Goal: Information Seeking & Learning: Check status

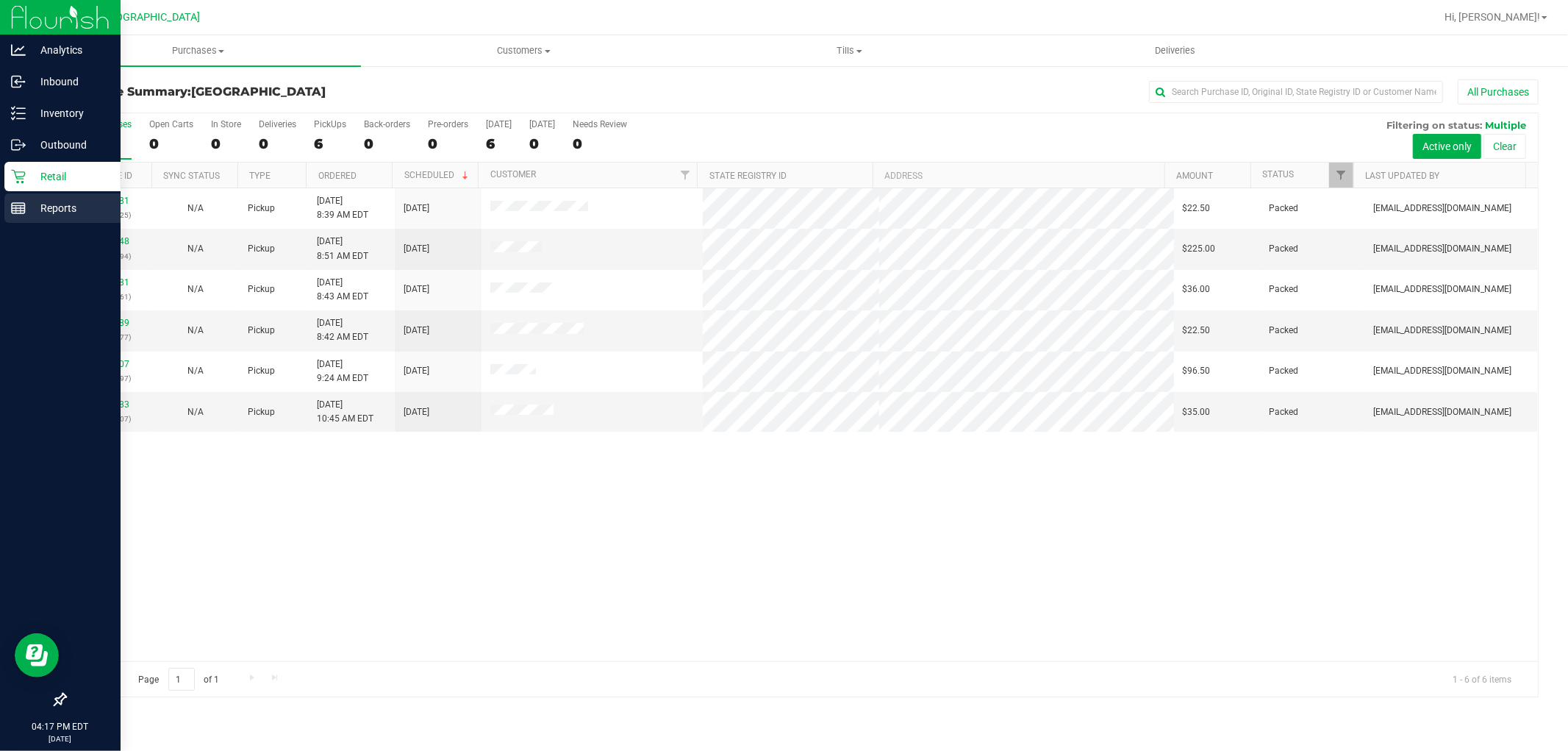
drag, startPoint x: 45, startPoint y: 203, endPoint x: 77, endPoint y: 203, distance: 32.0
click at [46, 203] on p "Reports" at bounding box center [70, 208] width 88 height 18
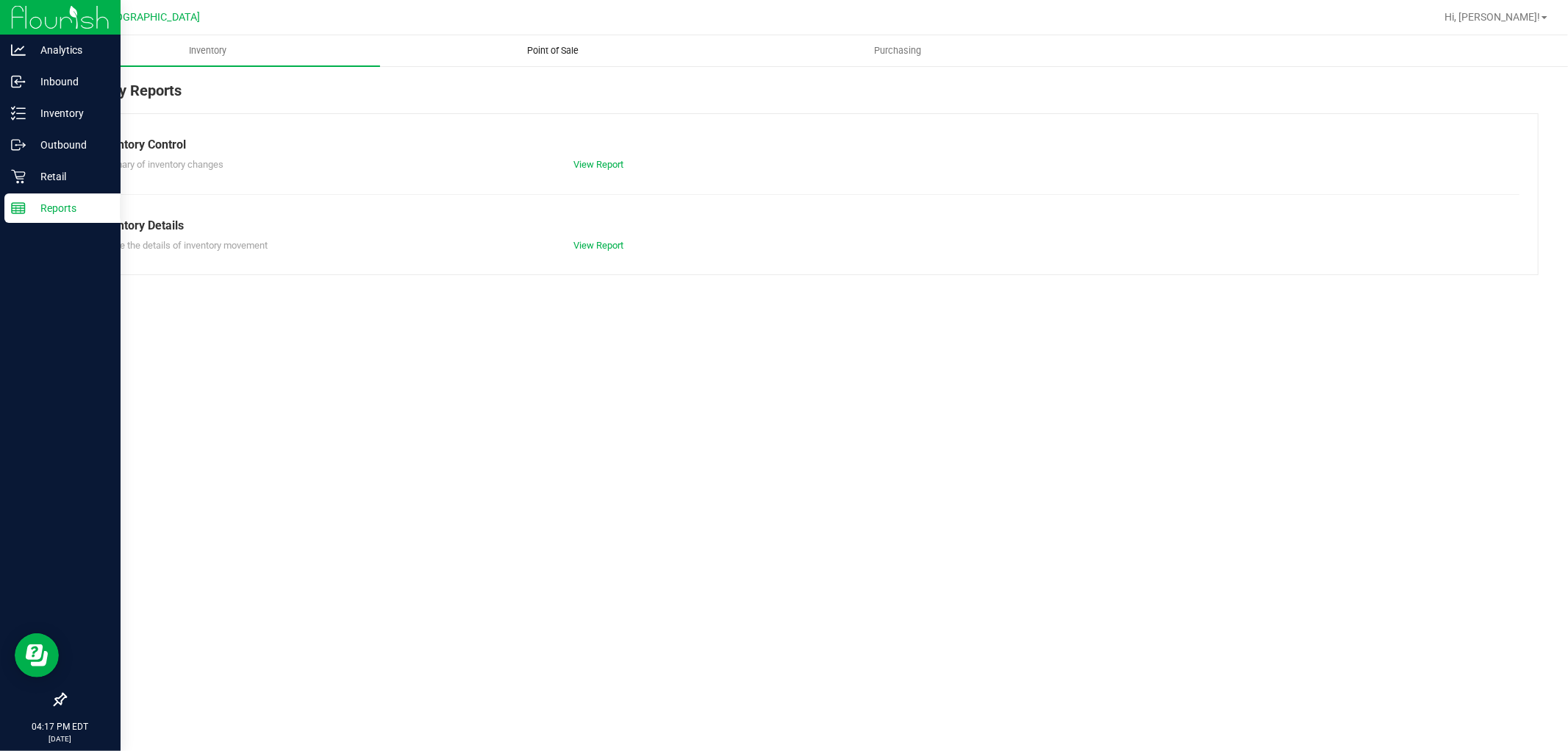
click at [568, 53] on span "Point of Sale" at bounding box center [553, 51] width 91 height 13
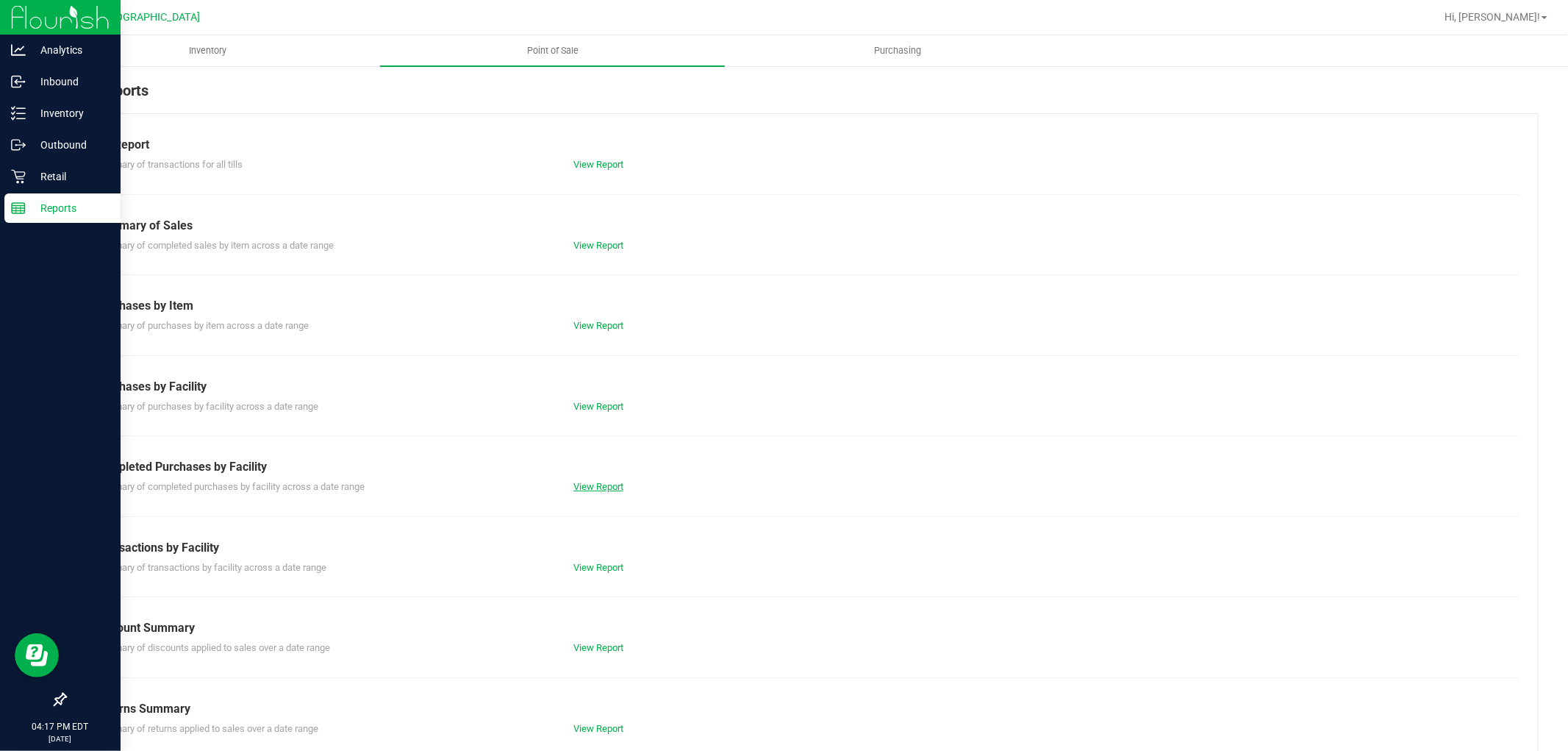
click at [577, 482] on link "View Report" at bounding box center [599, 486] width 50 height 11
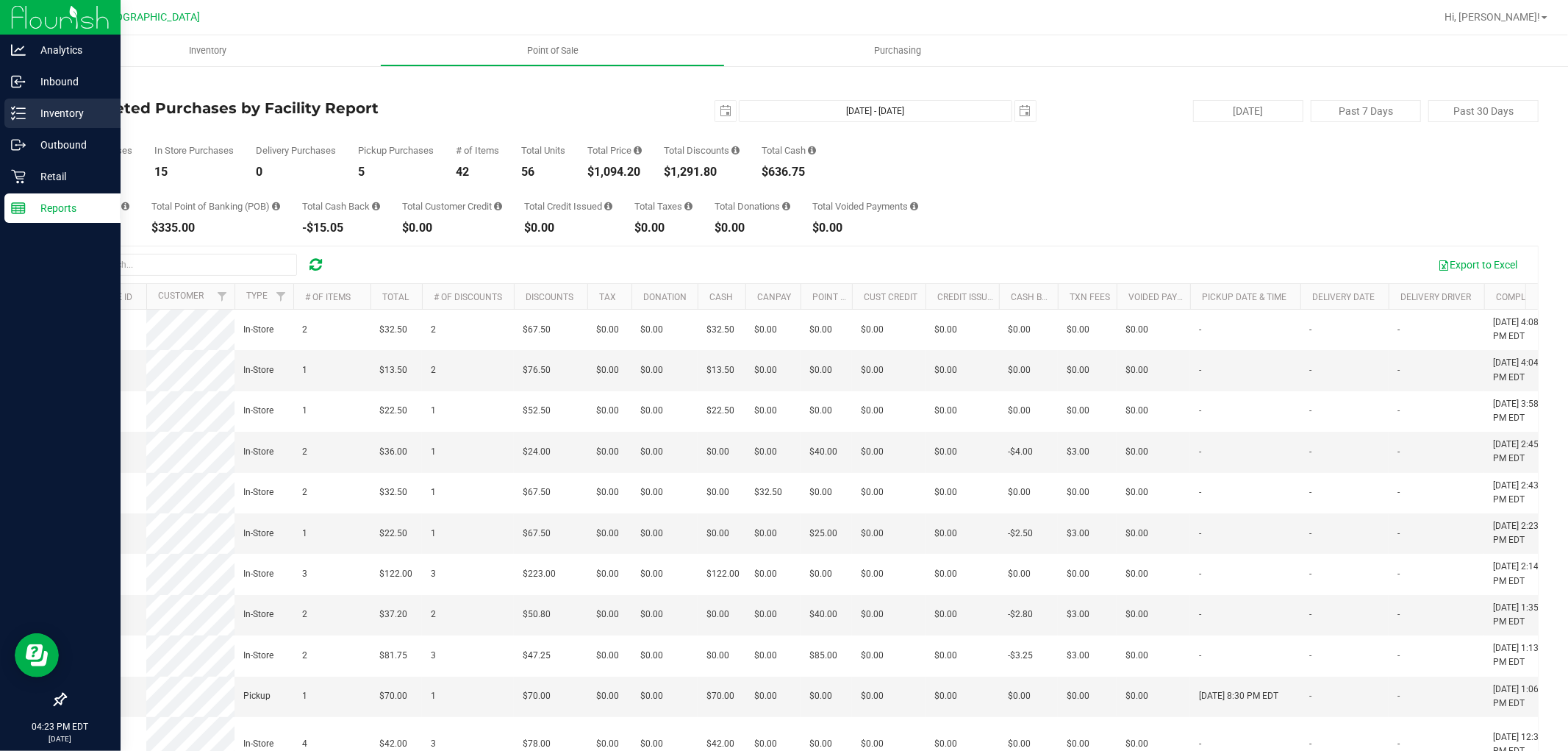
click at [22, 113] on line at bounding box center [21, 113] width 8 height 0
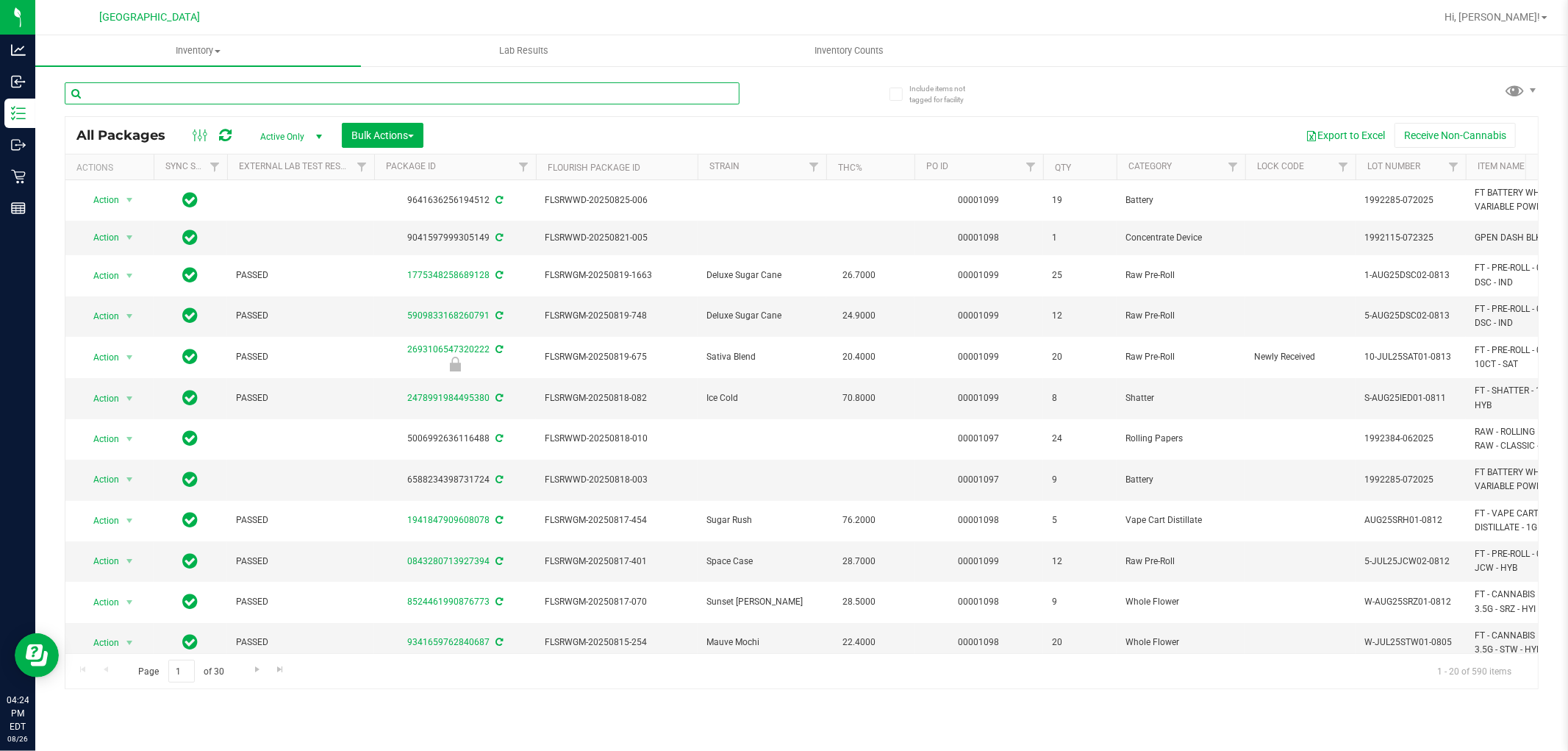
click at [224, 96] on input "text" at bounding box center [402, 93] width 675 height 22
paste input "W-AUG25GRZ01-0809"
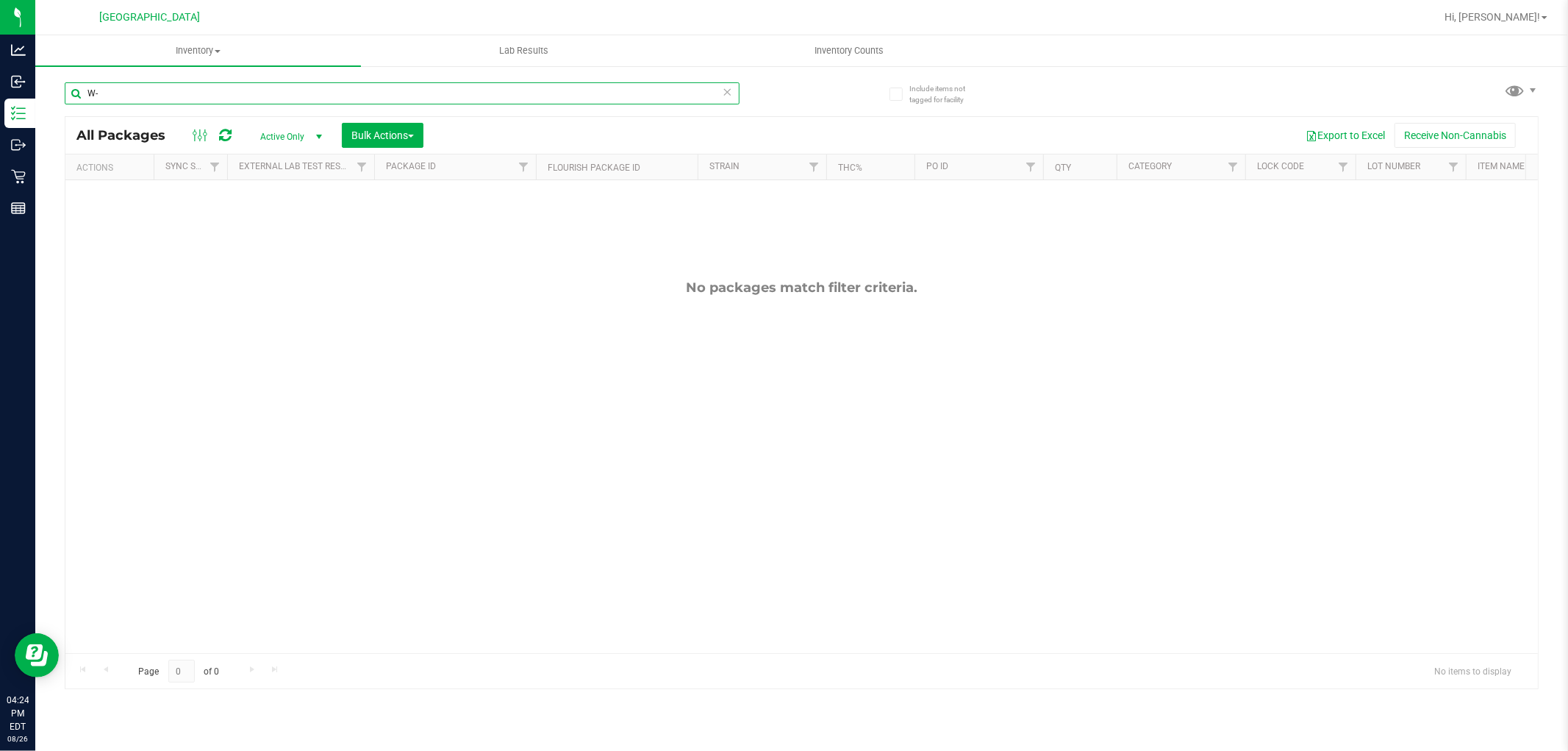
type input "W"
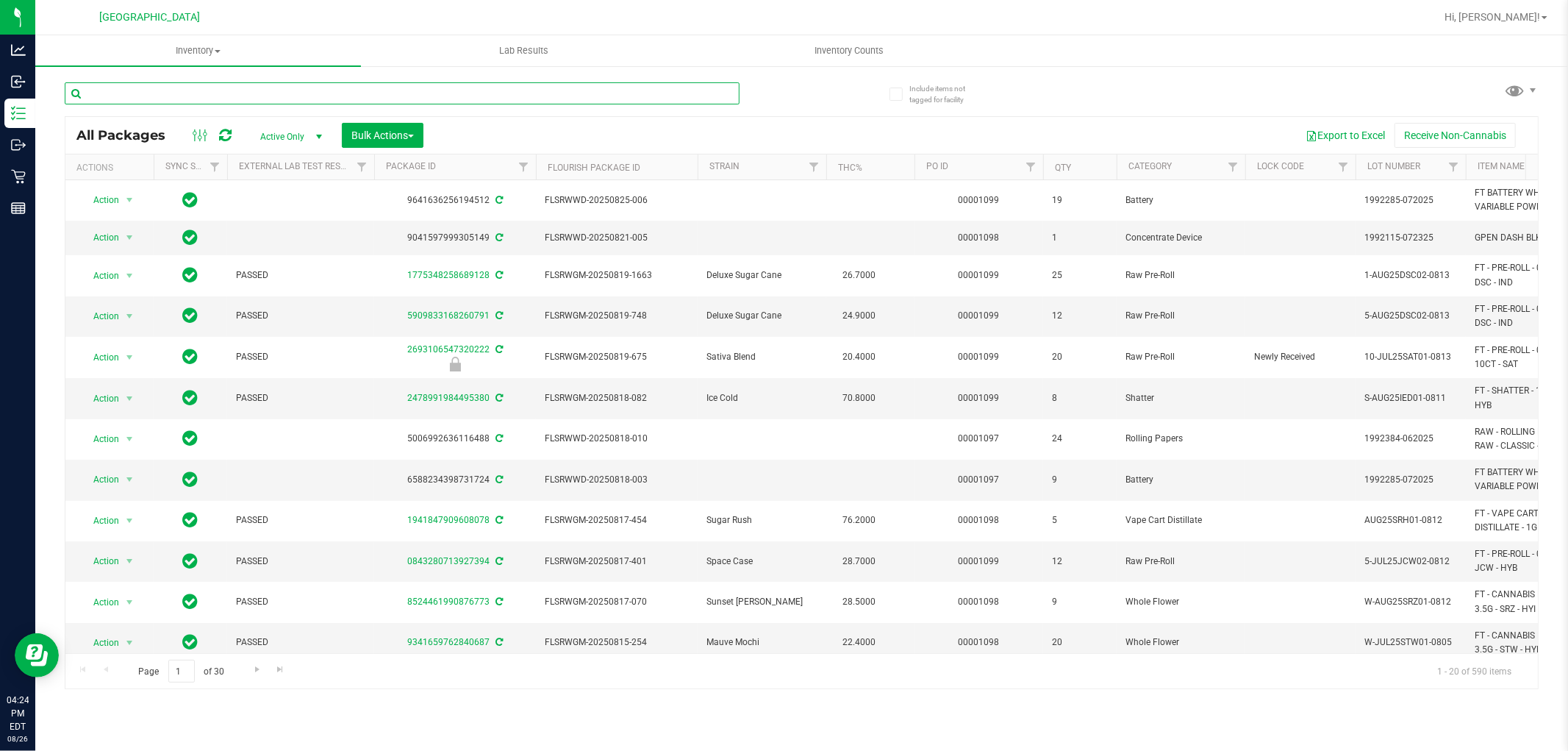
paste input "W-JUN25DDF02-0702"
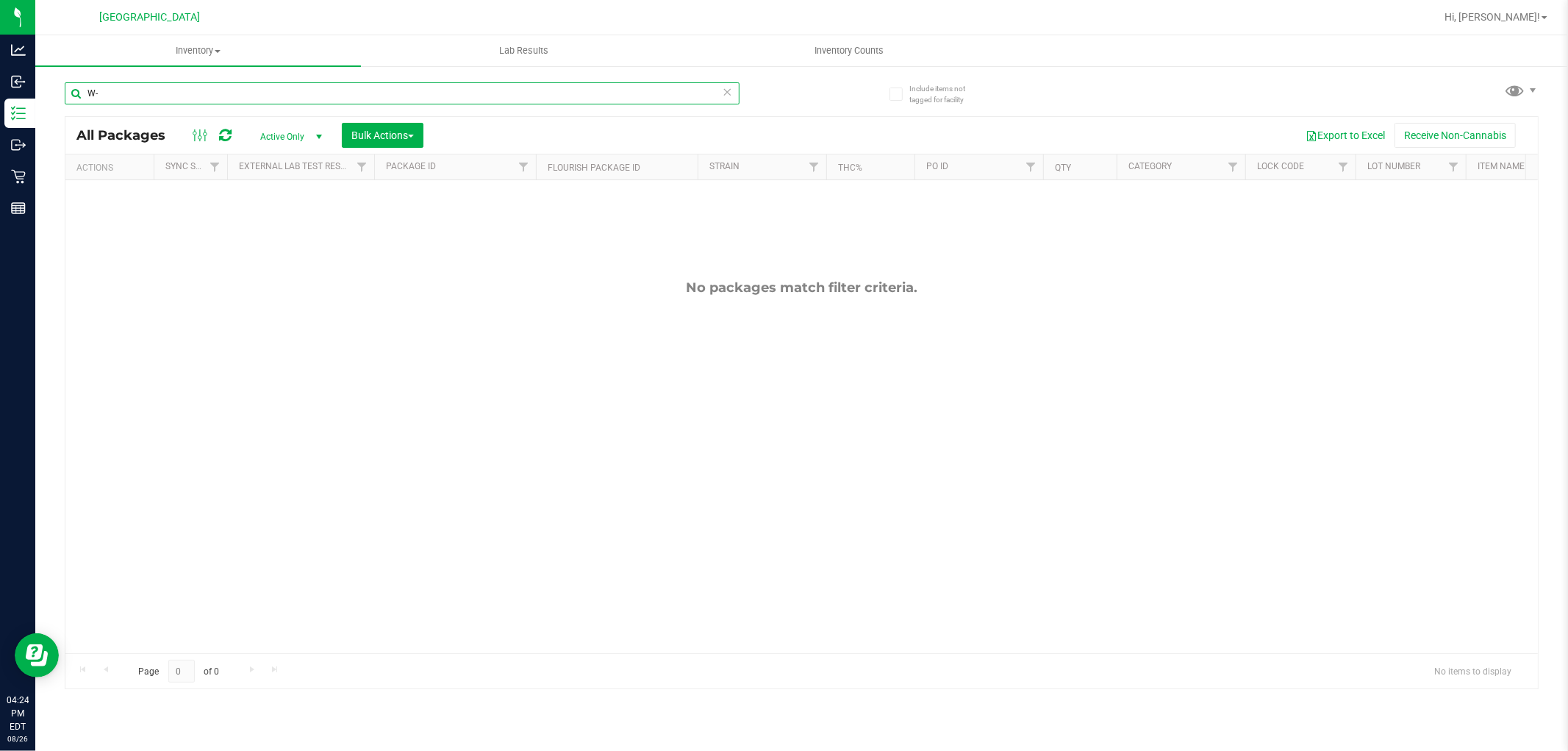
type input "W"
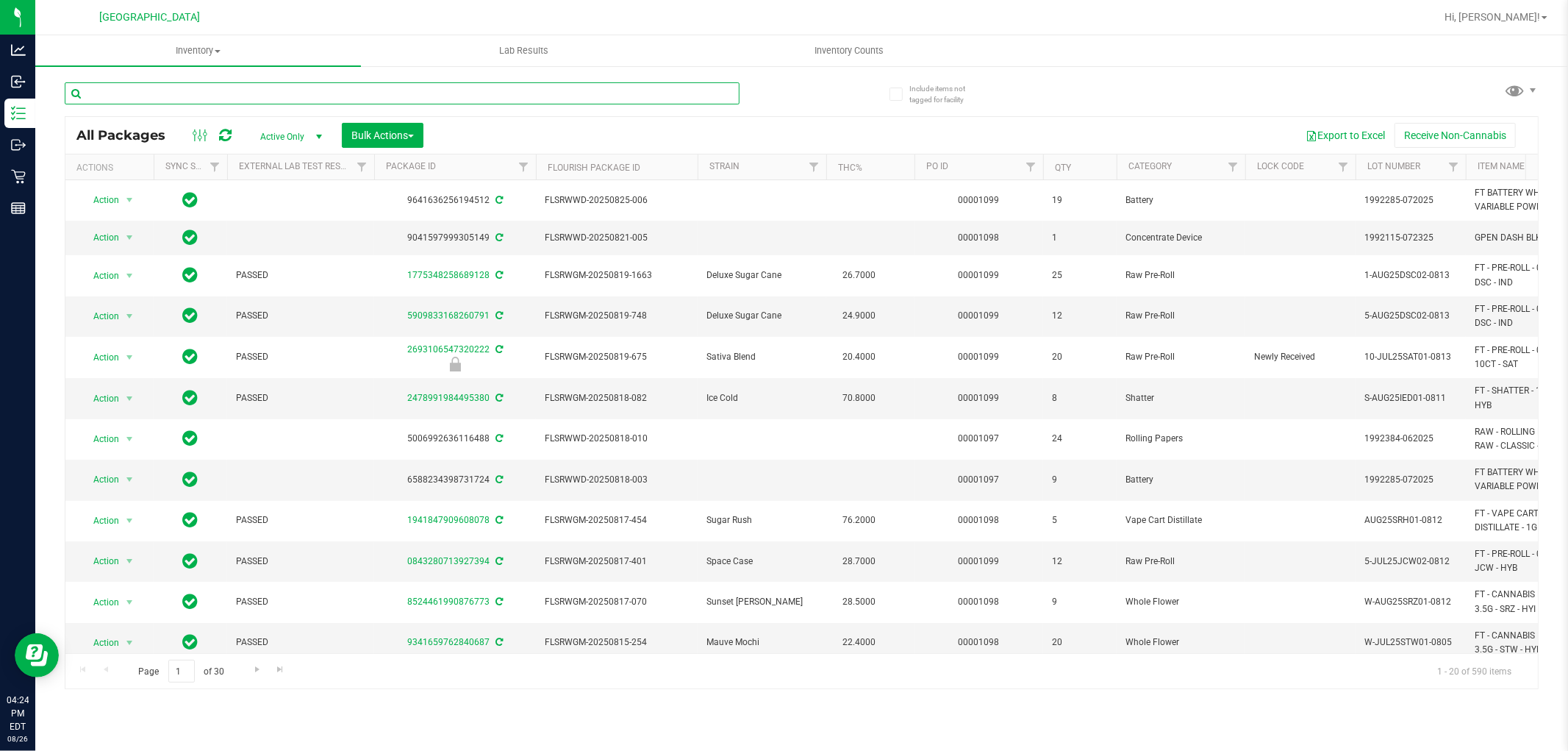
paste input "W-APR25FIC02-0514"
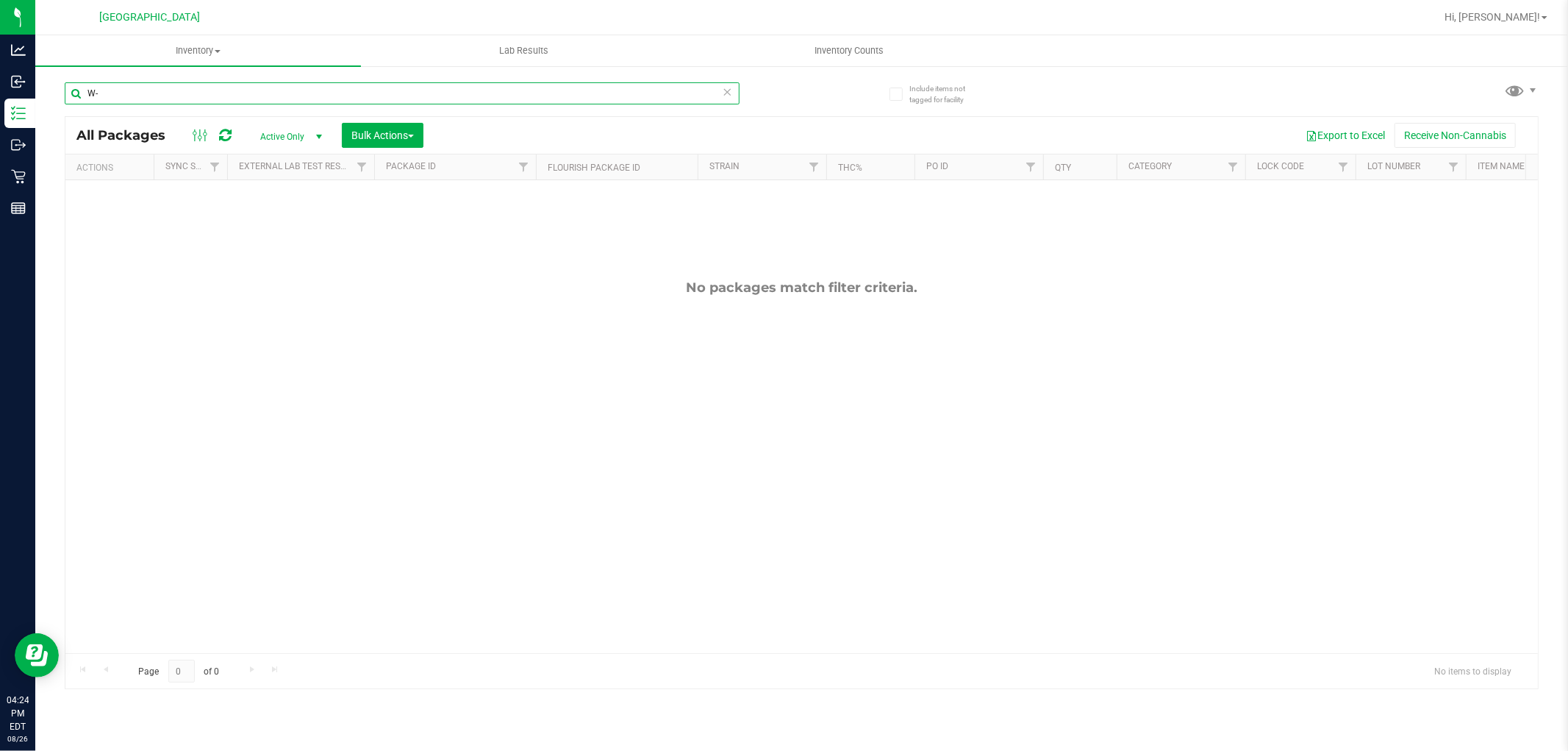
type input "W"
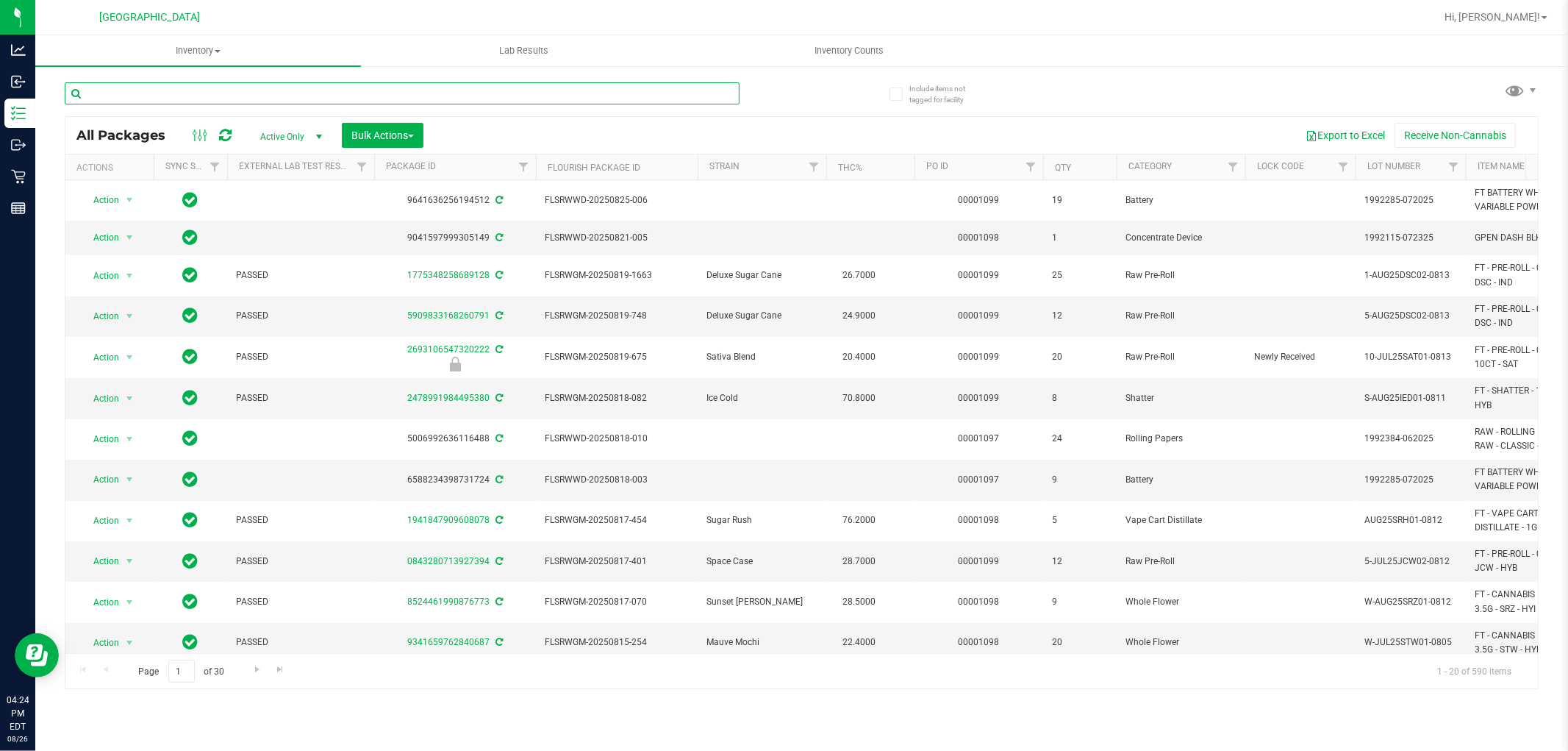
paste input "W-JUL25ARZ03-0723"
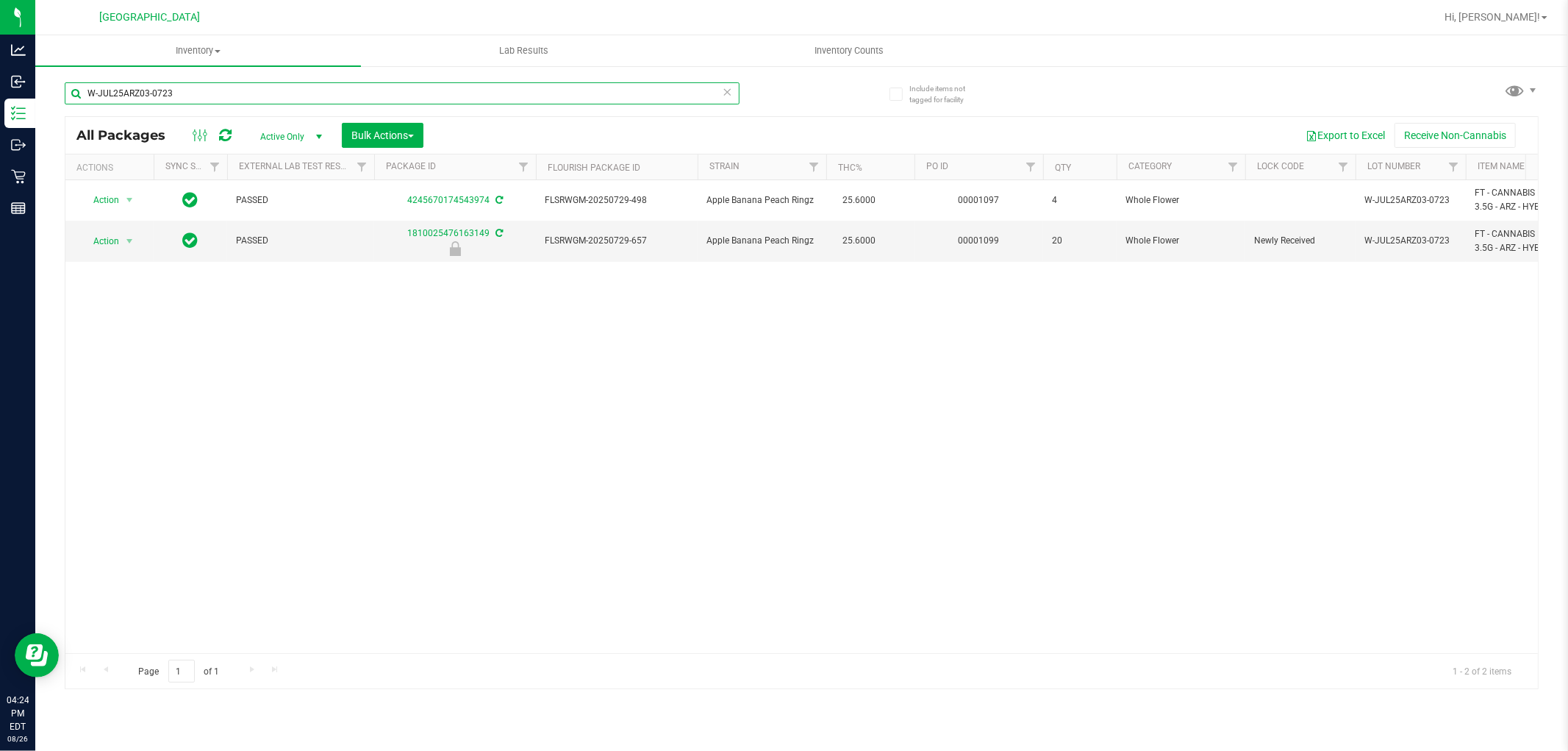
type input "W-JUL25ARZ03-0723"
click at [117, 240] on span "Action" at bounding box center [100, 240] width 40 height 20
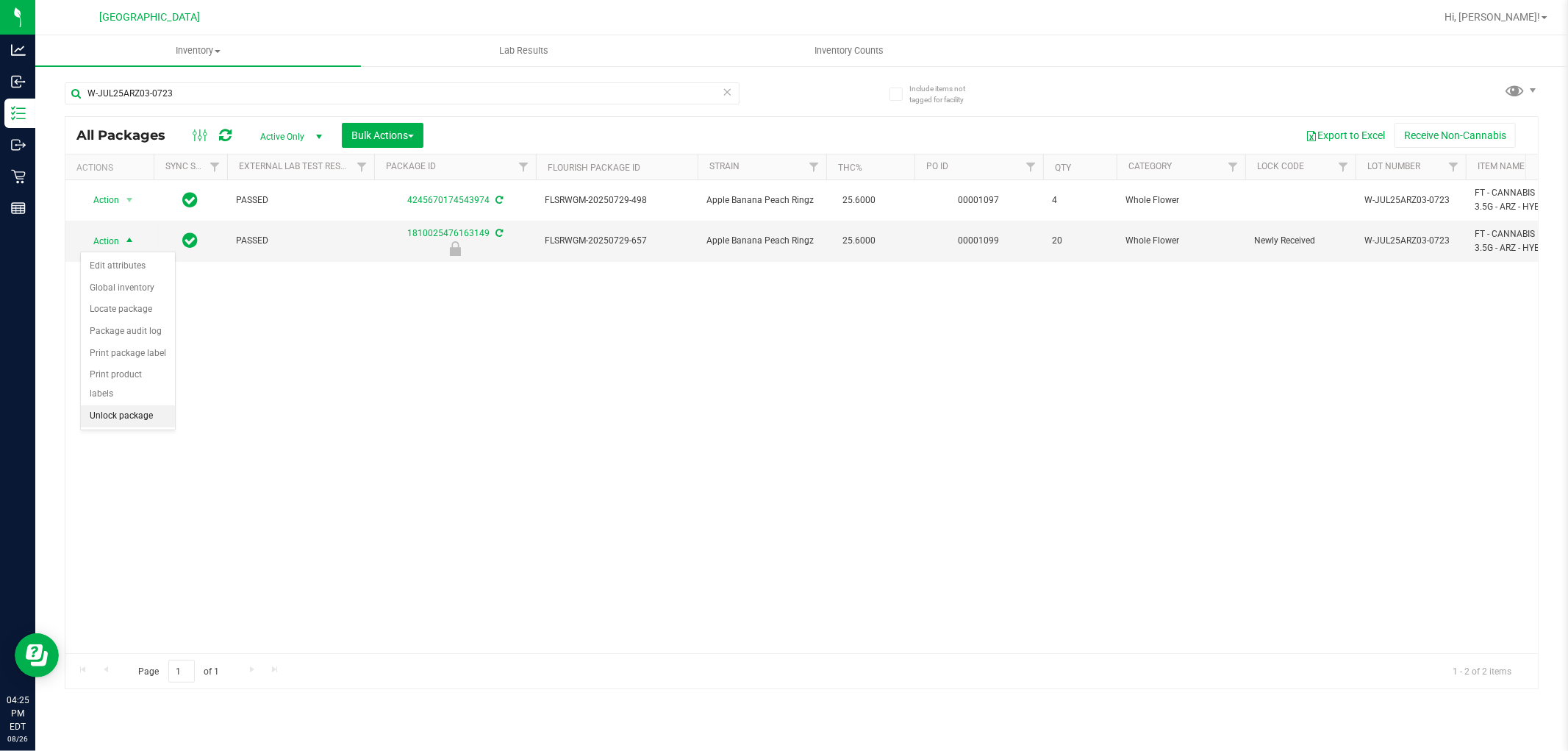
click at [117, 418] on li "Unlock package" at bounding box center [128, 416] width 94 height 22
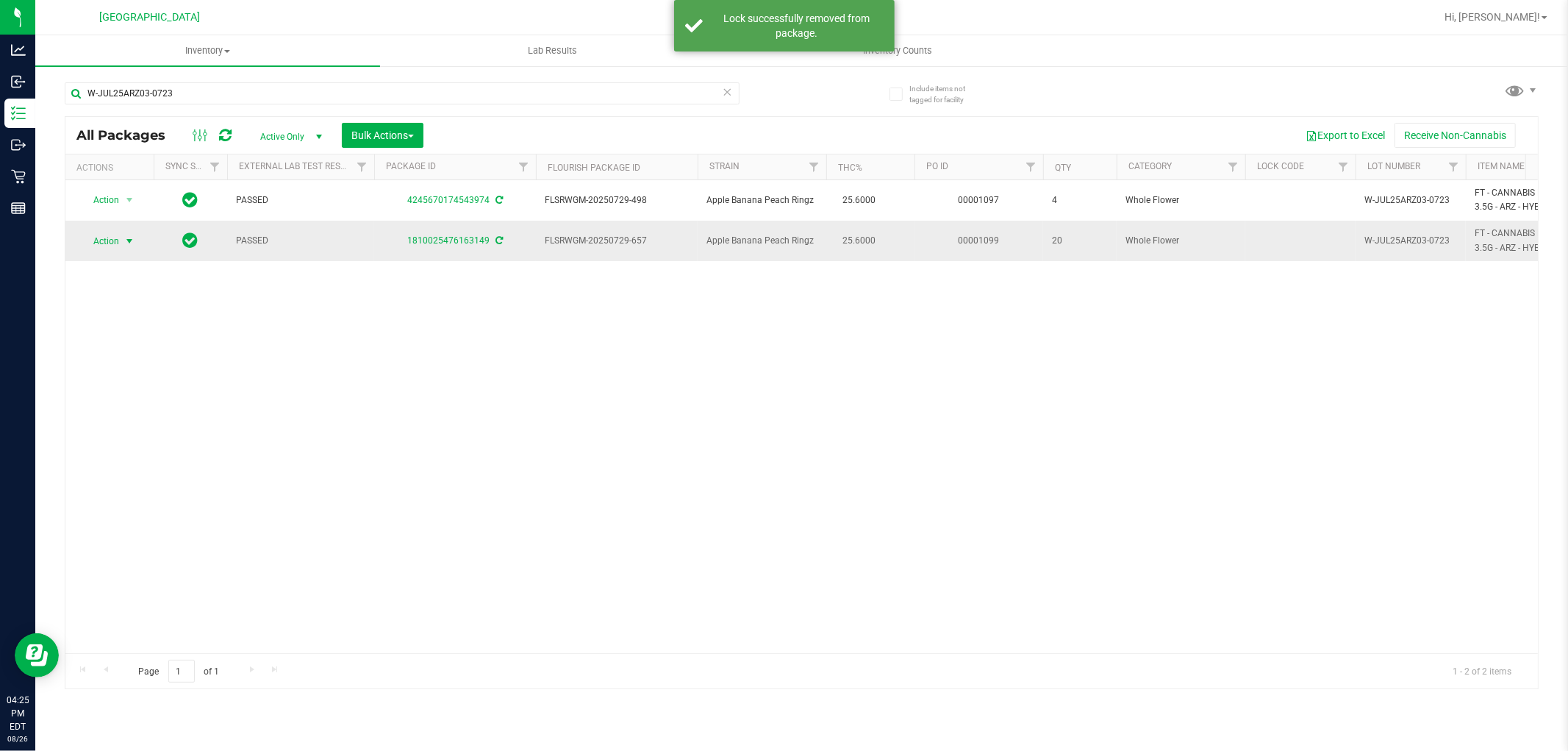
click at [111, 239] on span "Action" at bounding box center [100, 240] width 40 height 20
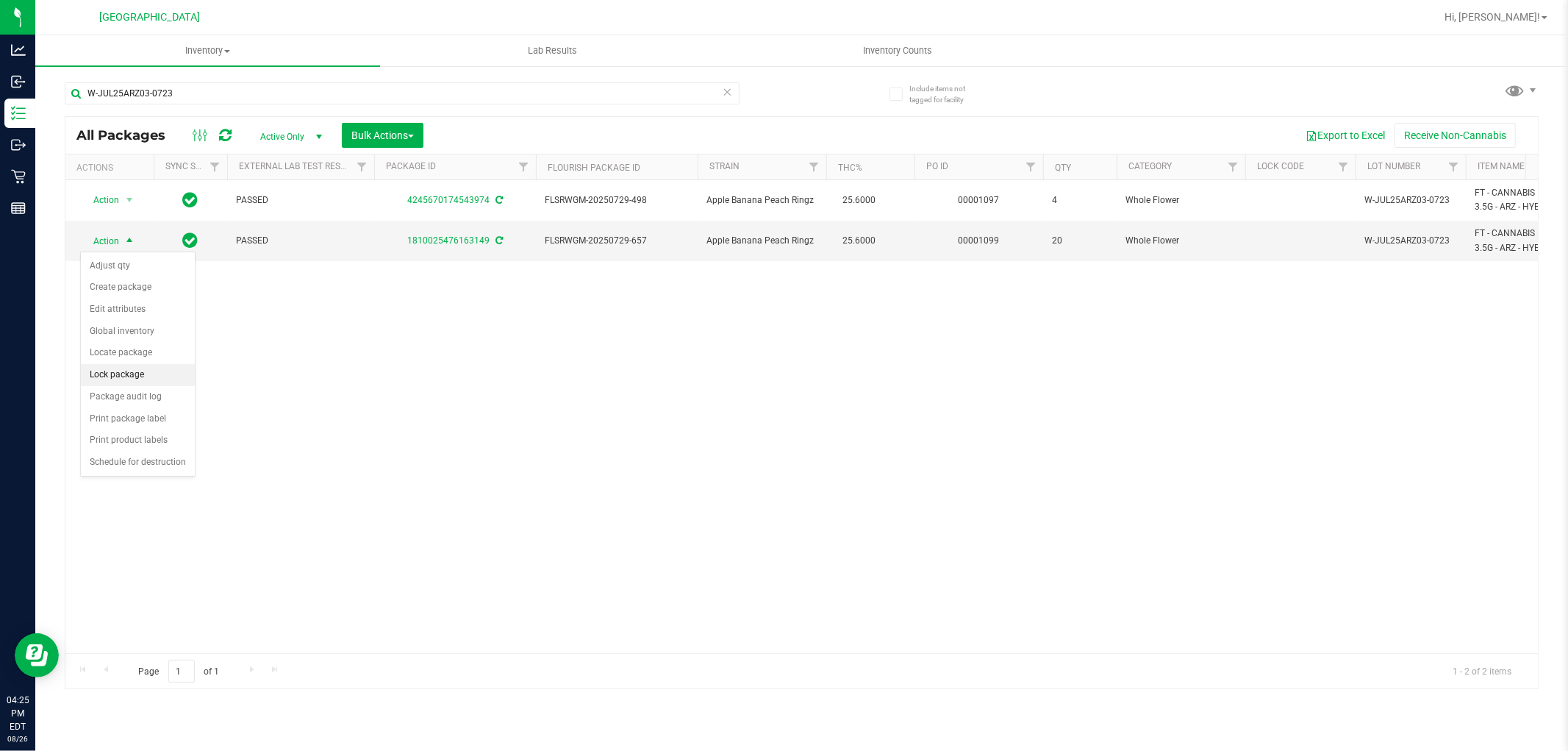
click at [119, 367] on li "Lock package" at bounding box center [138, 375] width 114 height 22
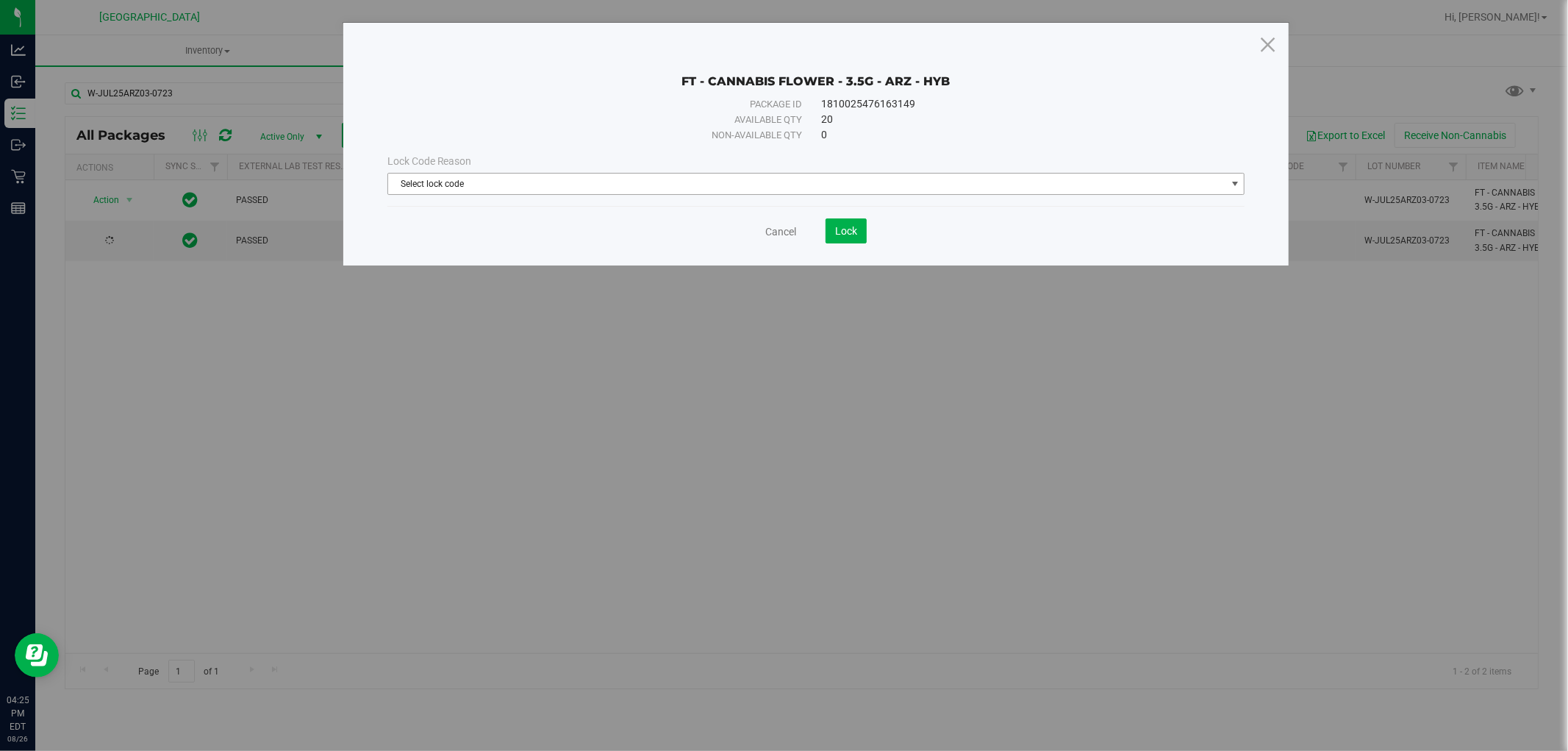
click at [516, 184] on span "Select lock code" at bounding box center [807, 183] width 838 height 20
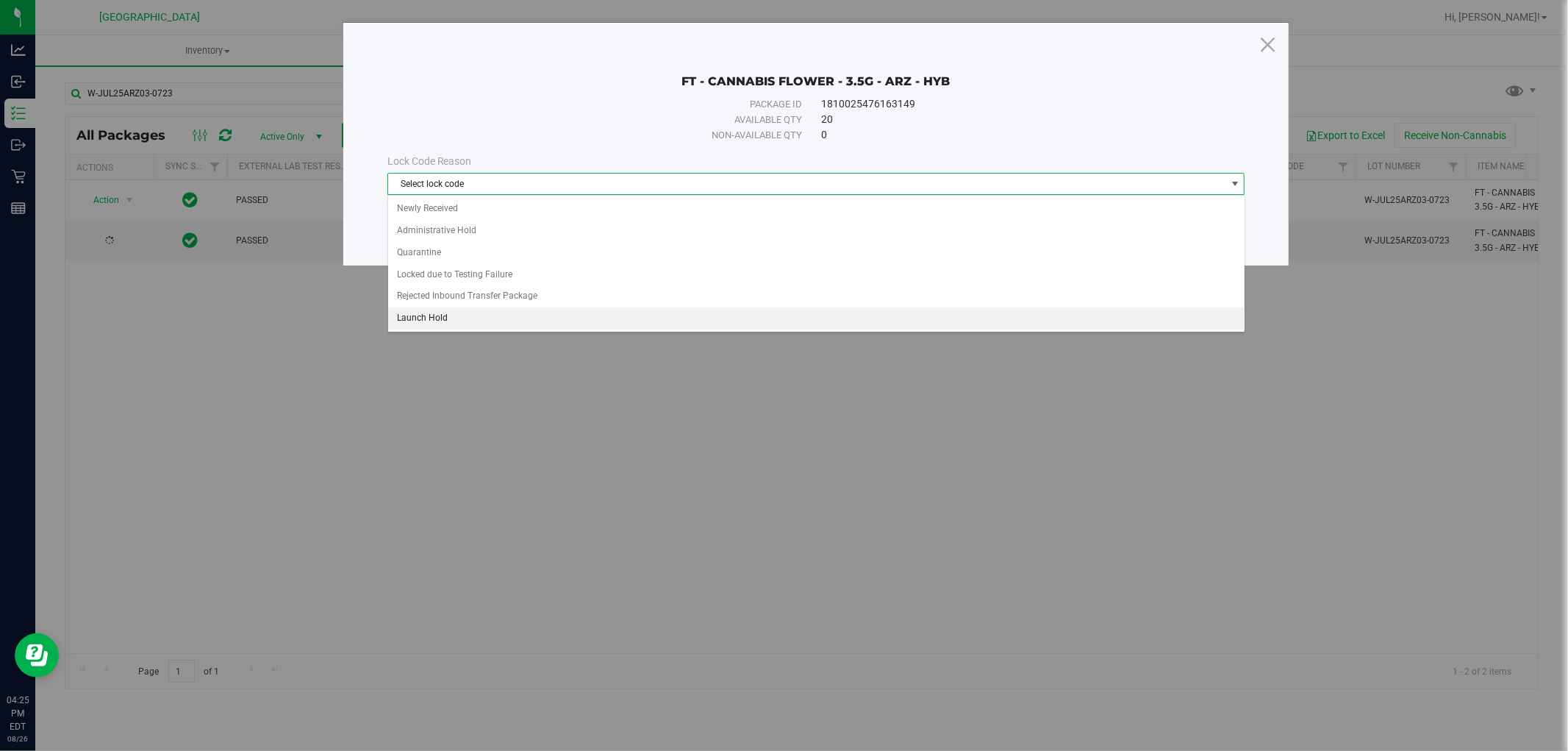
click at [430, 317] on li "Launch Hold" at bounding box center [816, 318] width 857 height 22
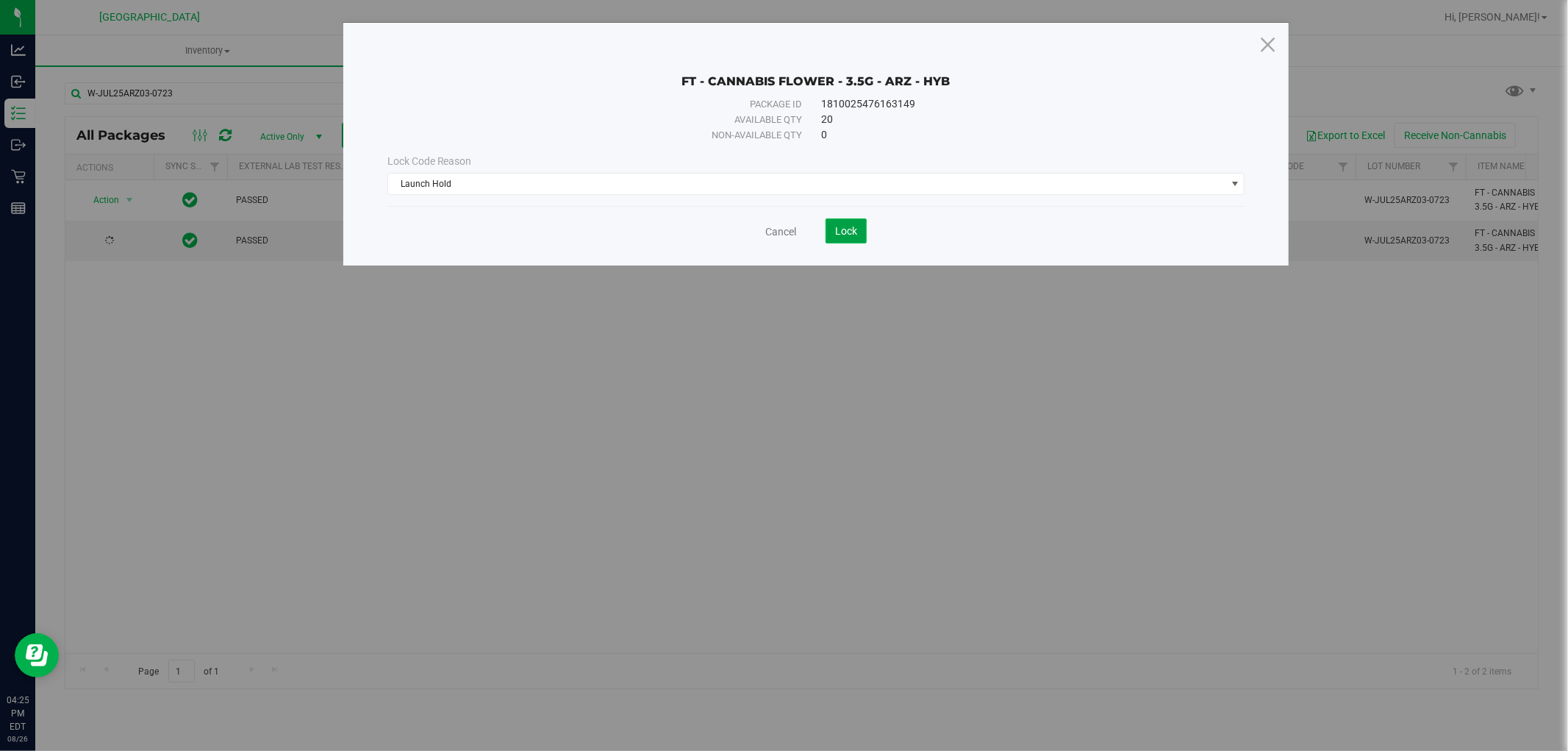
click at [838, 231] on span "Lock" at bounding box center [845, 231] width 22 height 12
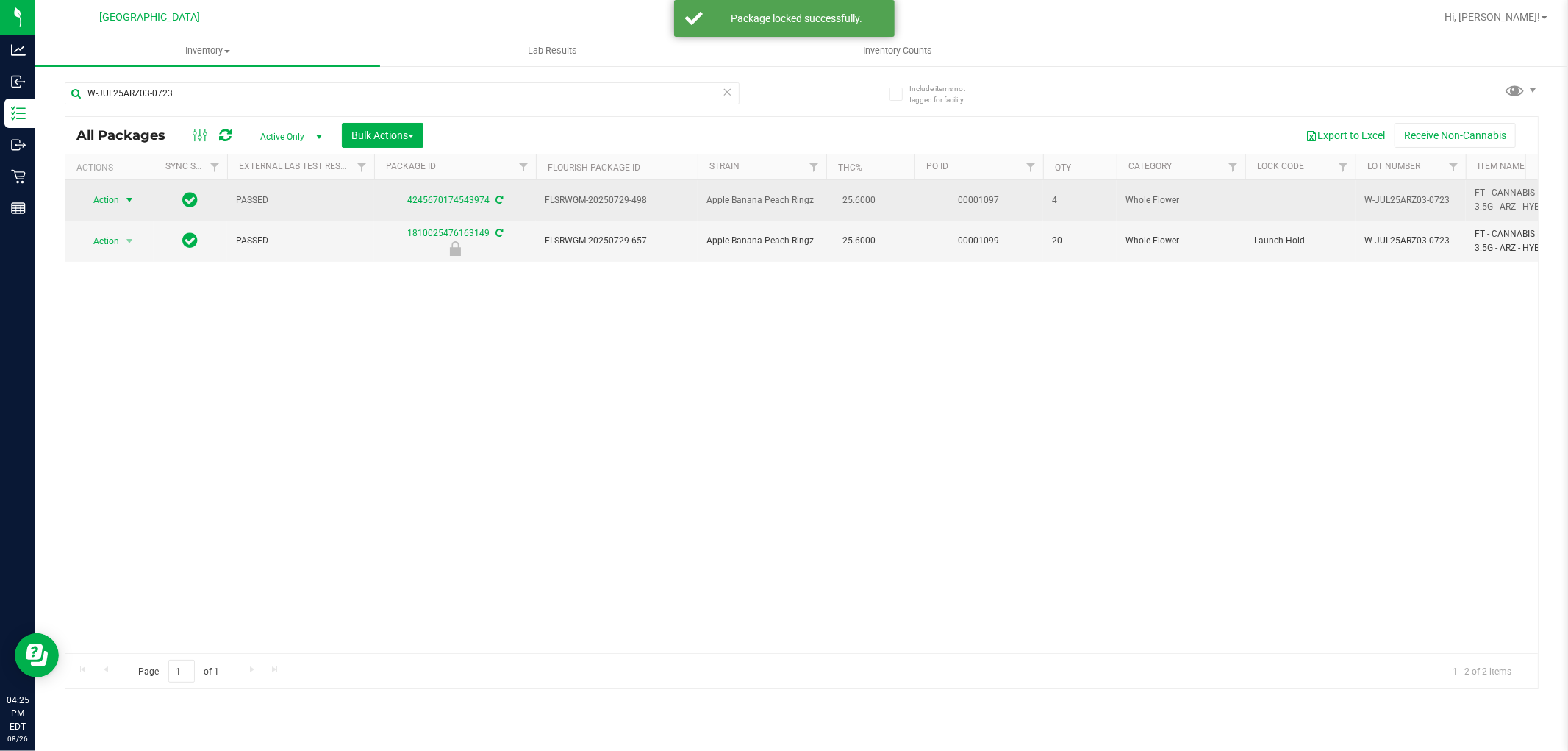
click at [114, 201] on span "Action" at bounding box center [100, 199] width 40 height 20
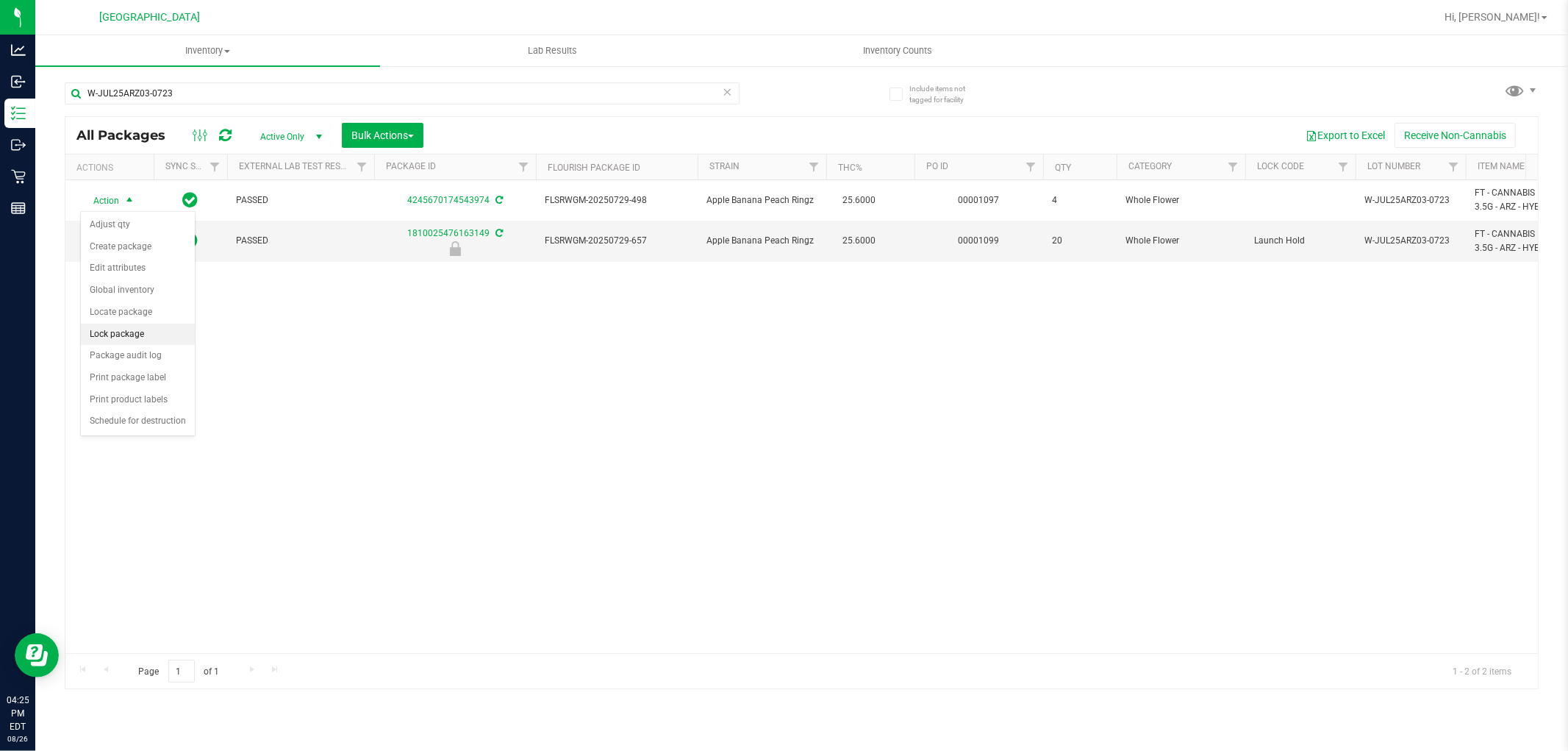
click at [126, 334] on li "Lock package" at bounding box center [138, 334] width 114 height 22
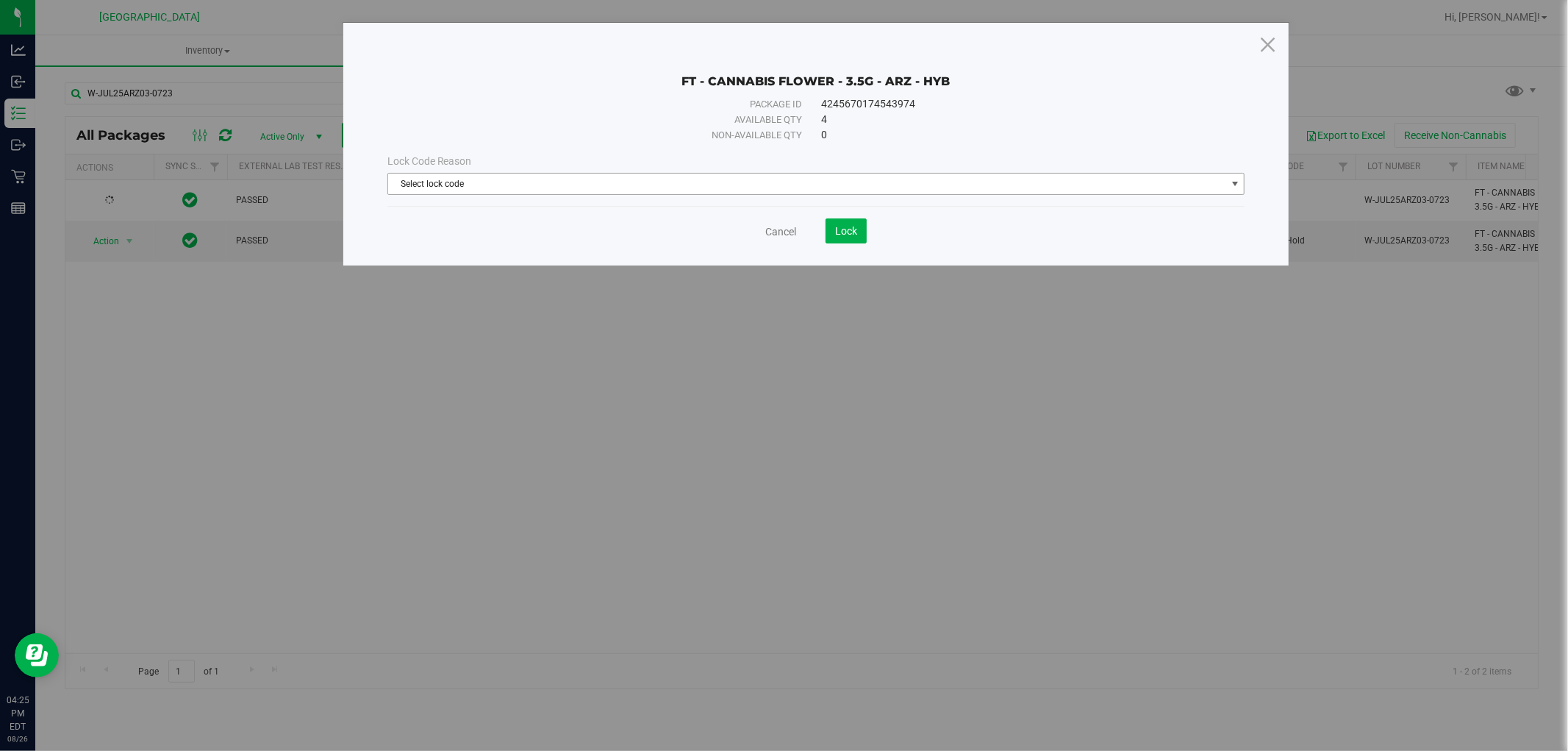
click at [519, 178] on span "Select lock code" at bounding box center [807, 183] width 838 height 20
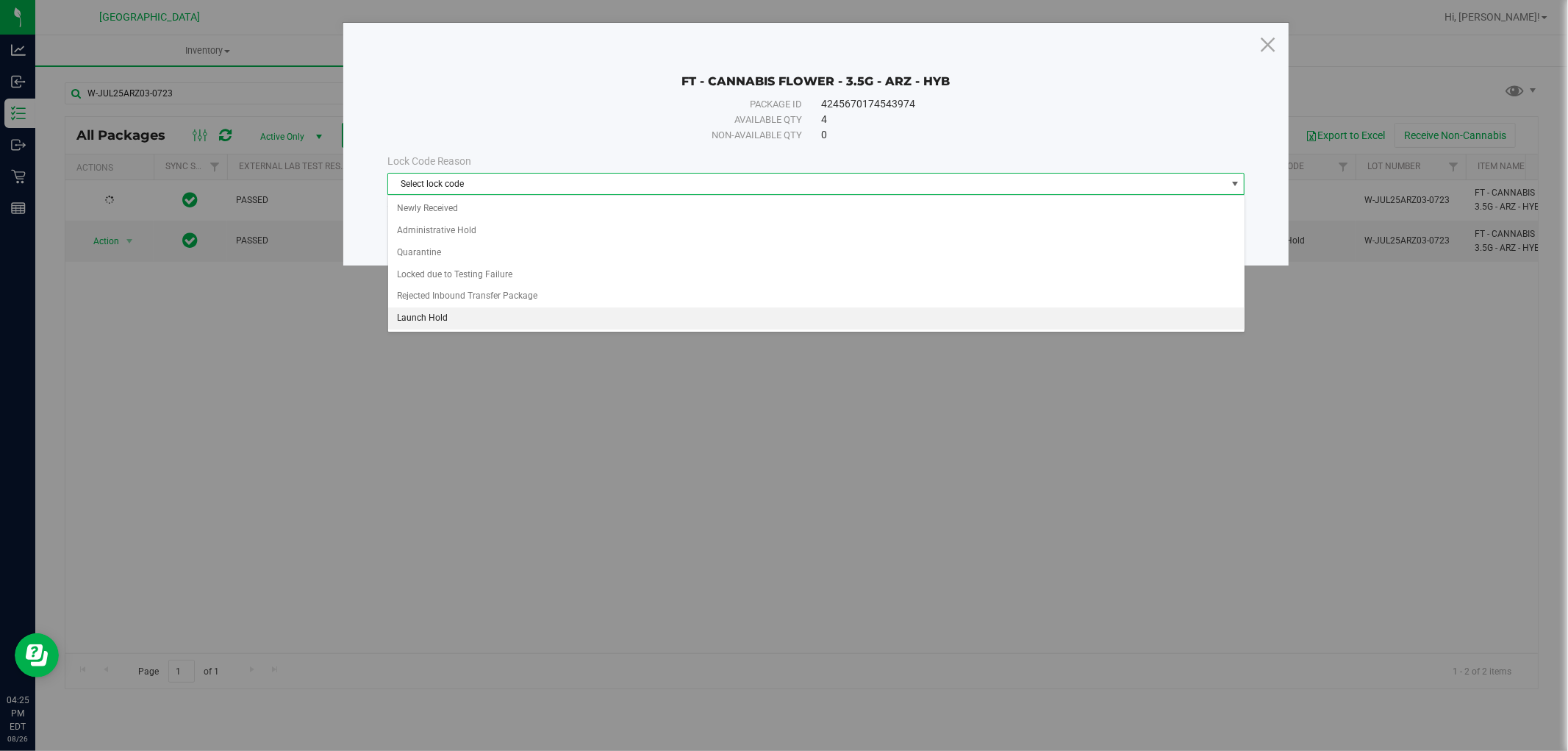
click at [445, 320] on li "Launch Hold" at bounding box center [816, 318] width 857 height 22
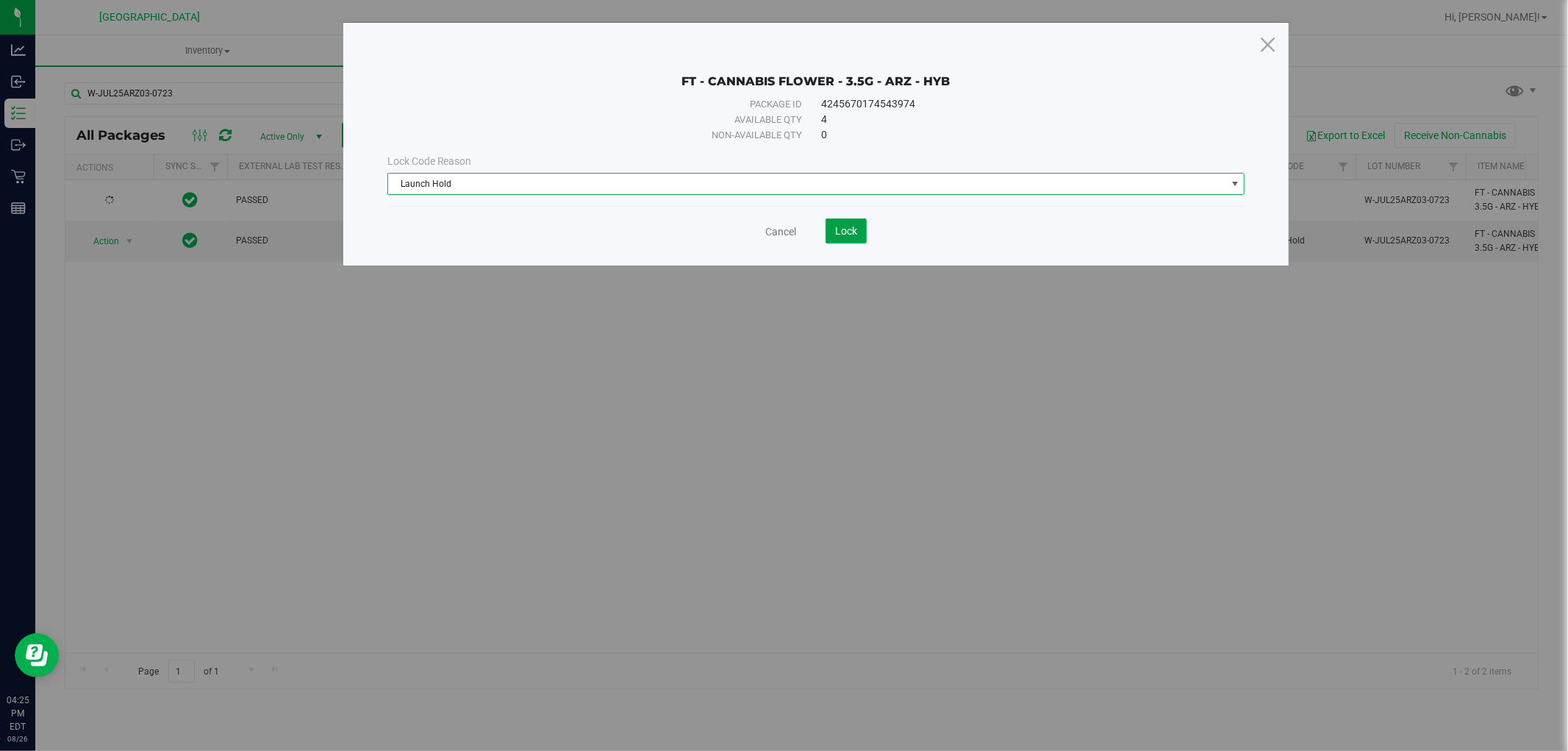
click at [858, 232] on button "Lock" at bounding box center [846, 231] width 41 height 25
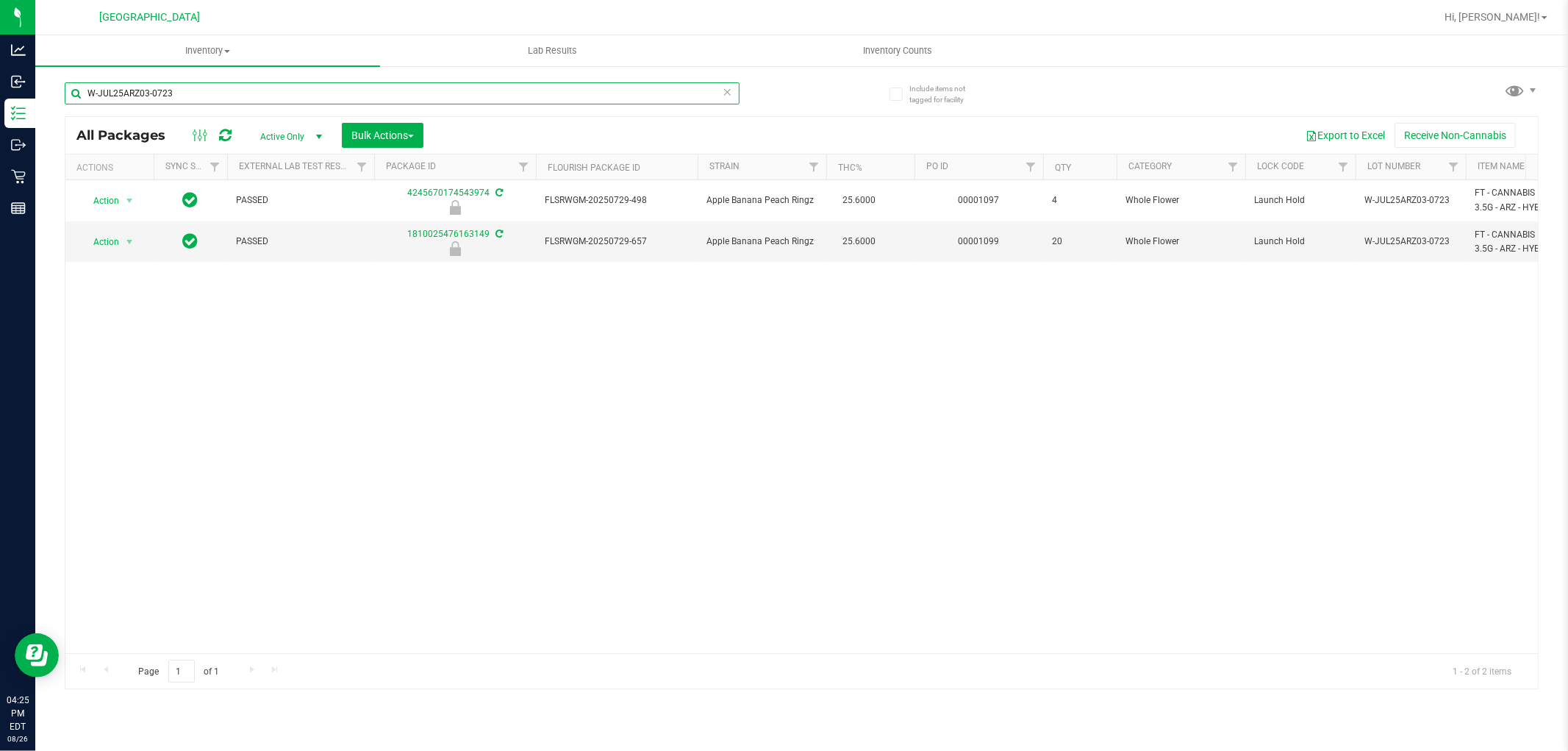
click at [257, 100] on input "W-JUL25ARZ03-0723" at bounding box center [402, 93] width 675 height 22
paste input "N25PBS02-0616"
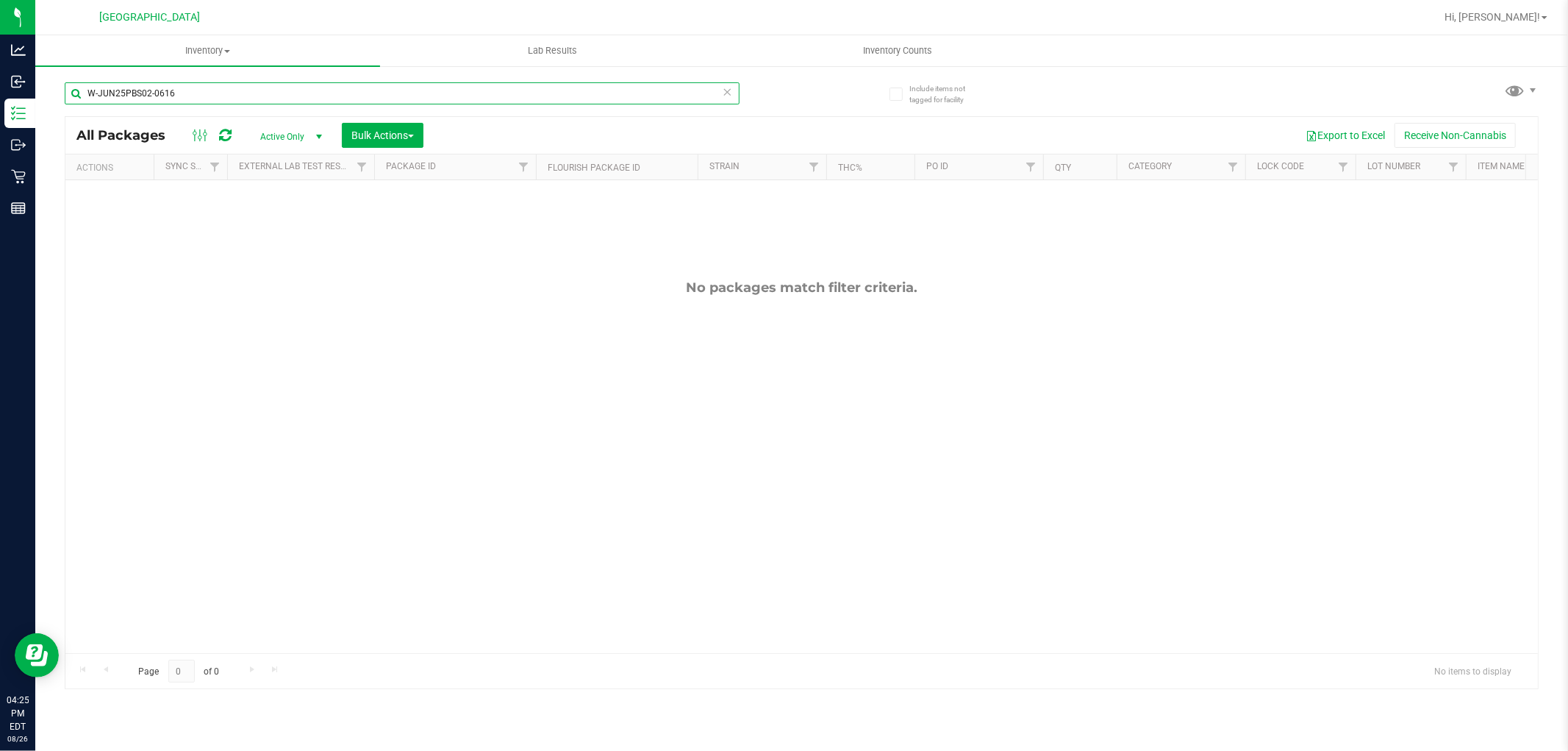
drag, startPoint x: 202, startPoint y: 95, endPoint x: 74, endPoint y: 105, distance: 128.4
click at [74, 105] on div "W-JUN25PBS02-0616" at bounding box center [402, 100] width 675 height 34
paste input "FFP01-0701"
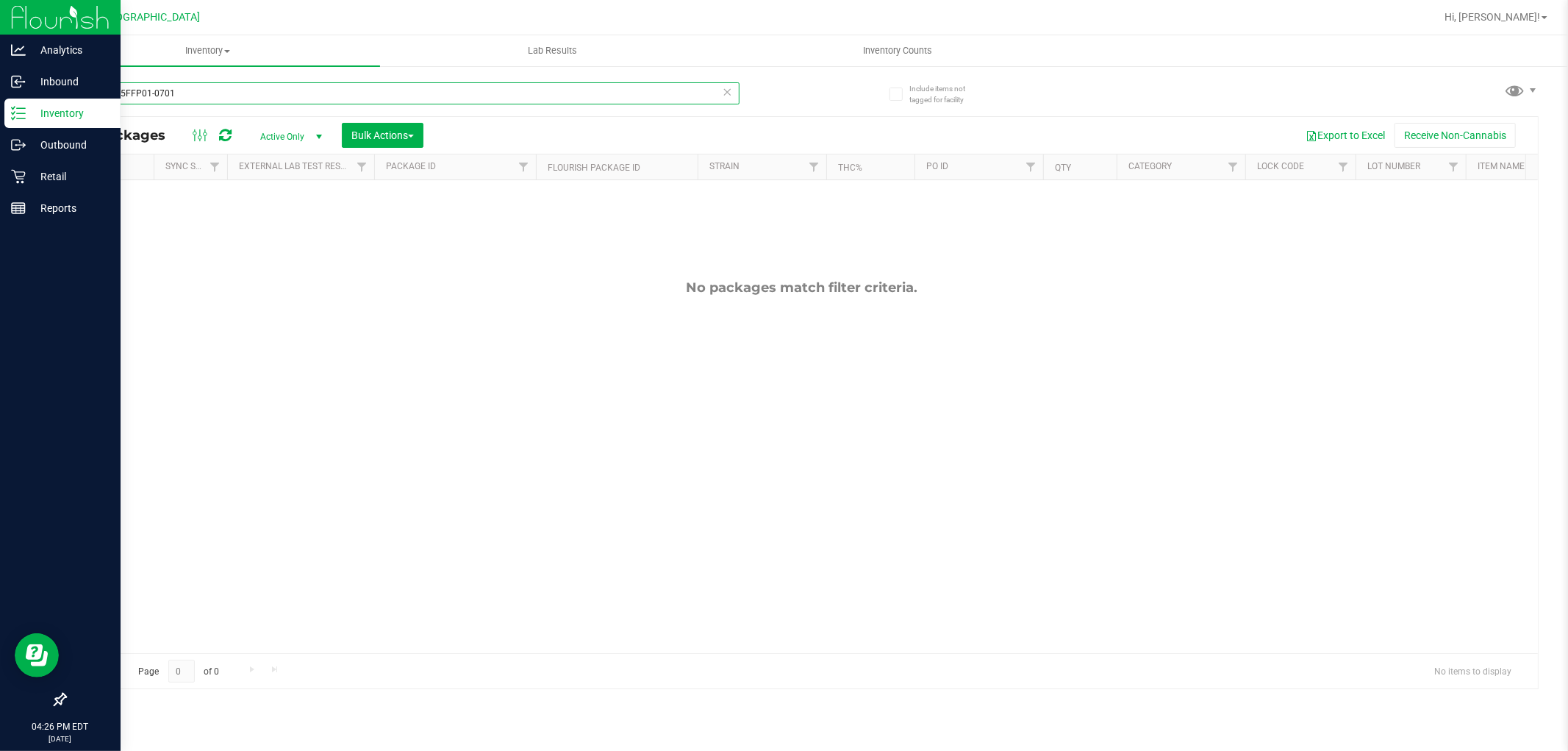
type input "W-JUN25FFP01-0701"
click at [23, 114] on icon at bounding box center [19, 113] width 15 height 15
click at [61, 144] on p "Outbound" at bounding box center [70, 145] width 88 height 18
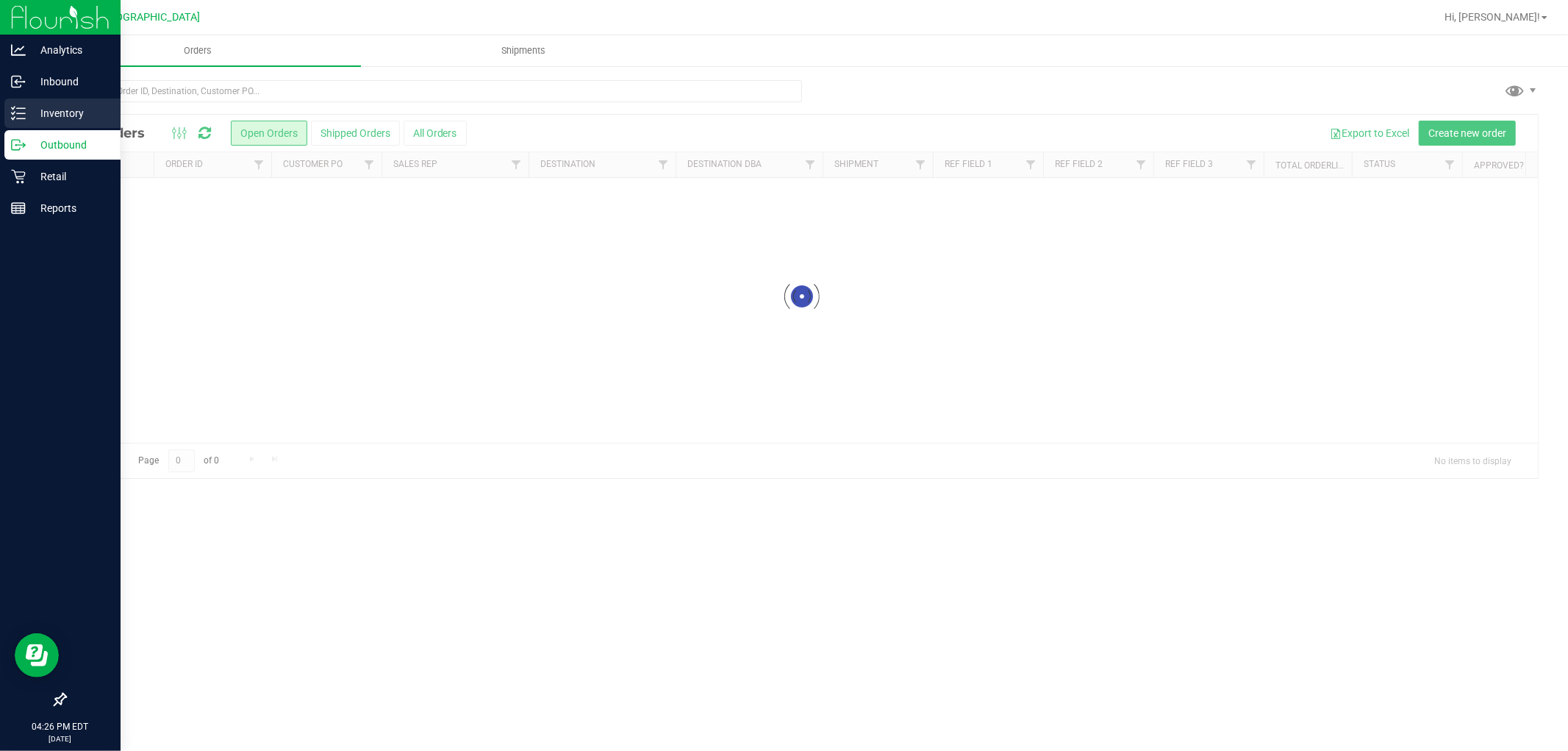
click at [53, 118] on p "Inventory" at bounding box center [70, 113] width 88 height 18
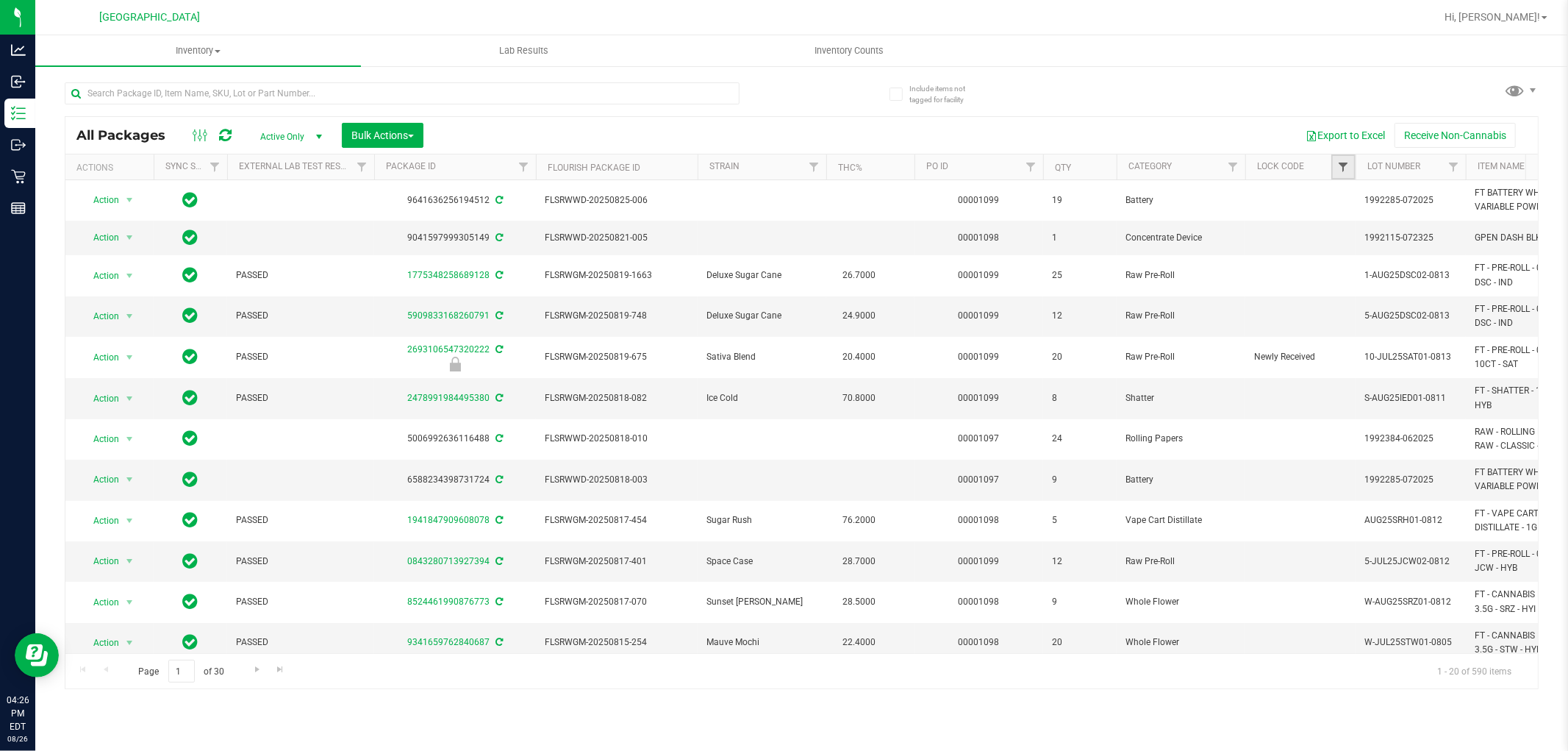
click at [1344, 164] on span "Filter" at bounding box center [1343, 167] width 12 height 12
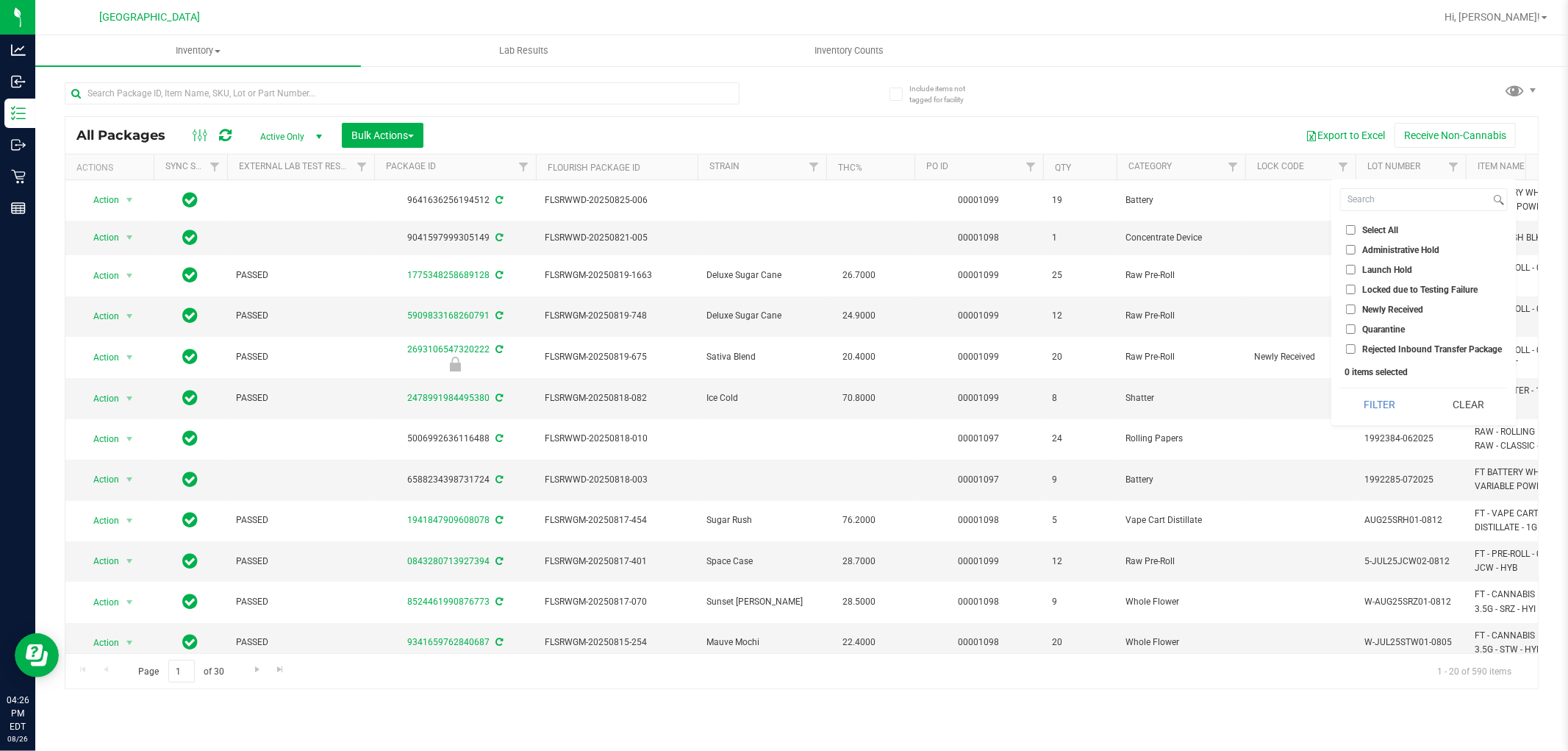
click at [1358, 270] on label "Launch Hold" at bounding box center [1379, 269] width 66 height 10
click at [1356, 270] on input "Launch Hold" at bounding box center [1351, 269] width 10 height 10
checkbox input "true"
click at [1374, 405] on button "Filter" at bounding box center [1379, 405] width 78 height 32
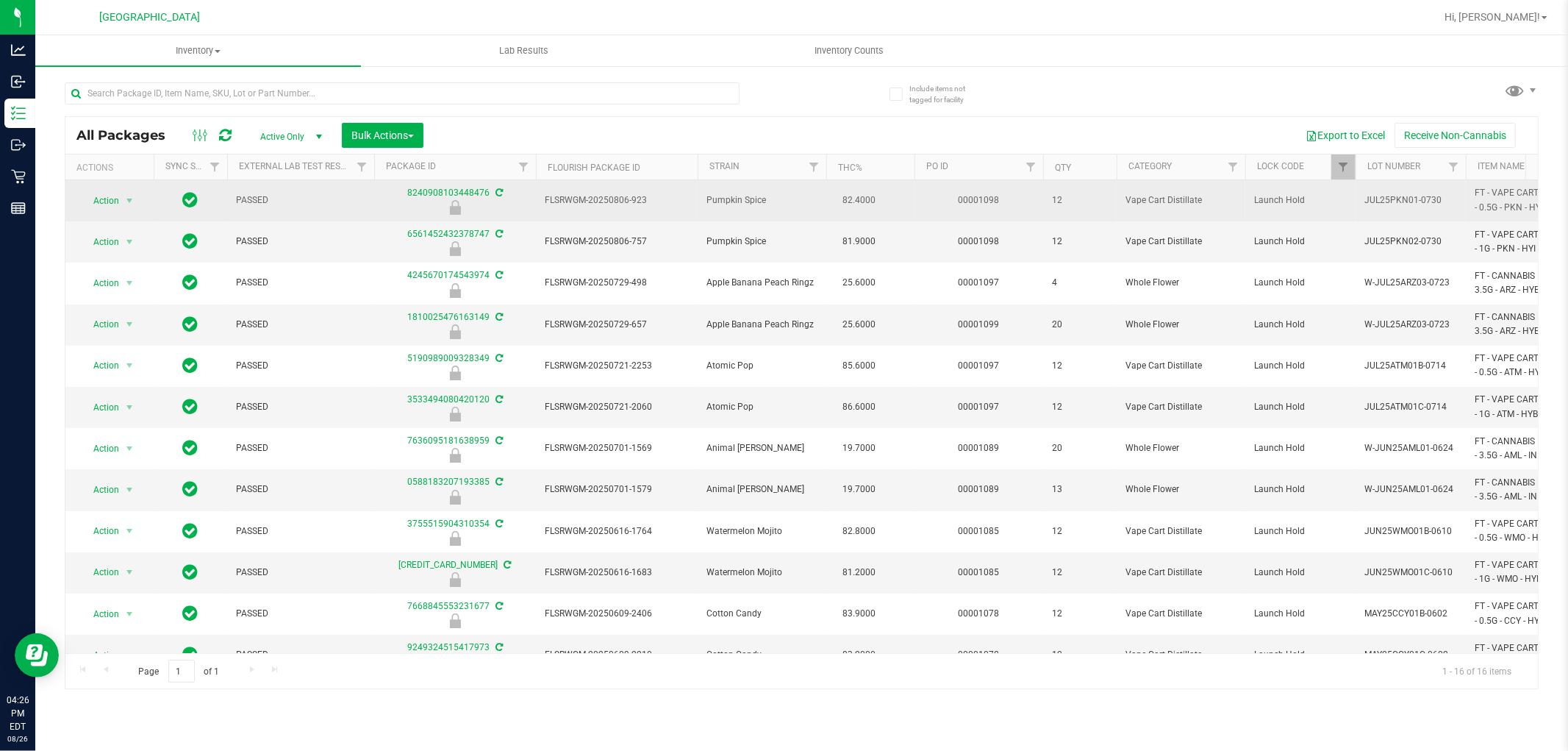
click at [101, 203] on span "Action" at bounding box center [100, 200] width 40 height 20
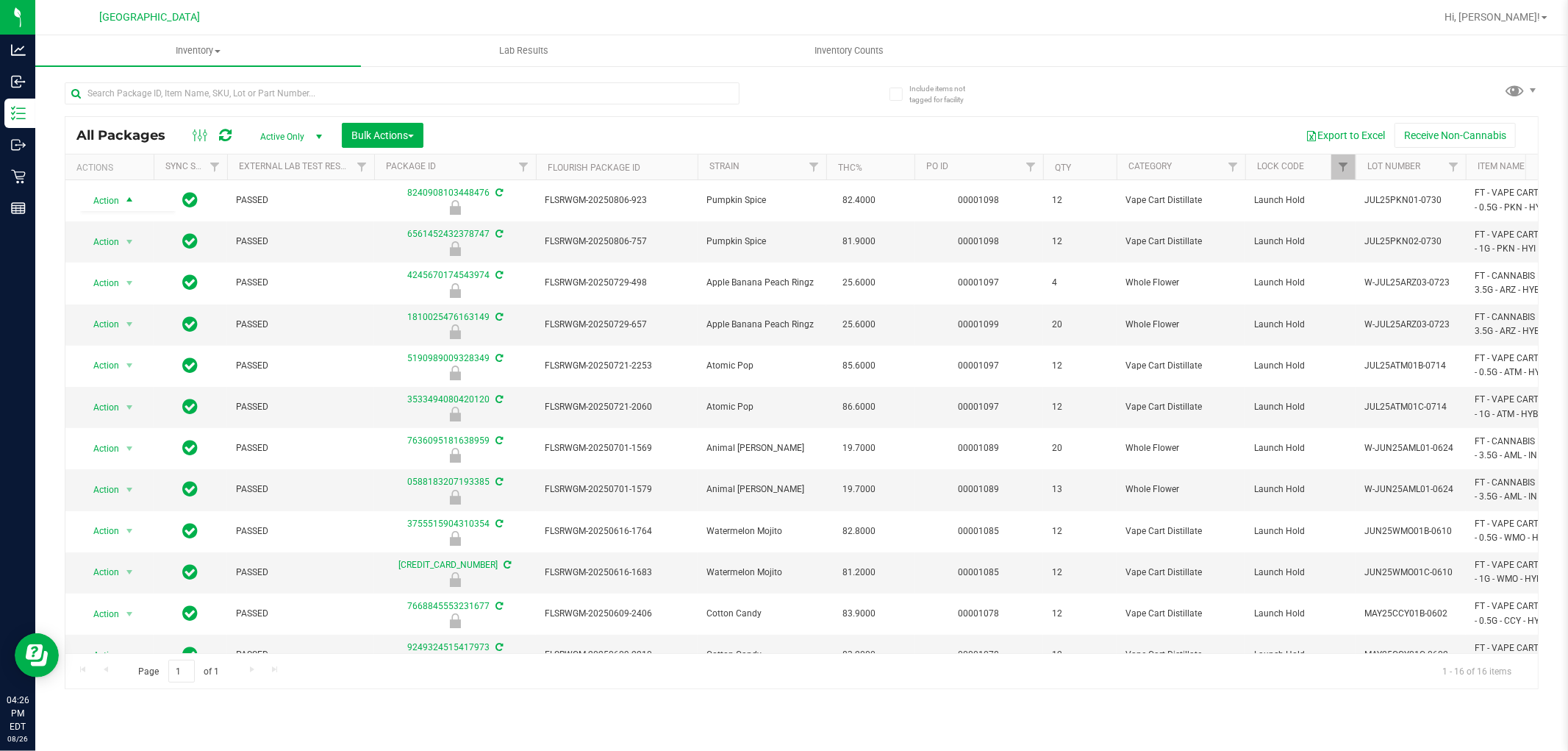
click at [681, 131] on div "Export to Excel Receive Non-Cannabis" at bounding box center [981, 135] width 1092 height 25
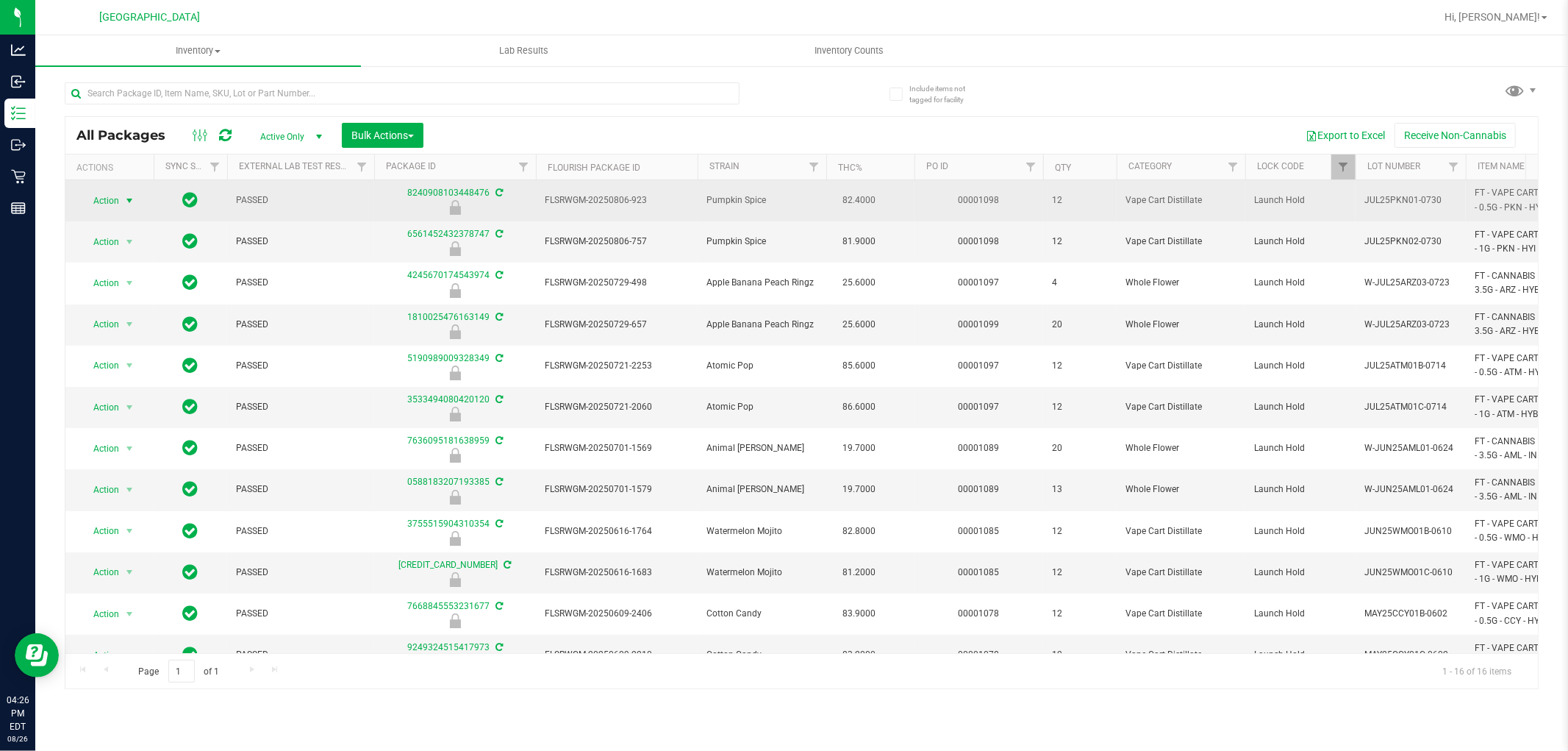
click at [113, 204] on span "Action" at bounding box center [100, 200] width 40 height 20
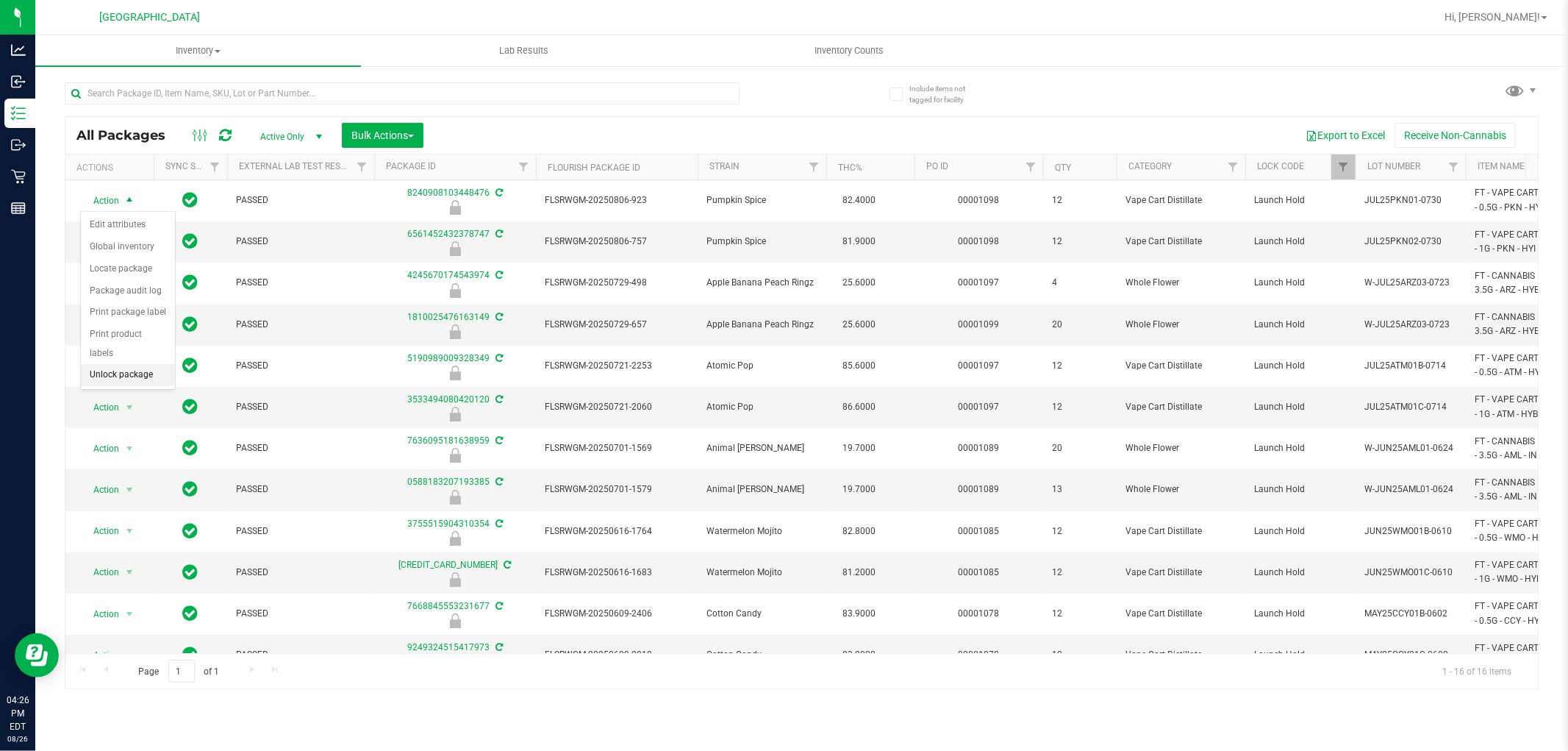
click at [114, 373] on li "Unlock package" at bounding box center [128, 375] width 94 height 22
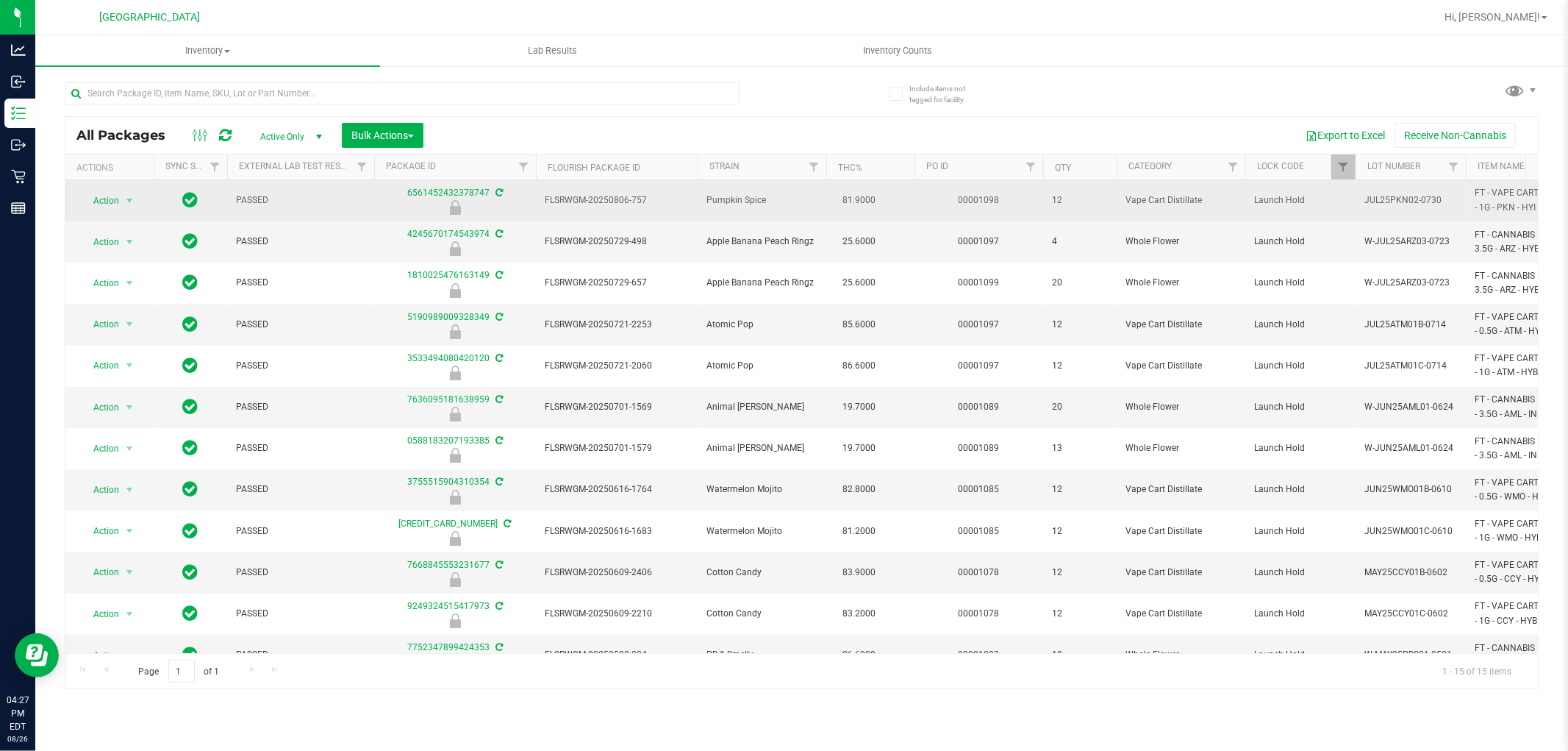
click at [107, 201] on span "Action" at bounding box center [100, 200] width 40 height 20
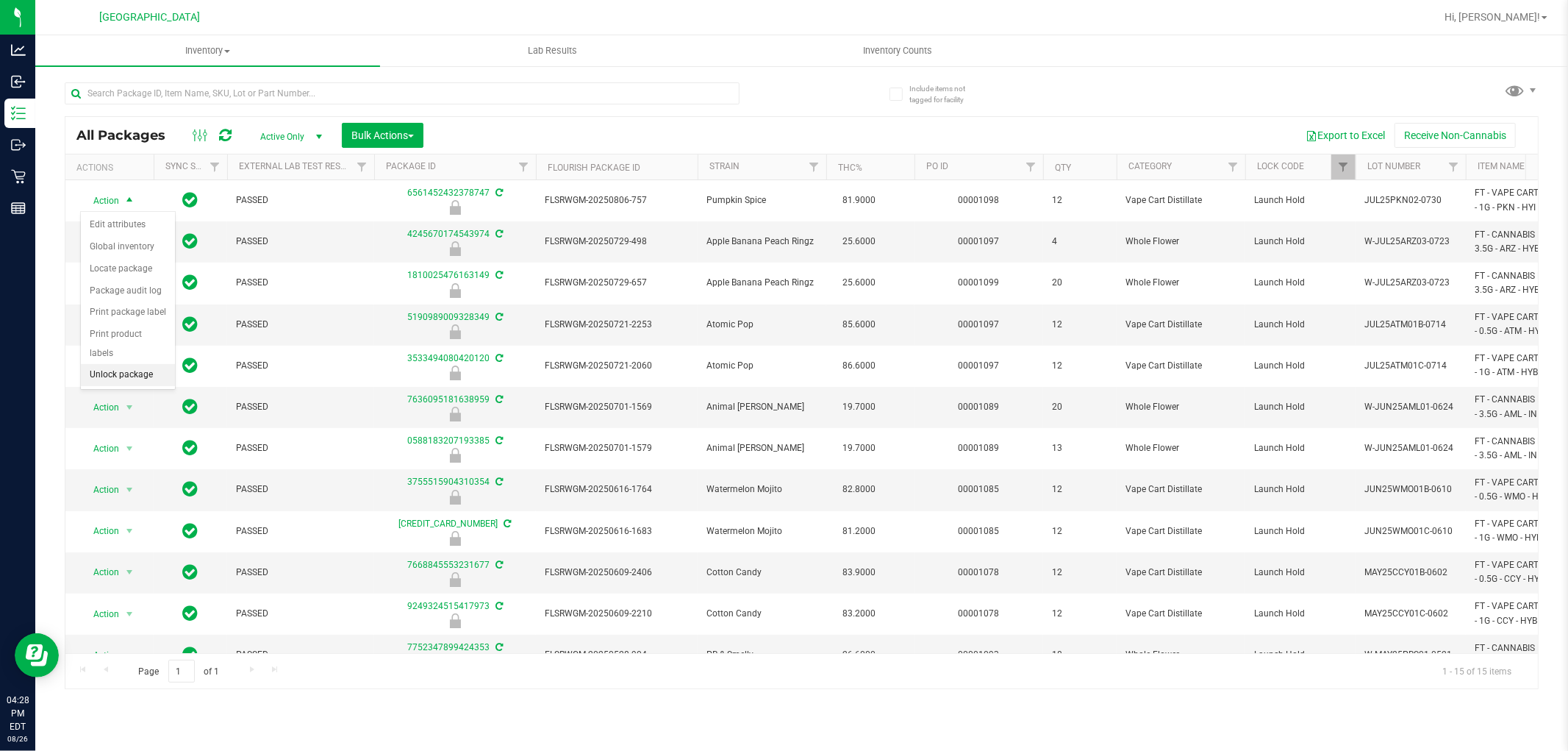
click at [101, 375] on li "Unlock package" at bounding box center [128, 375] width 94 height 22
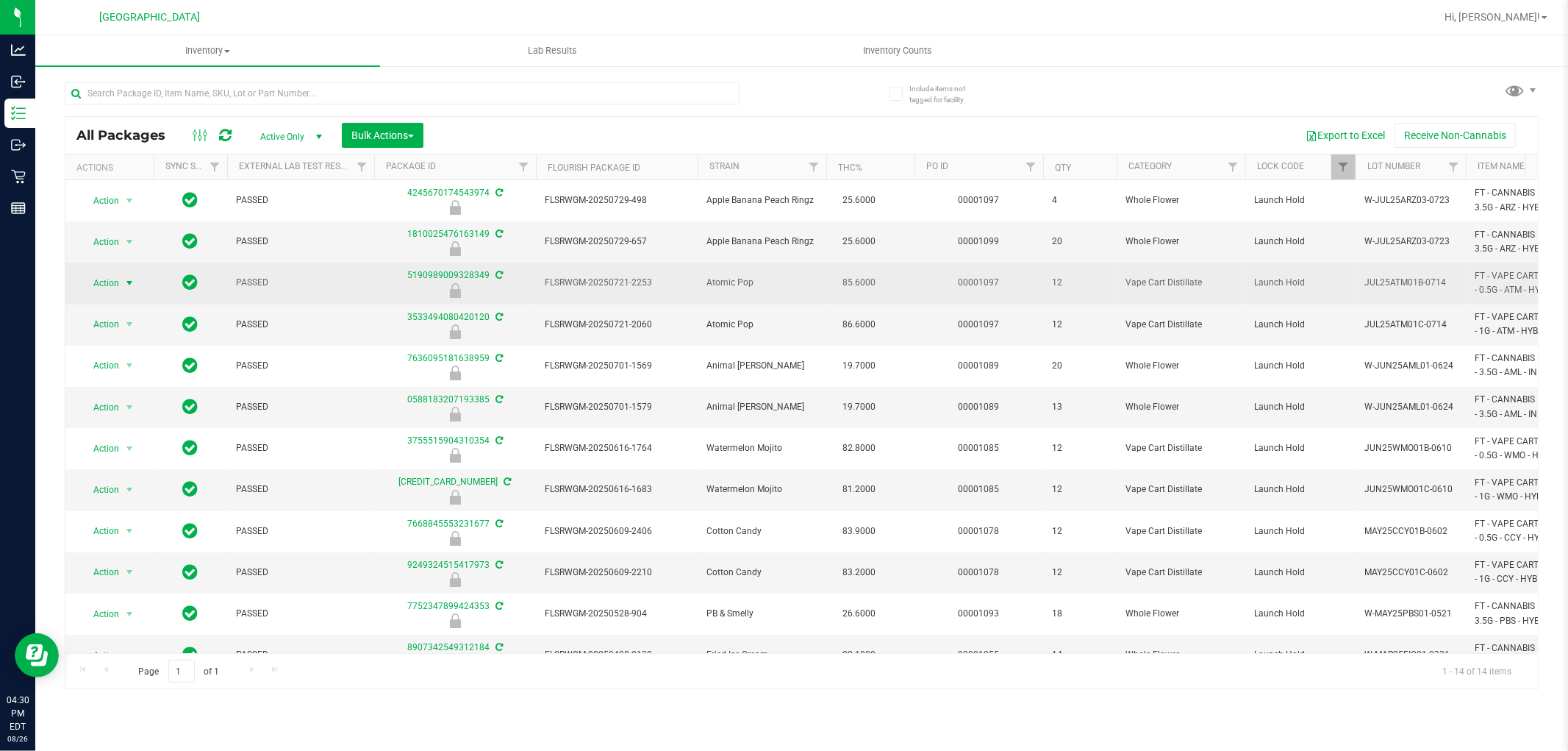
click at [124, 285] on span "select" at bounding box center [129, 283] width 12 height 12
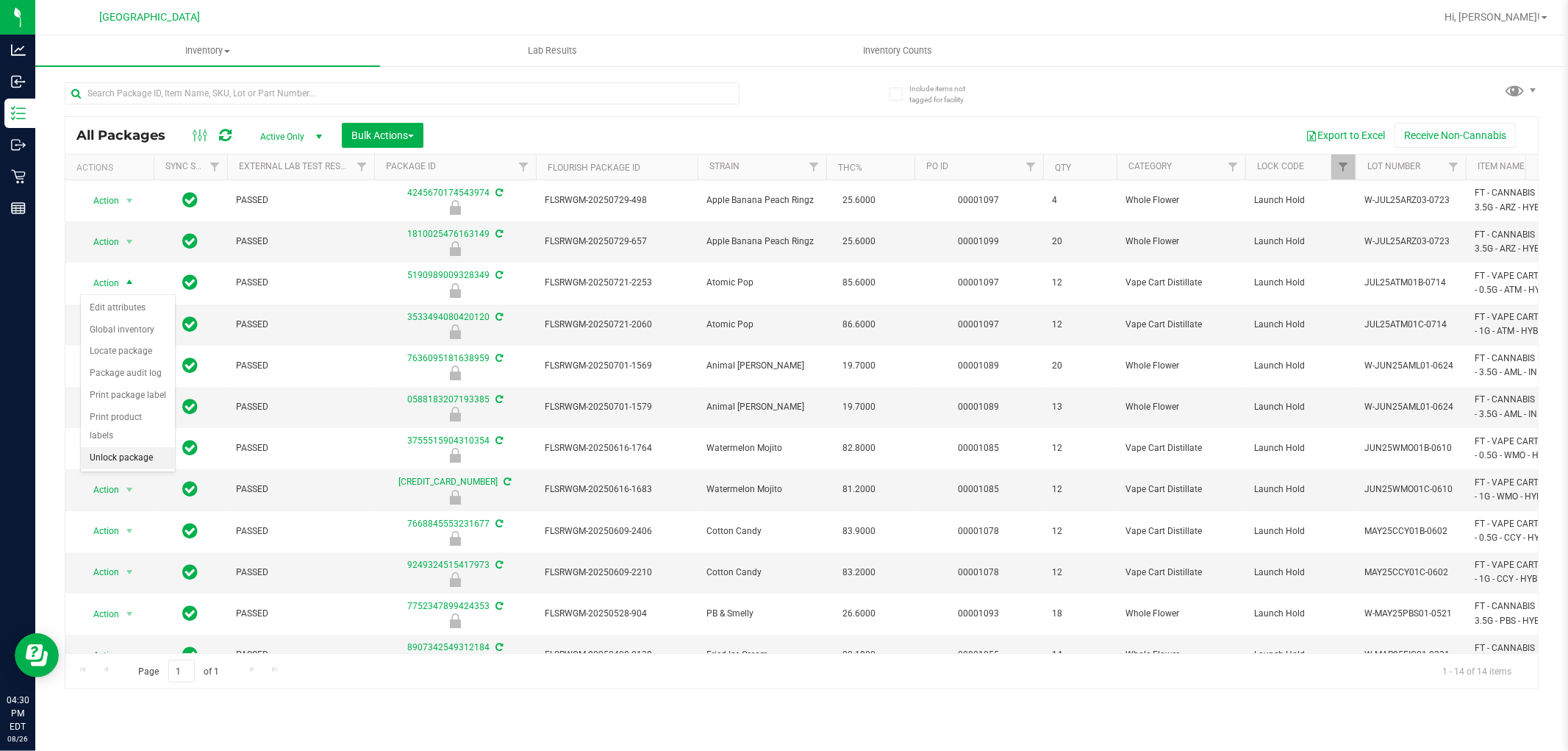
click at [104, 462] on li "Unlock package" at bounding box center [128, 458] width 94 height 22
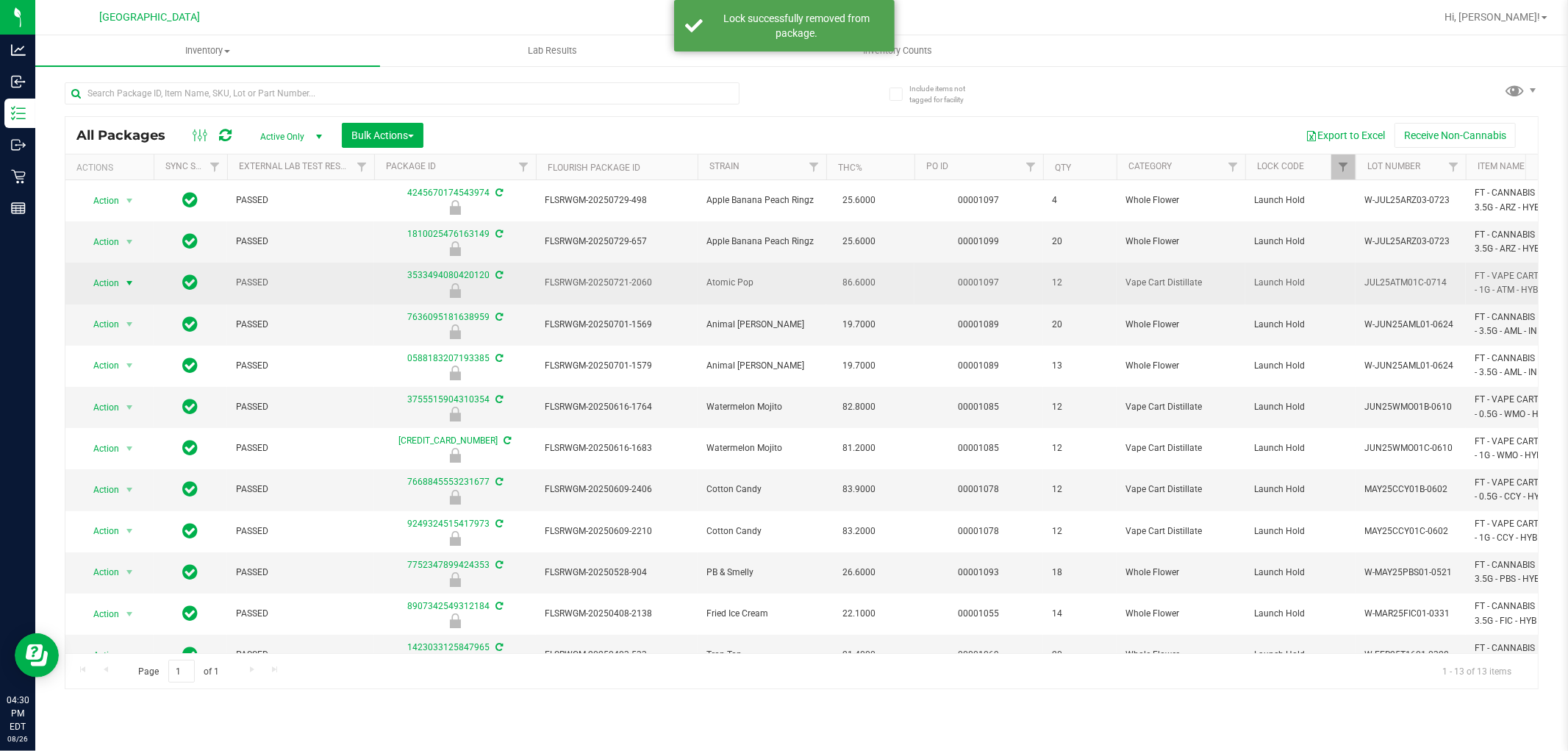
click at [113, 283] on span "Action" at bounding box center [100, 282] width 40 height 20
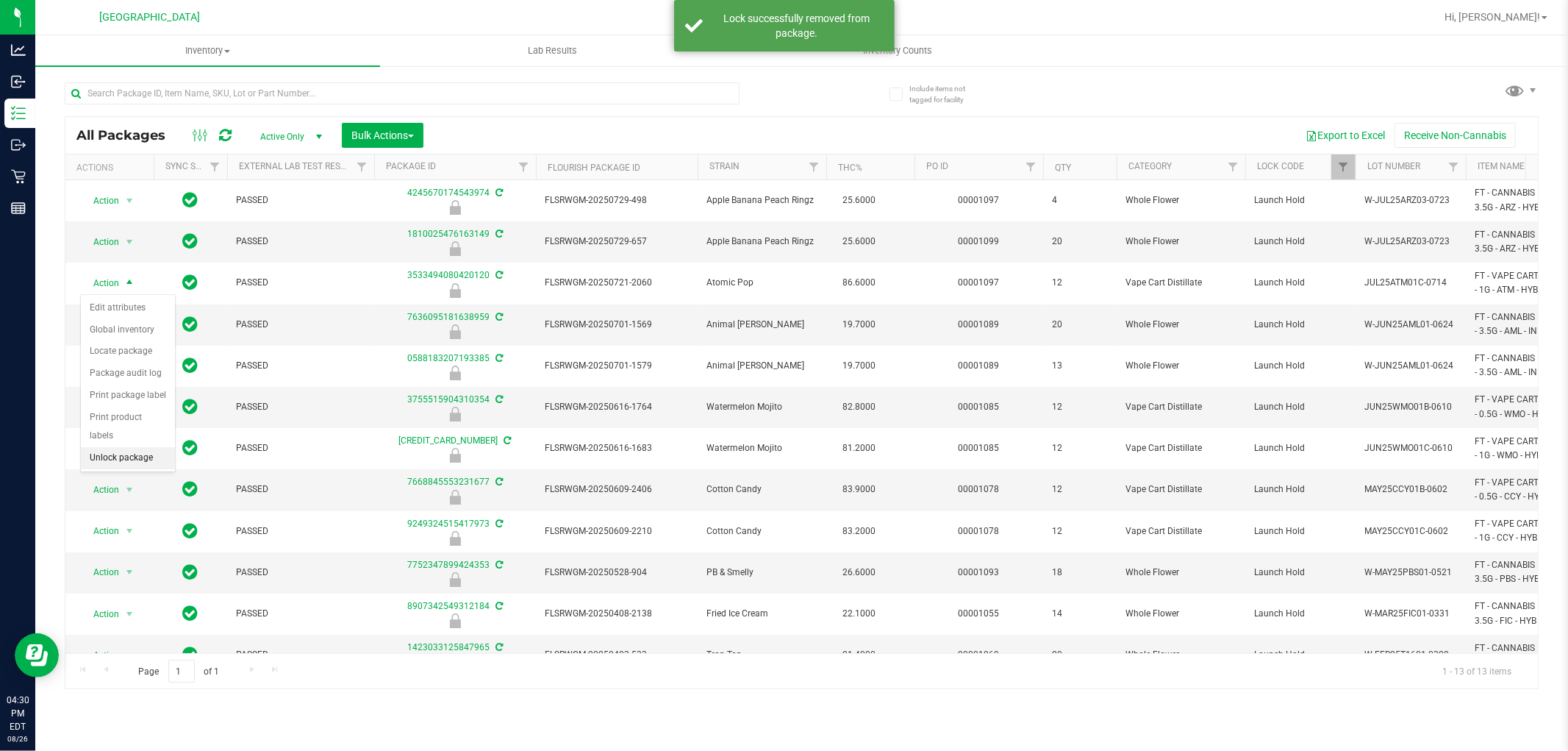
click at [124, 456] on li "Unlock package" at bounding box center [128, 458] width 94 height 22
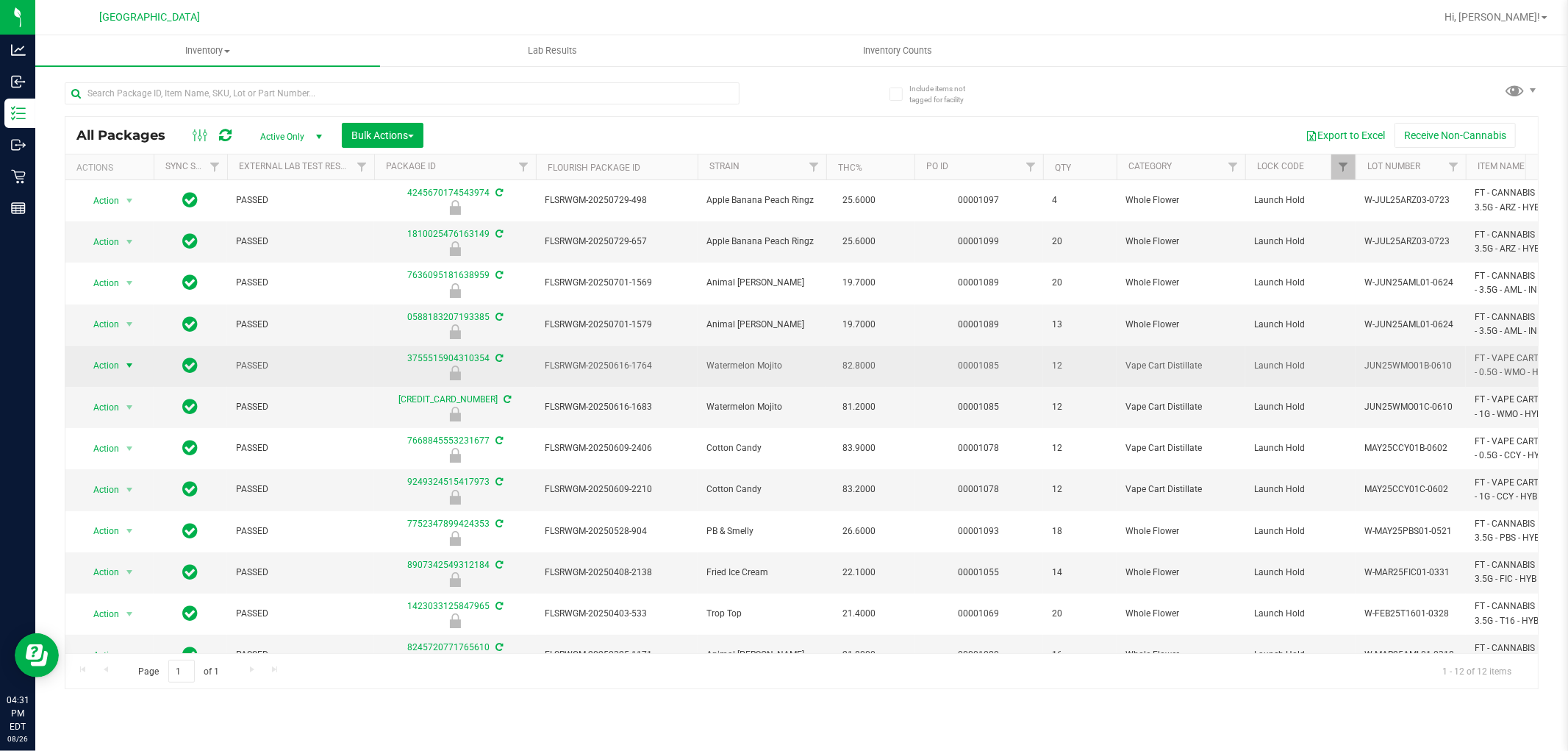
click at [109, 362] on span "Action" at bounding box center [100, 365] width 40 height 20
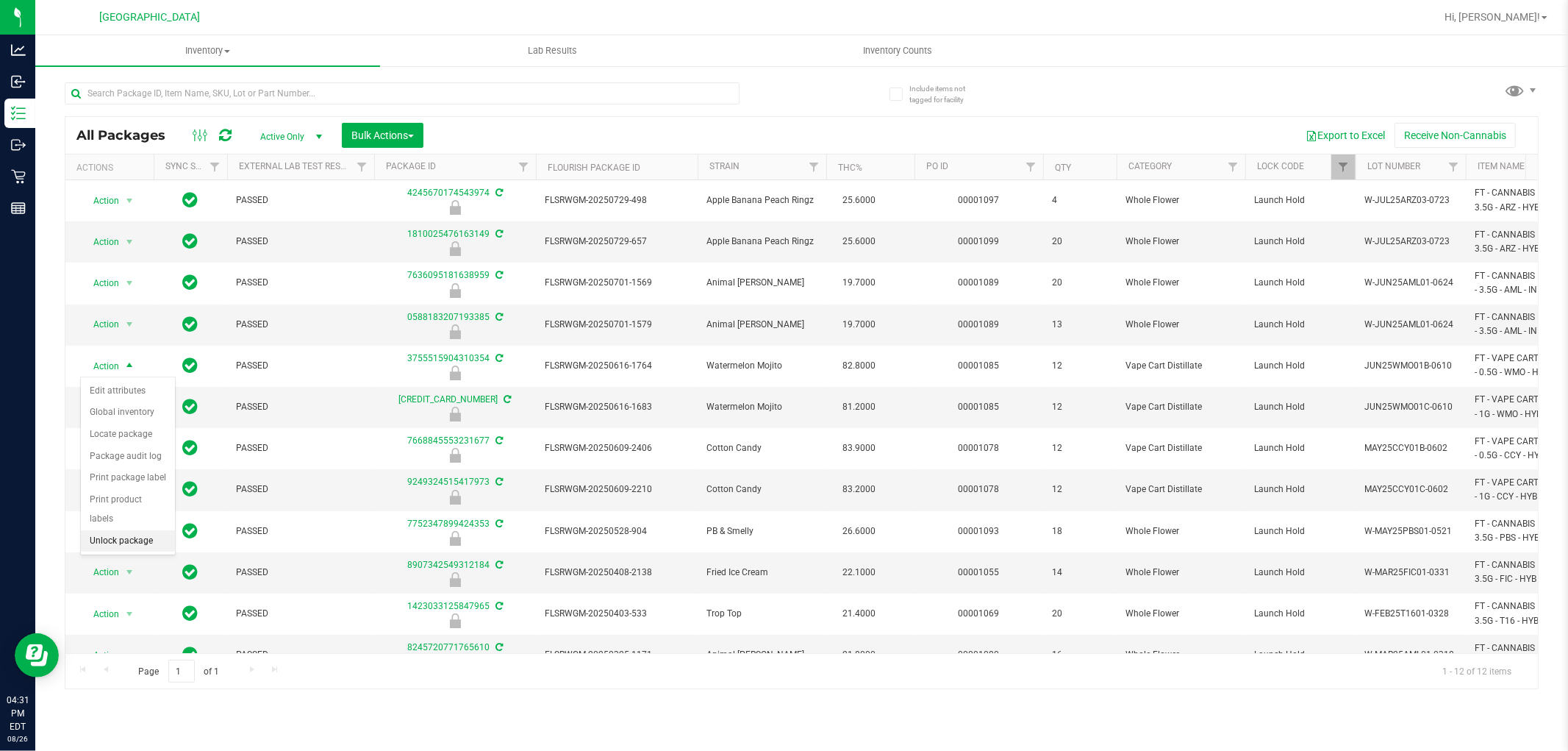
click at [106, 545] on li "Unlock package" at bounding box center [128, 541] width 94 height 22
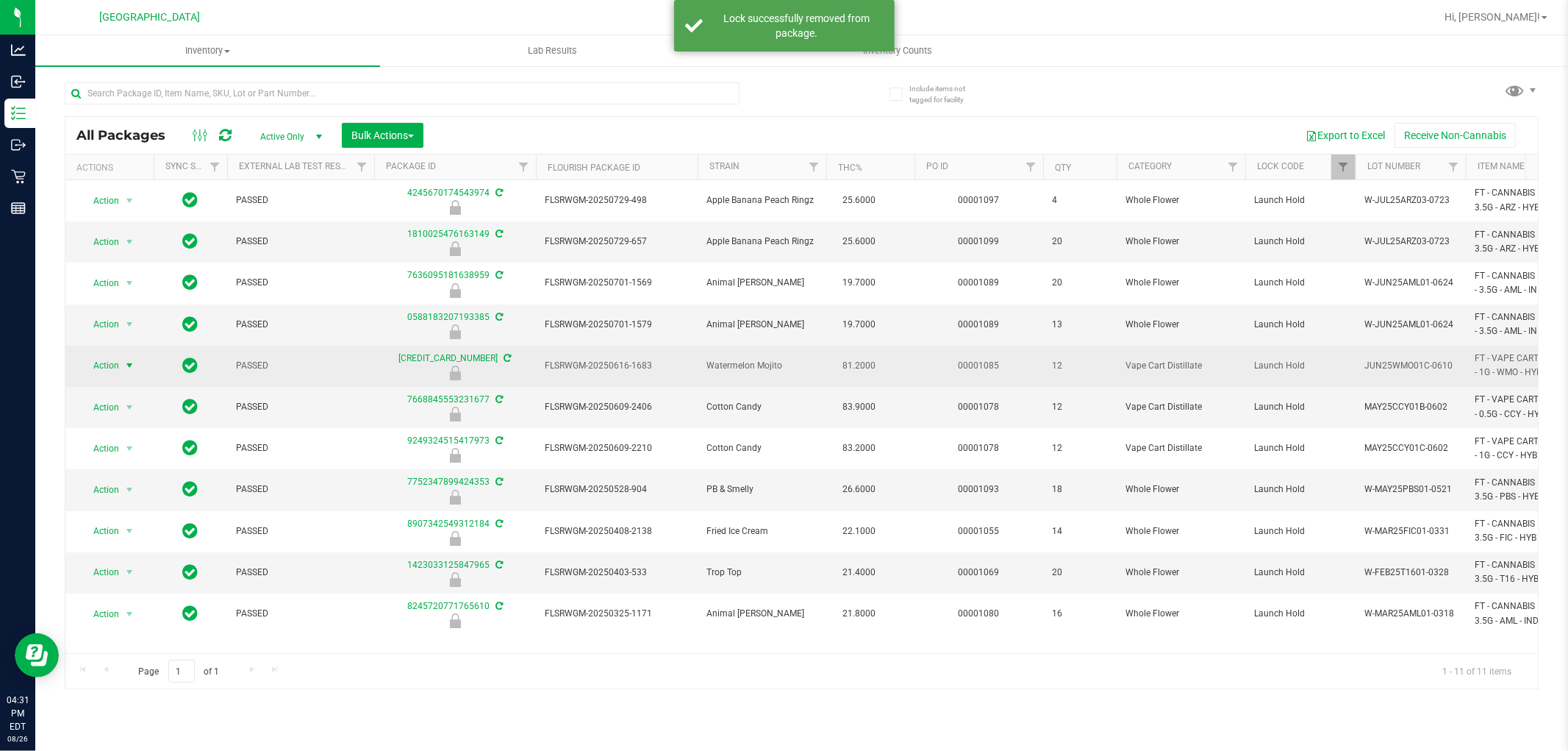
click at [106, 368] on span "Action" at bounding box center [100, 365] width 40 height 20
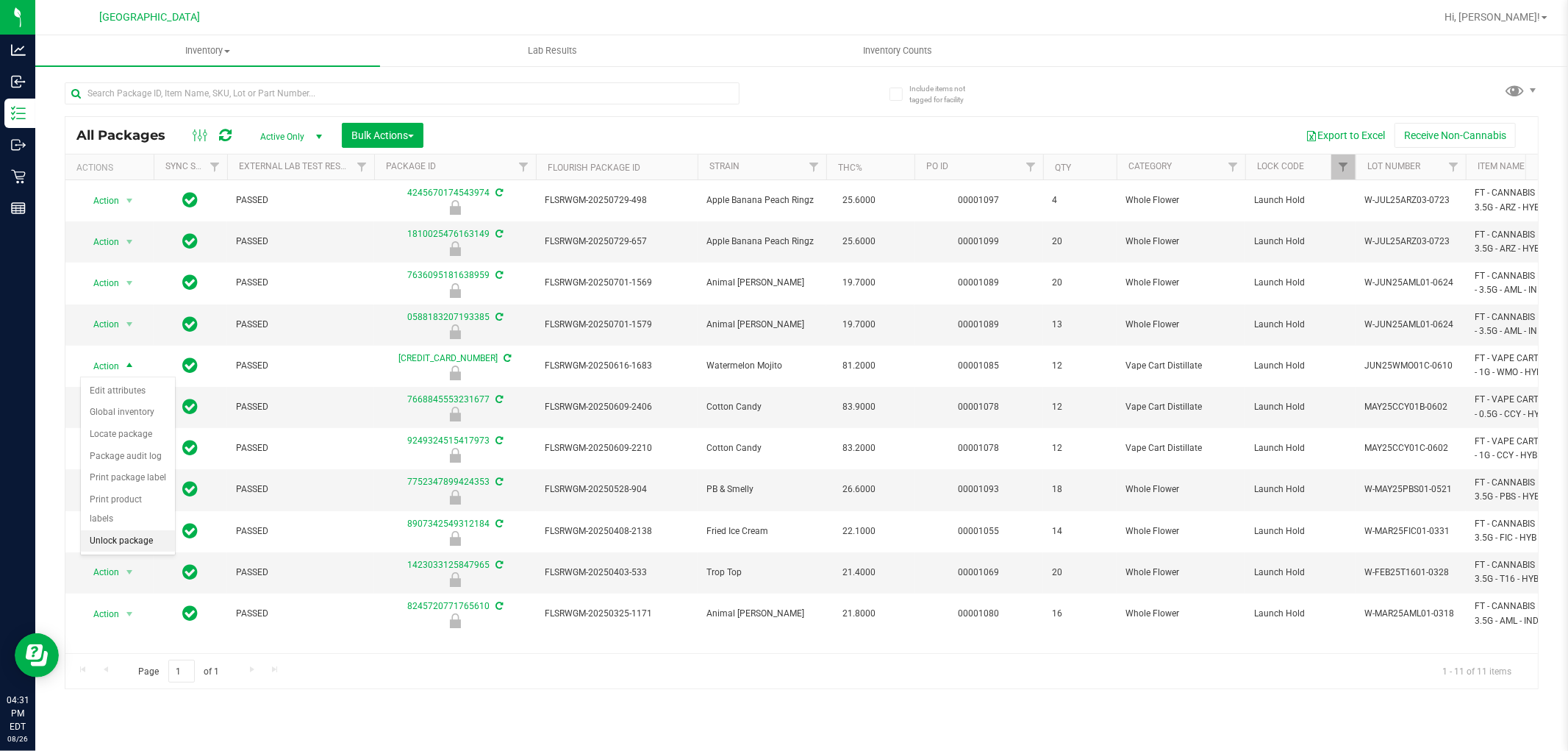
click at [112, 540] on li "Unlock package" at bounding box center [128, 541] width 94 height 22
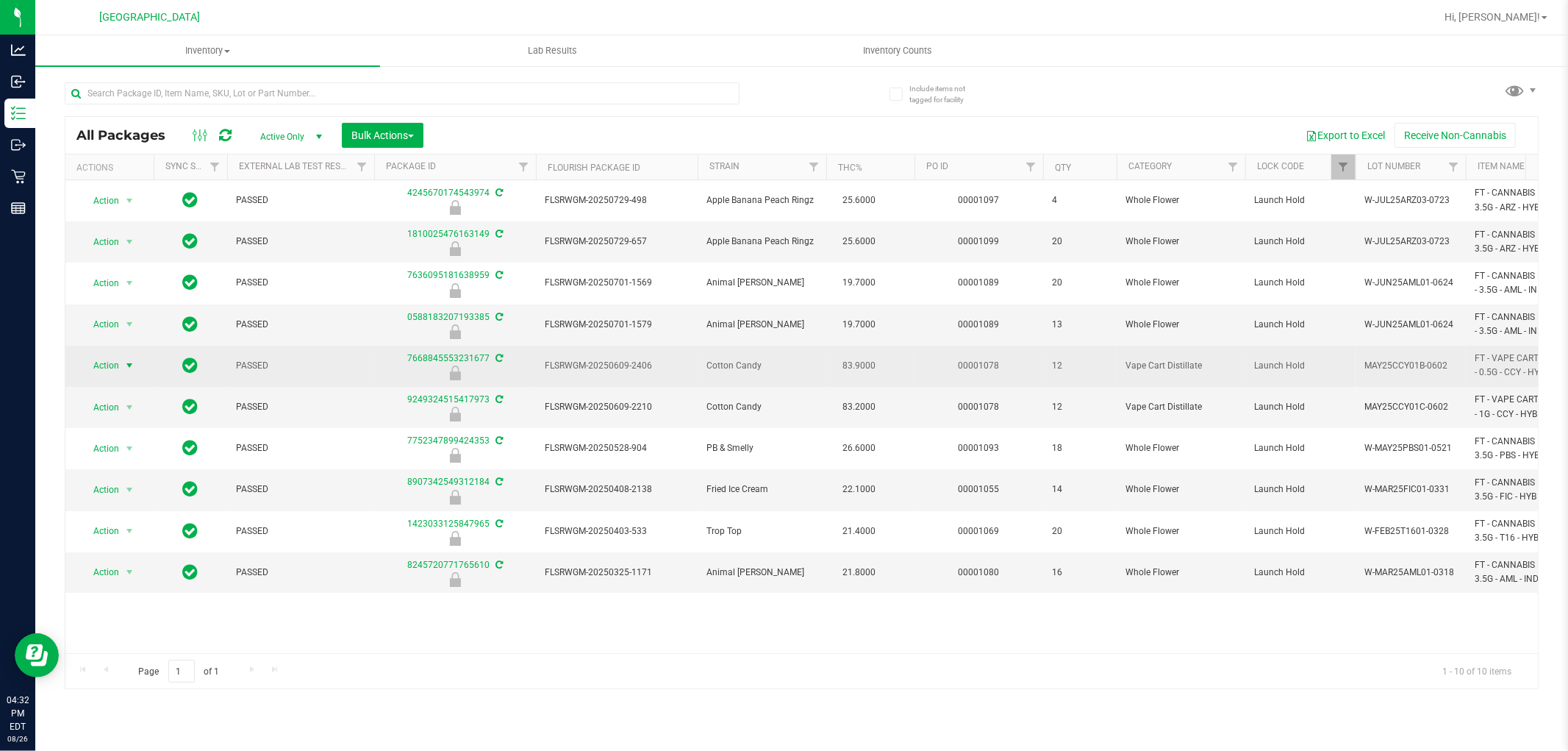
click at [121, 366] on span "select" at bounding box center [129, 365] width 19 height 20
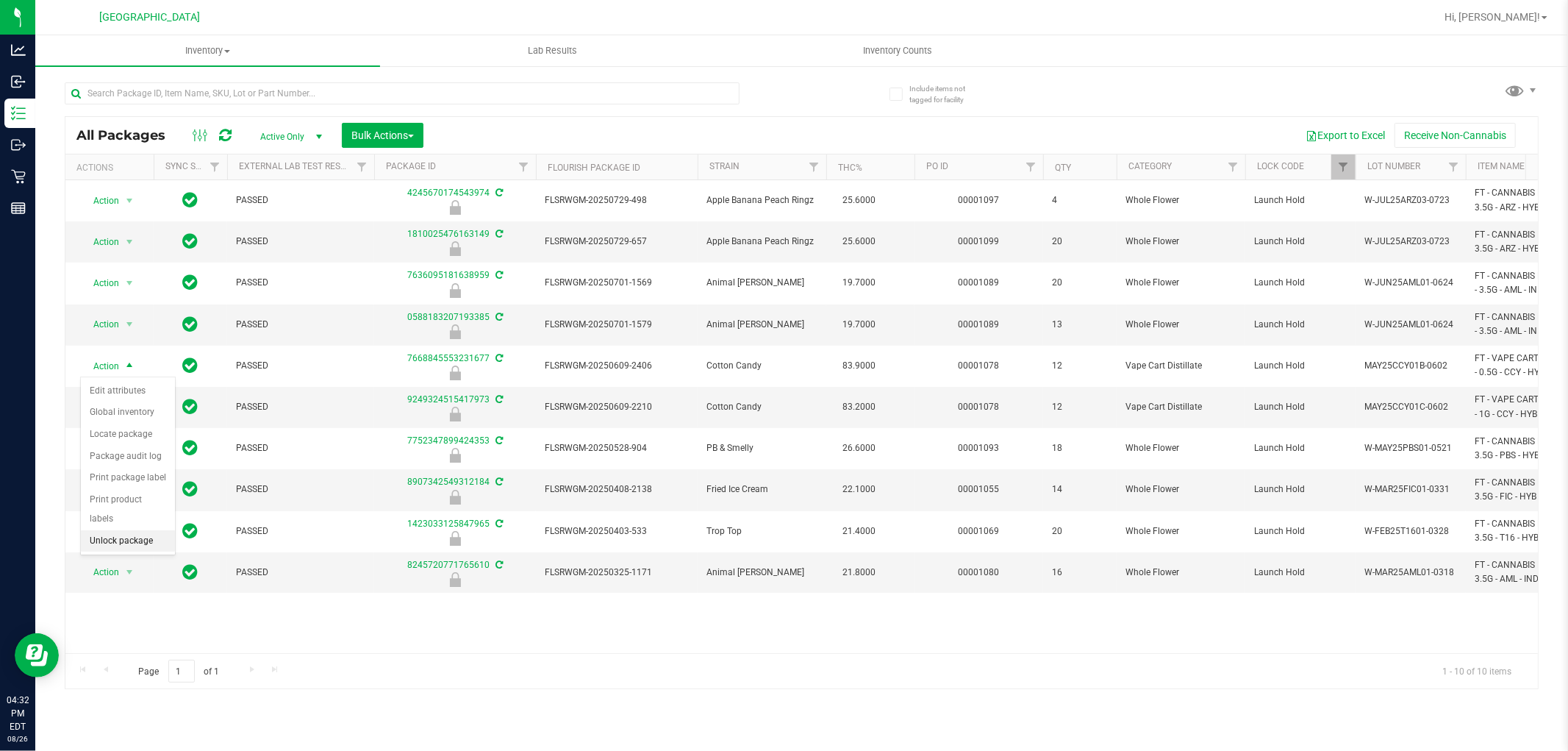
click at [137, 541] on li "Unlock package" at bounding box center [128, 541] width 94 height 22
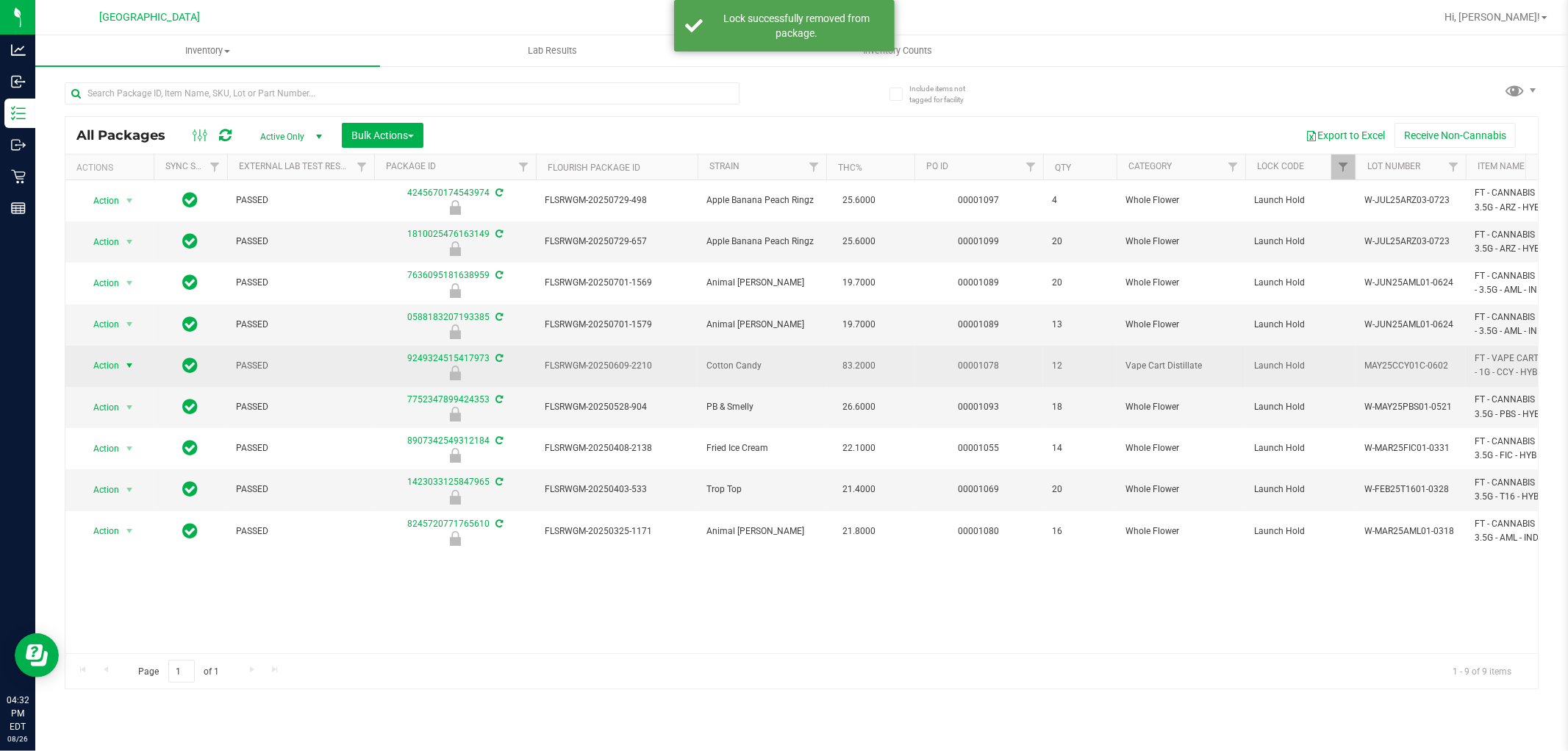
click at [96, 371] on span "Action" at bounding box center [100, 365] width 40 height 20
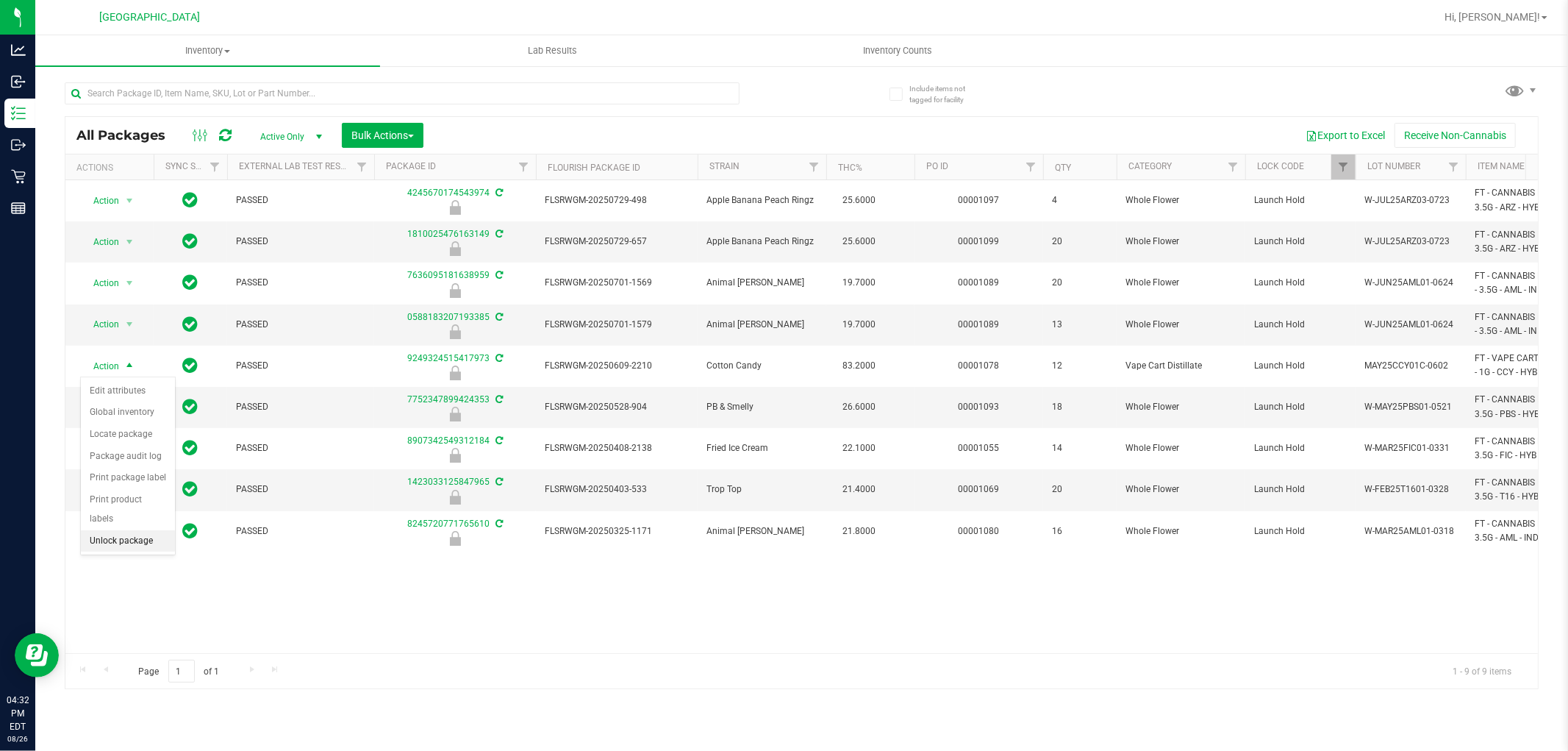
drag, startPoint x: 141, startPoint y: 542, endPoint x: 153, endPoint y: 565, distance: 25.9
click at [141, 541] on li "Unlock package" at bounding box center [128, 541] width 94 height 22
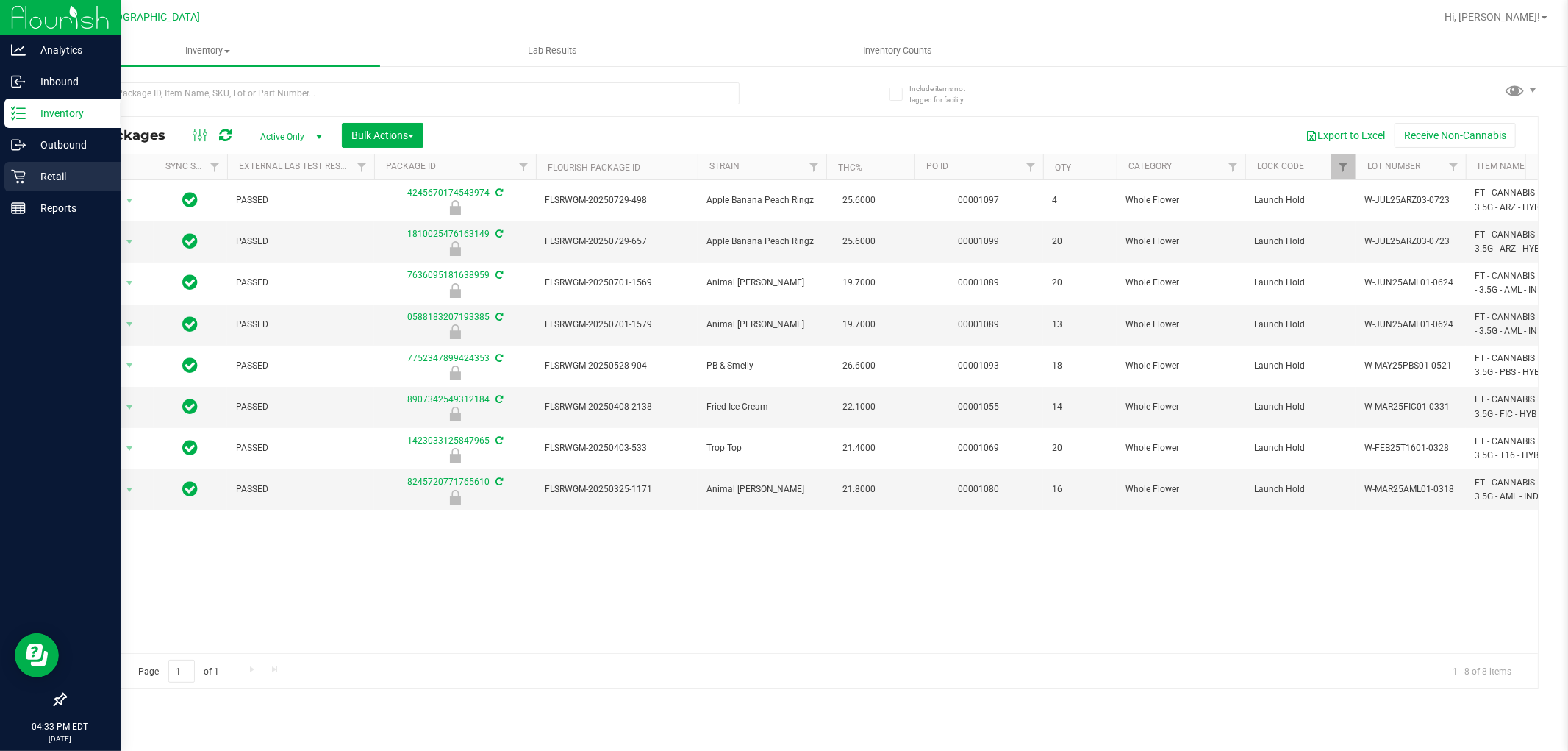
click at [63, 169] on p "Retail" at bounding box center [70, 176] width 88 height 18
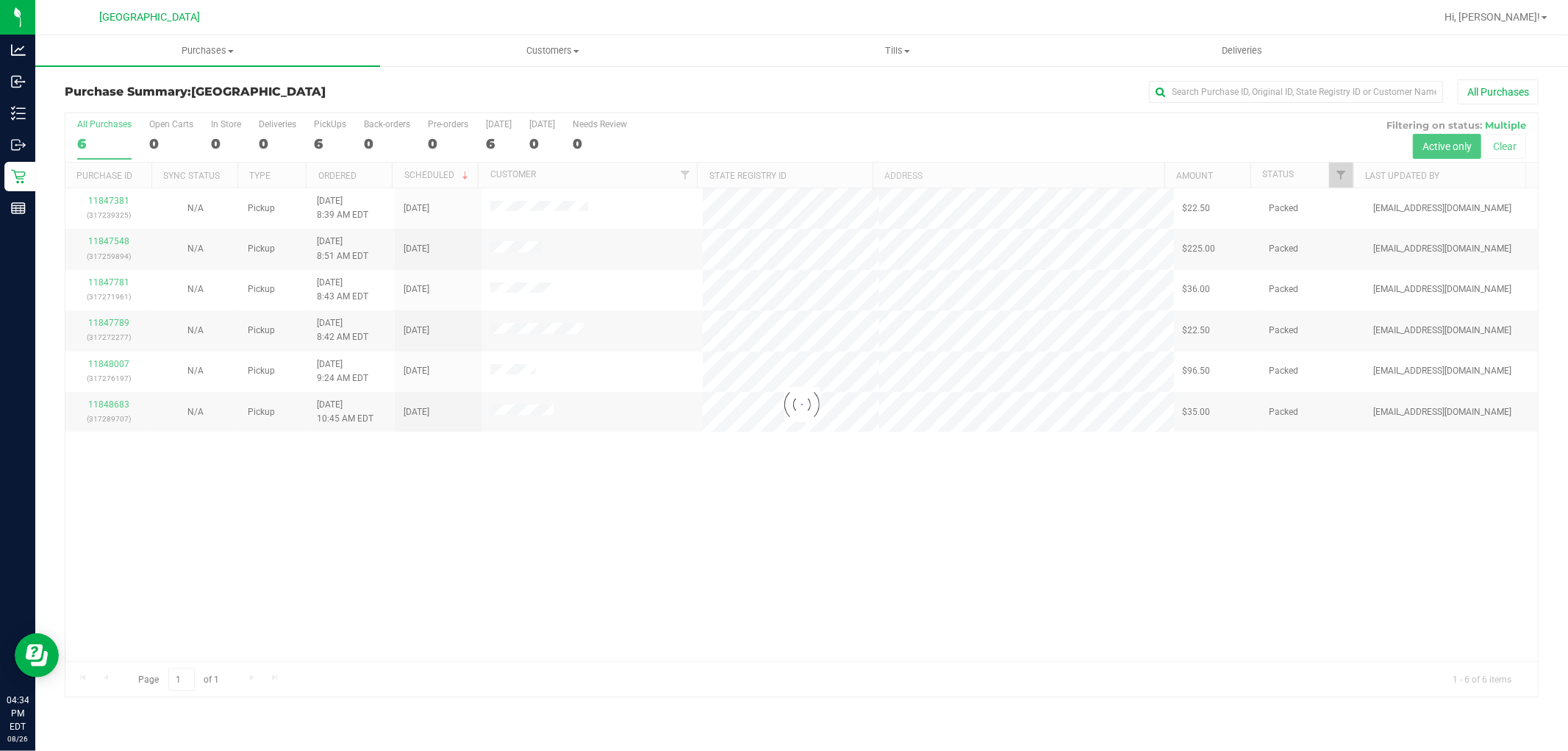
click at [1336, 173] on div at bounding box center [802, 405] width 1473 height 583
click at [1344, 186] on link "Filter" at bounding box center [1341, 175] width 24 height 25
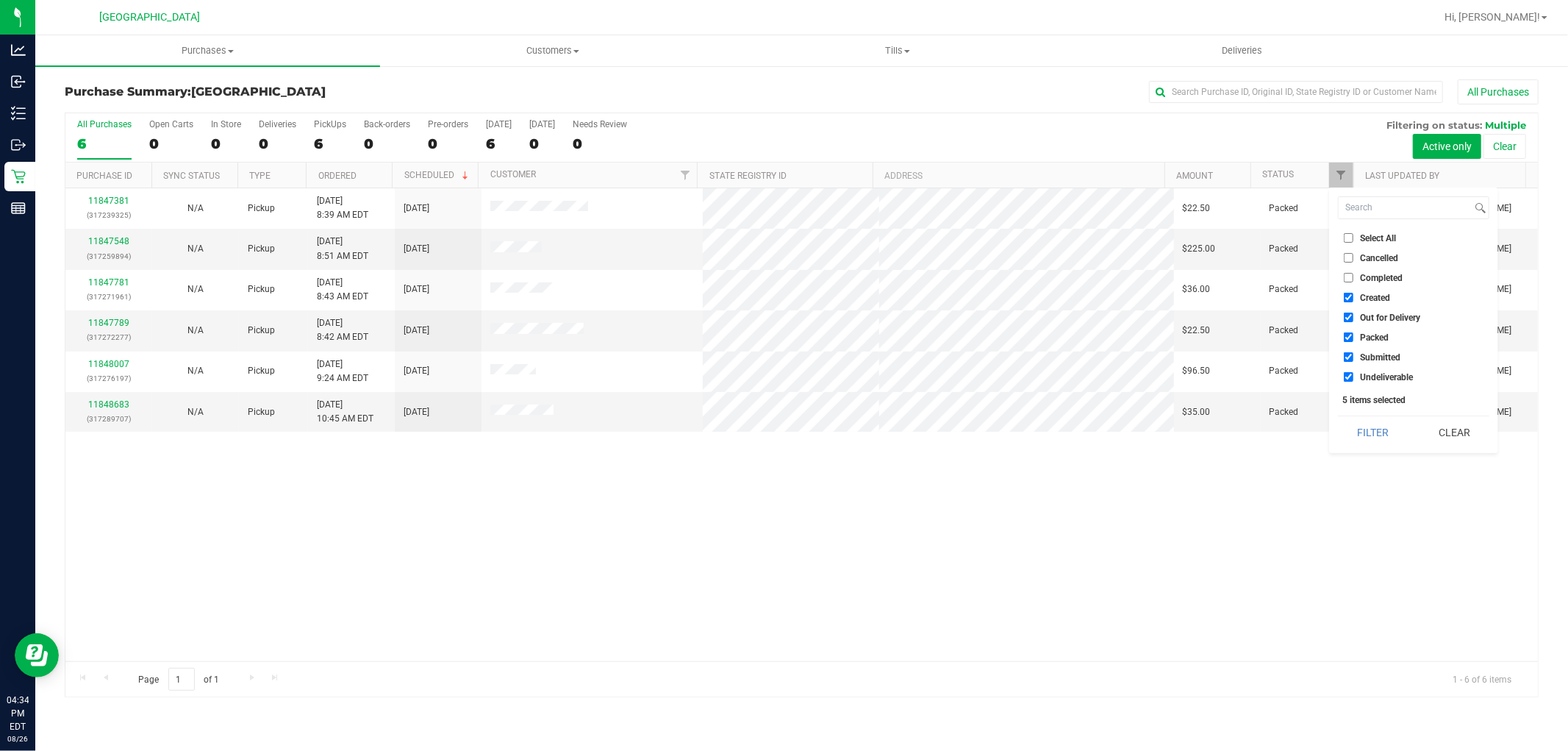
click at [437, 507] on div "11847381 (317239325) N/A Pickup [DATE] 8:39 AM EDT 8/26/2025 $22.50 Packed [EMA…" at bounding box center [802, 425] width 1473 height 473
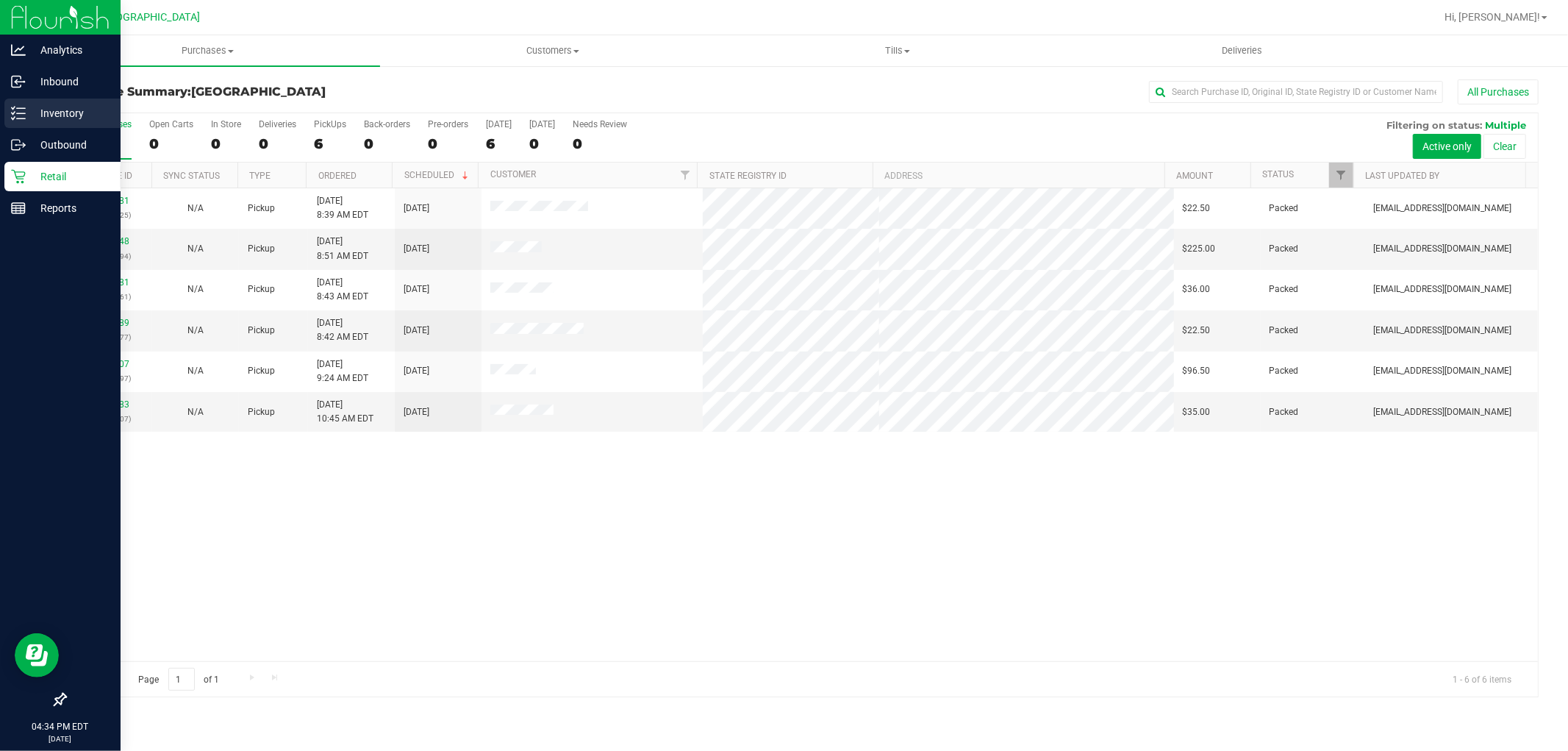
click at [40, 115] on p "Inventory" at bounding box center [70, 113] width 88 height 18
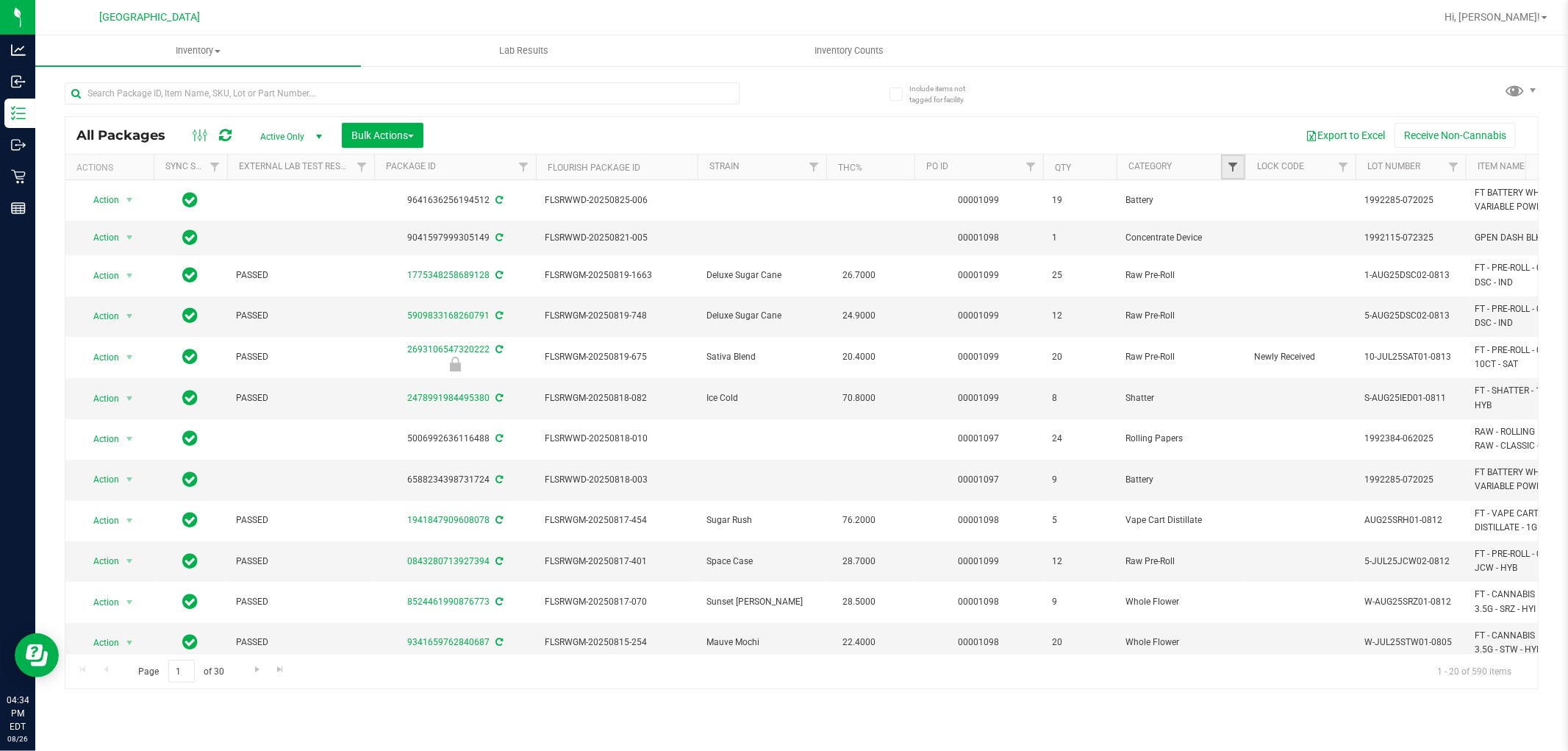
click at [1228, 166] on link "Filter" at bounding box center [1234, 167] width 24 height 25
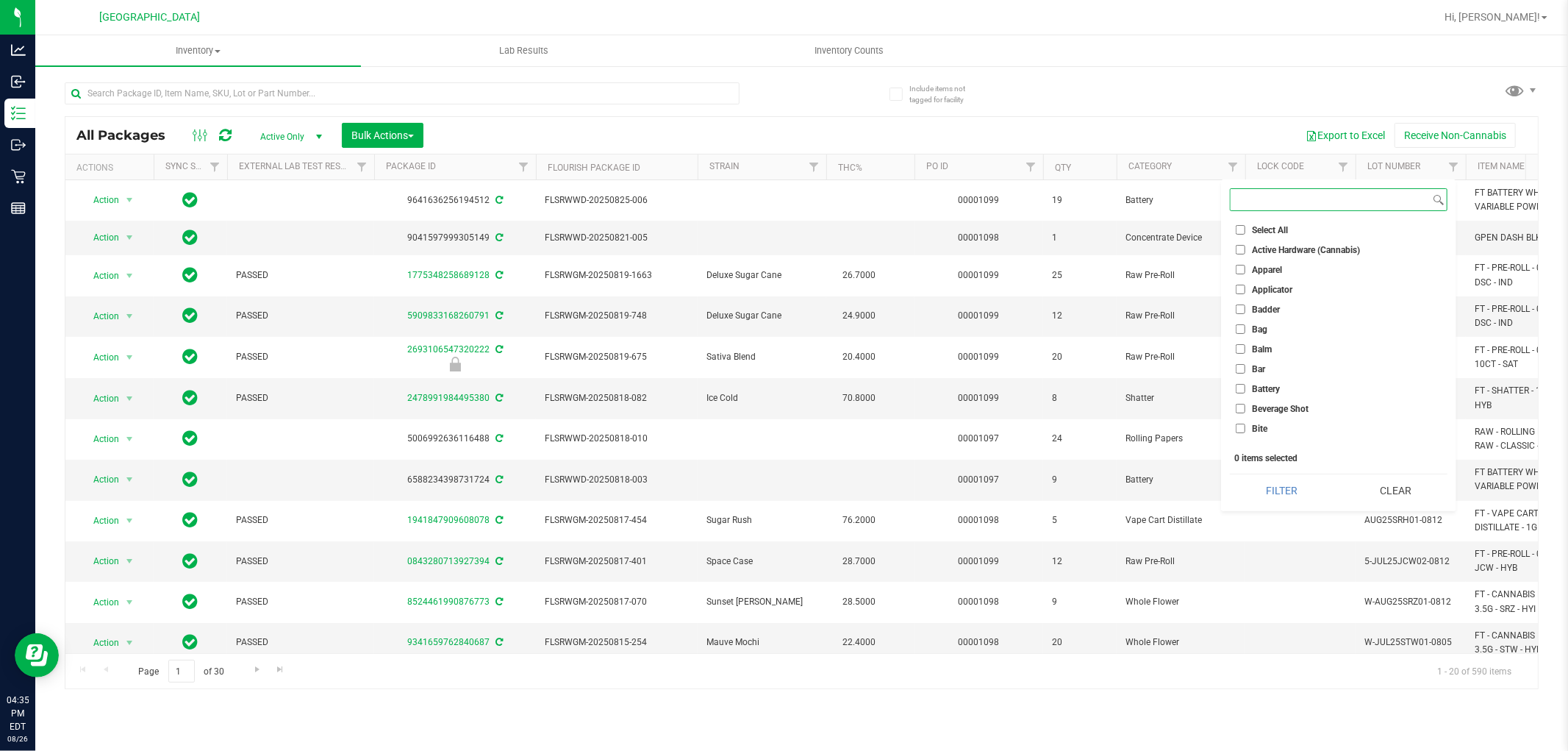
click at [1354, 165] on div at bounding box center [1356, 168] width 6 height 26
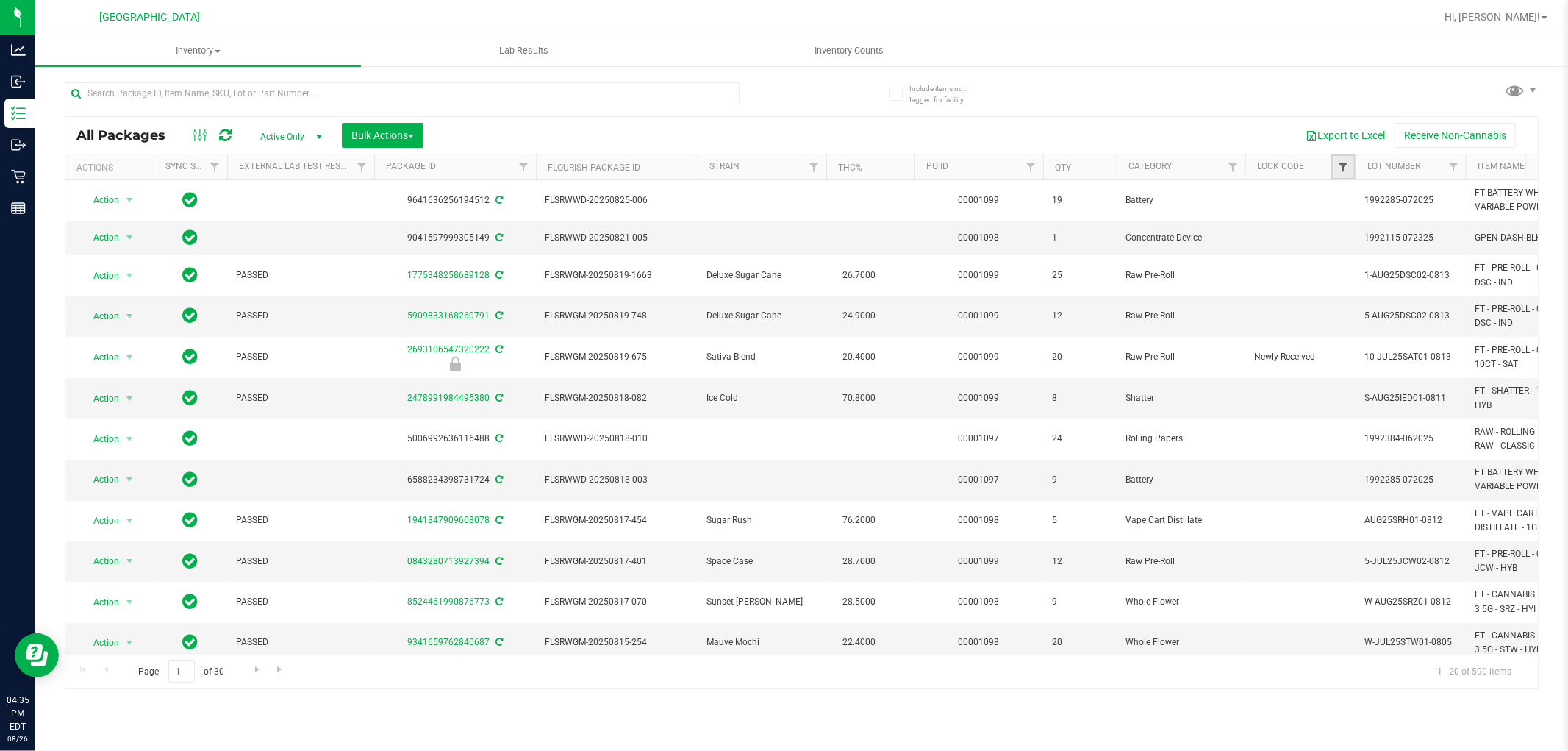
click at [1343, 165] on span "Filter" at bounding box center [1343, 167] width 12 height 12
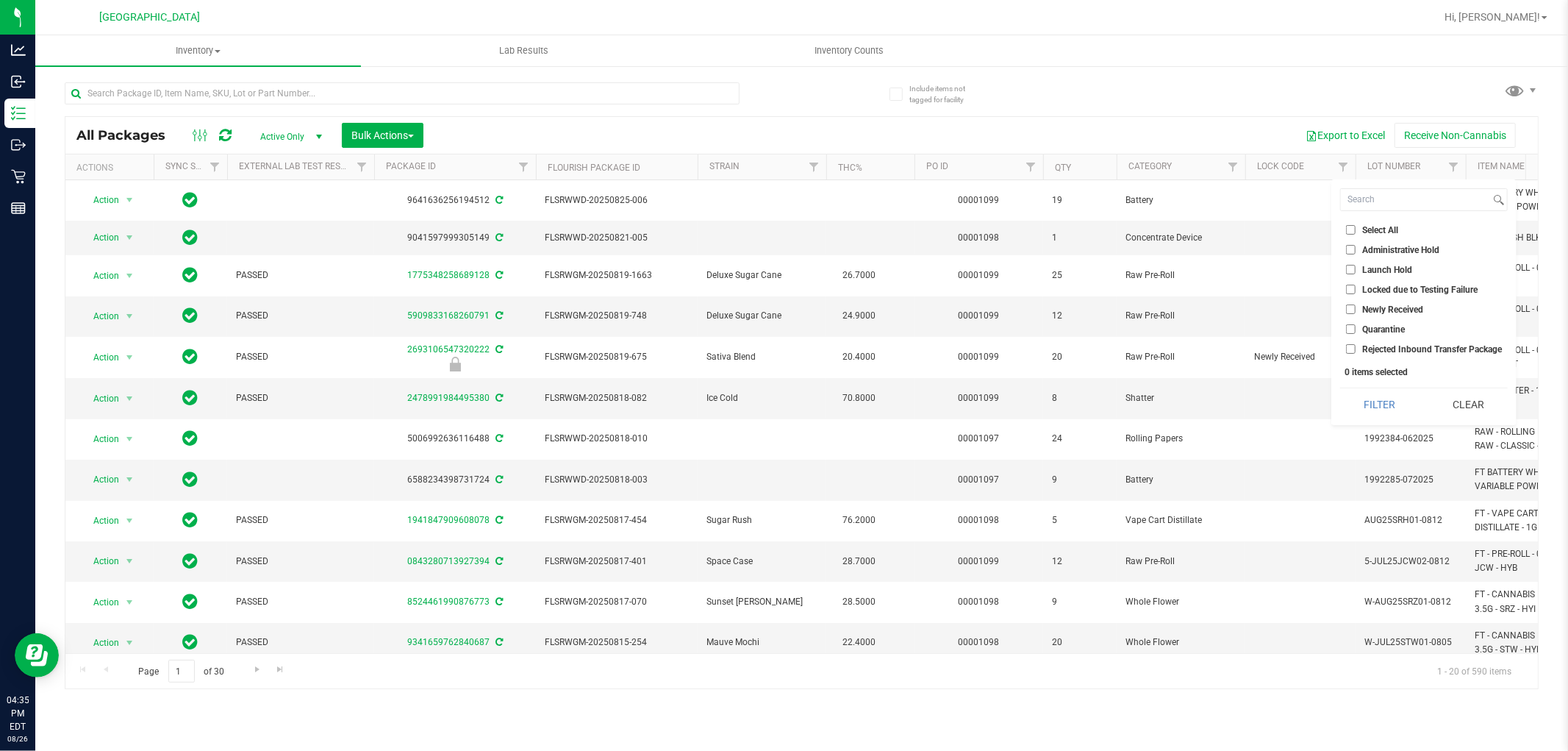
click at [1353, 266] on input "Launch Hold" at bounding box center [1351, 269] width 10 height 10
checkbox input "true"
click at [1403, 409] on button "Filter" at bounding box center [1379, 405] width 78 height 32
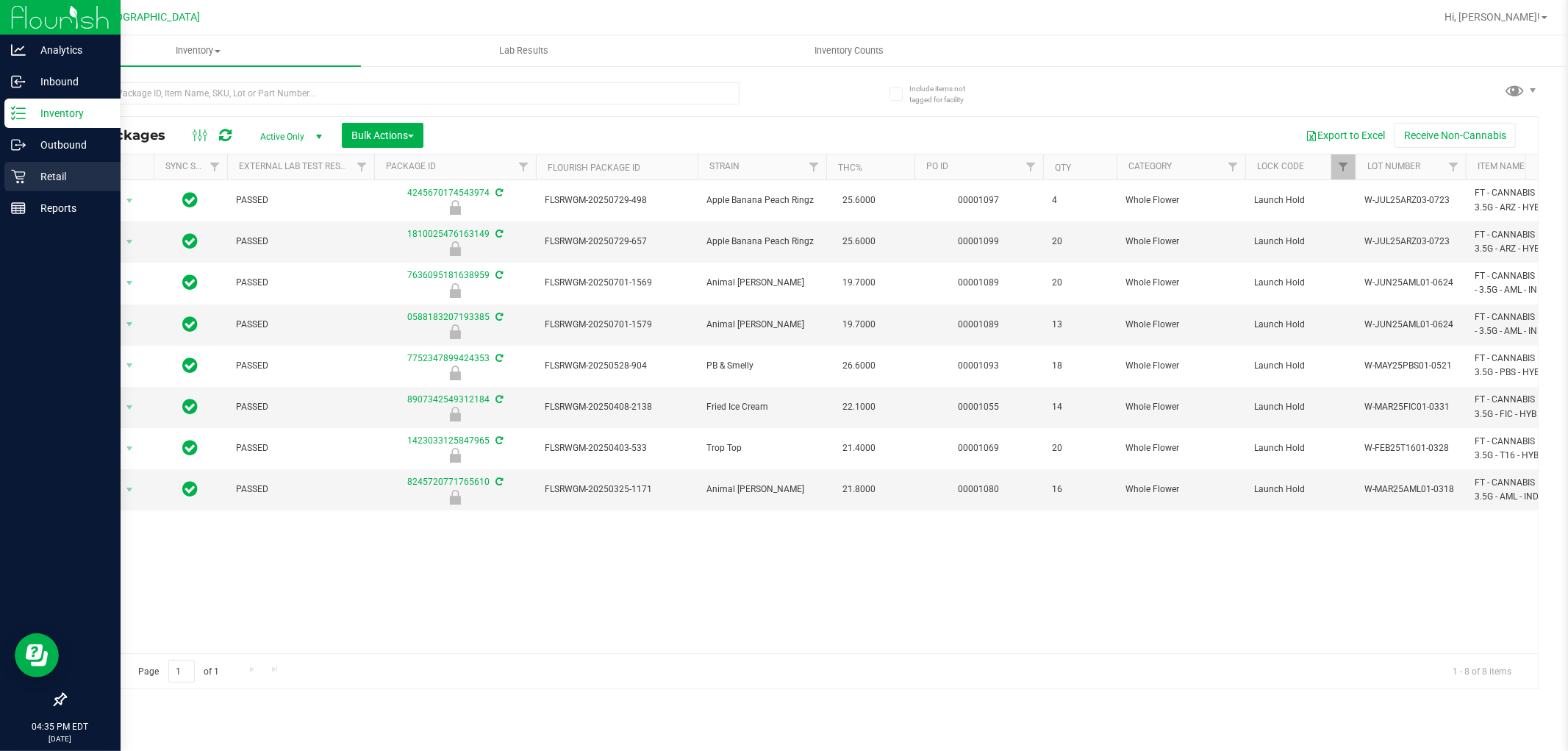
click at [52, 182] on p "Retail" at bounding box center [70, 176] width 88 height 18
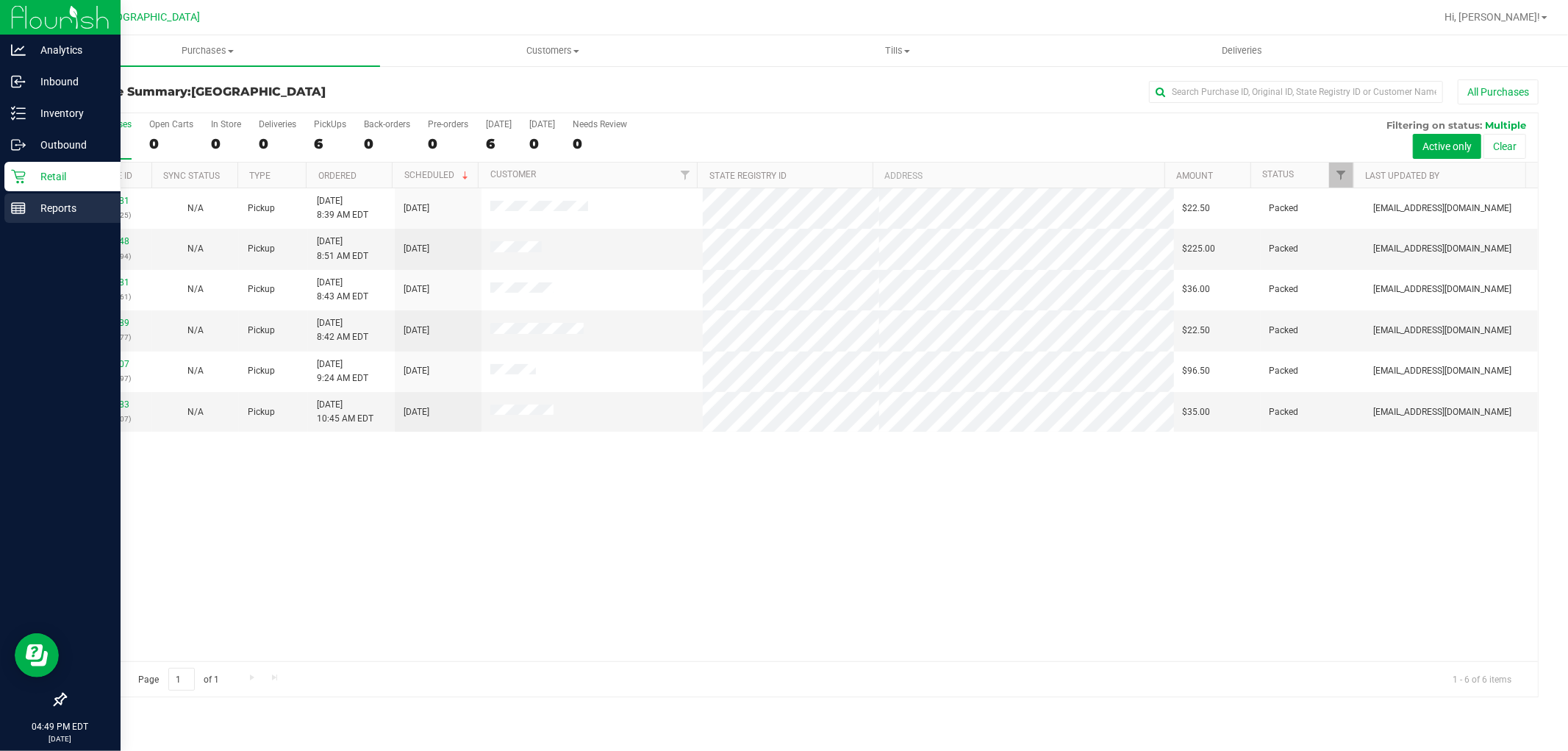
click at [56, 196] on div "Reports" at bounding box center [62, 208] width 117 height 29
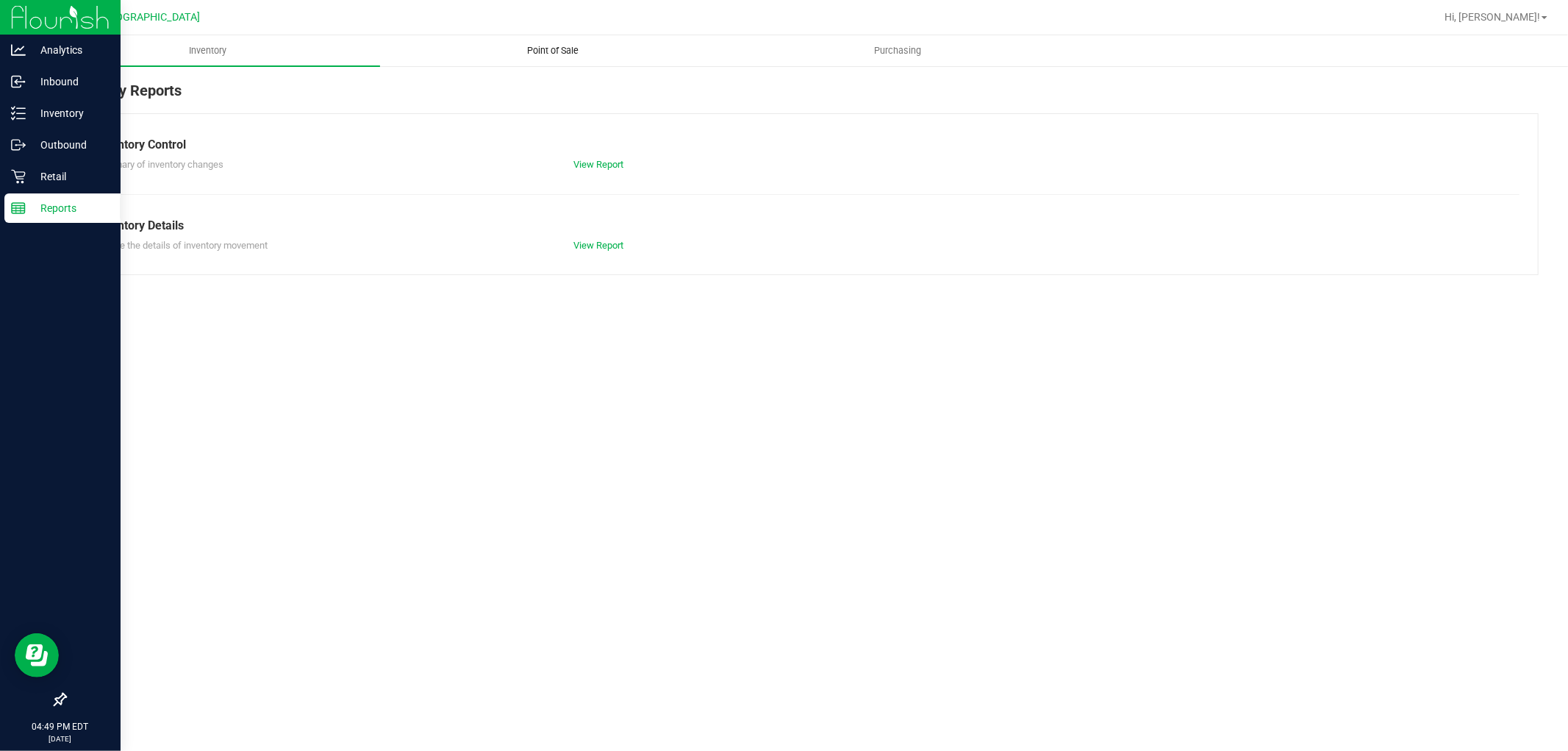
click at [537, 52] on span "Point of Sale" at bounding box center [553, 51] width 91 height 13
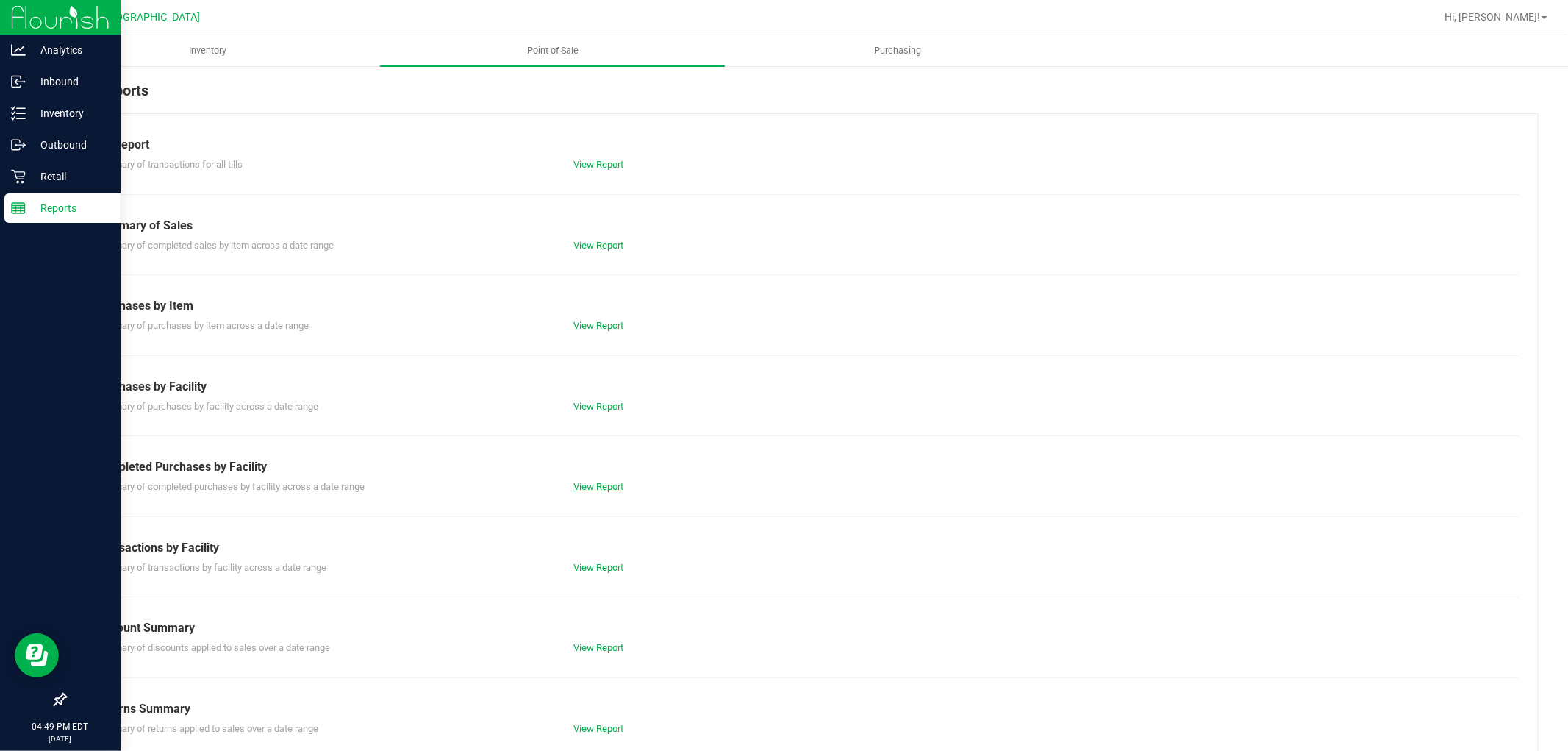
click at [608, 490] on link "View Report" at bounding box center [599, 486] width 50 height 11
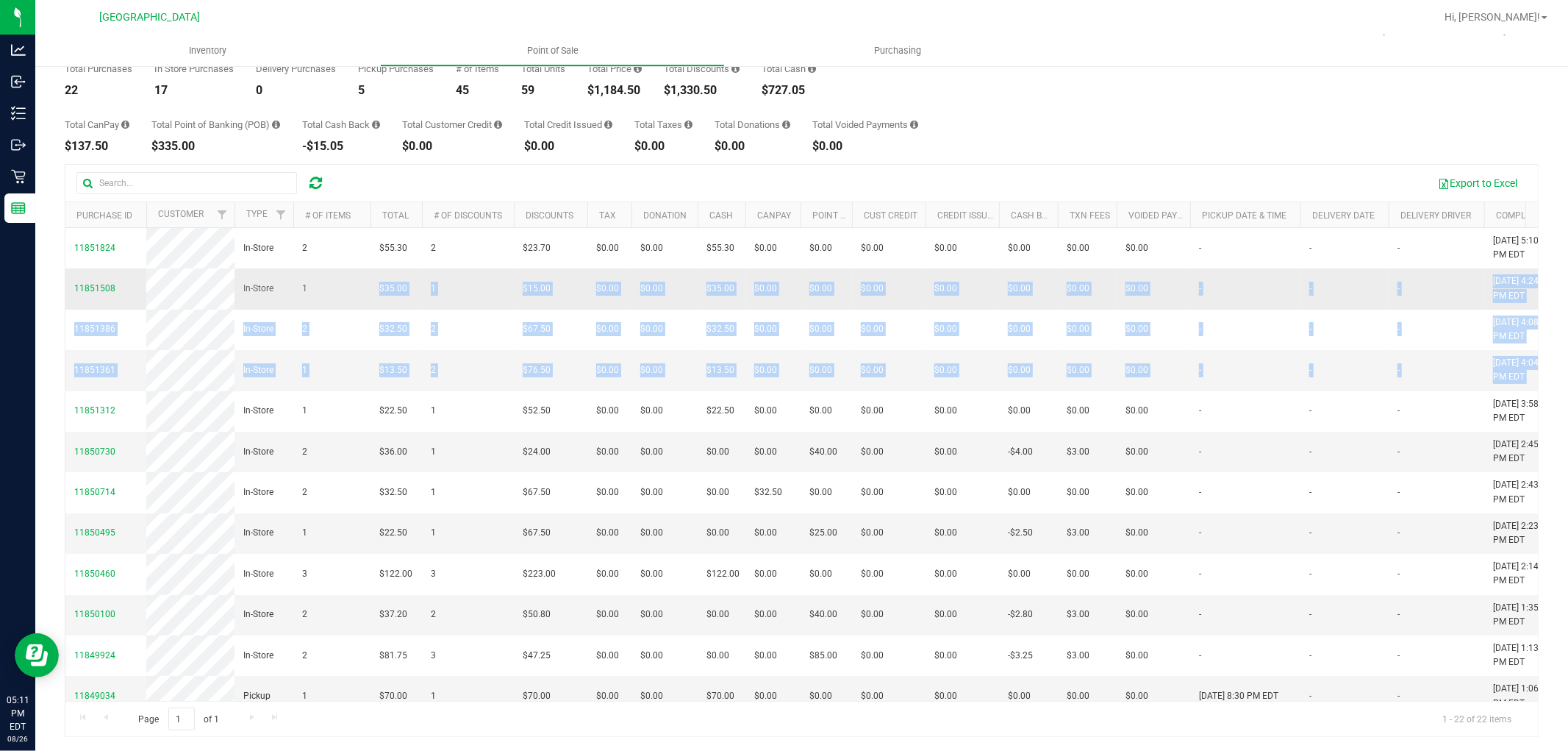
drag, startPoint x: 910, startPoint y: 431, endPoint x: 360, endPoint y: 299, distance: 565.6
click at [360, 299] on tbody "11851824 In-Store 2 $55.30 2 $23.70 $0.00 $0.00 $55.30 $0.00 $0.00 $0.00 $0.00 …" at bounding box center [1117, 711] width 2103 height 966
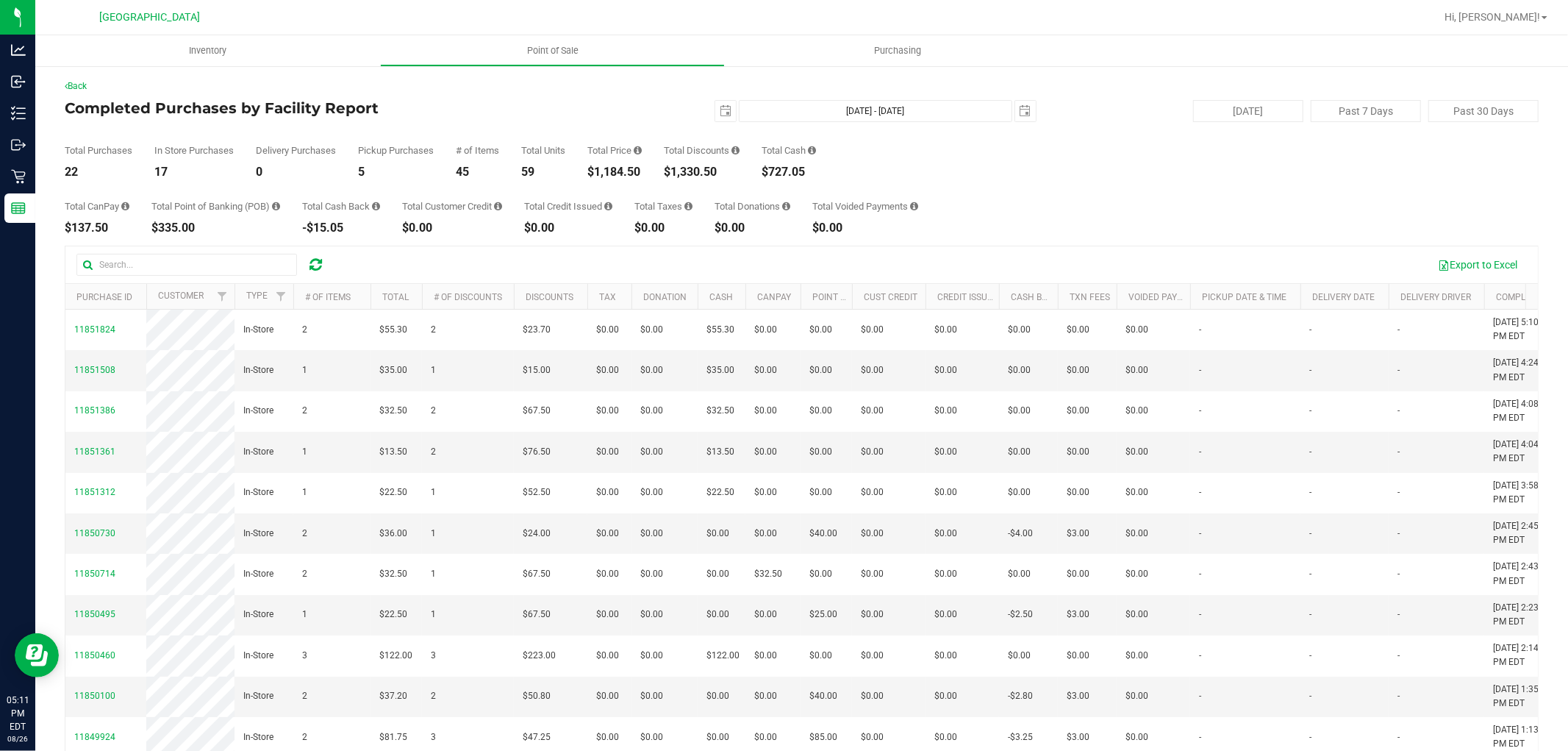
drag, startPoint x: 1100, startPoint y: 178, endPoint x: 1114, endPoint y: 180, distance: 14.1
click at [1100, 180] on div "Total CanPay $137.50 Total Point of Banking (POB) $335.00 Total Cash Back -$15.…" at bounding box center [802, 206] width 1474 height 56
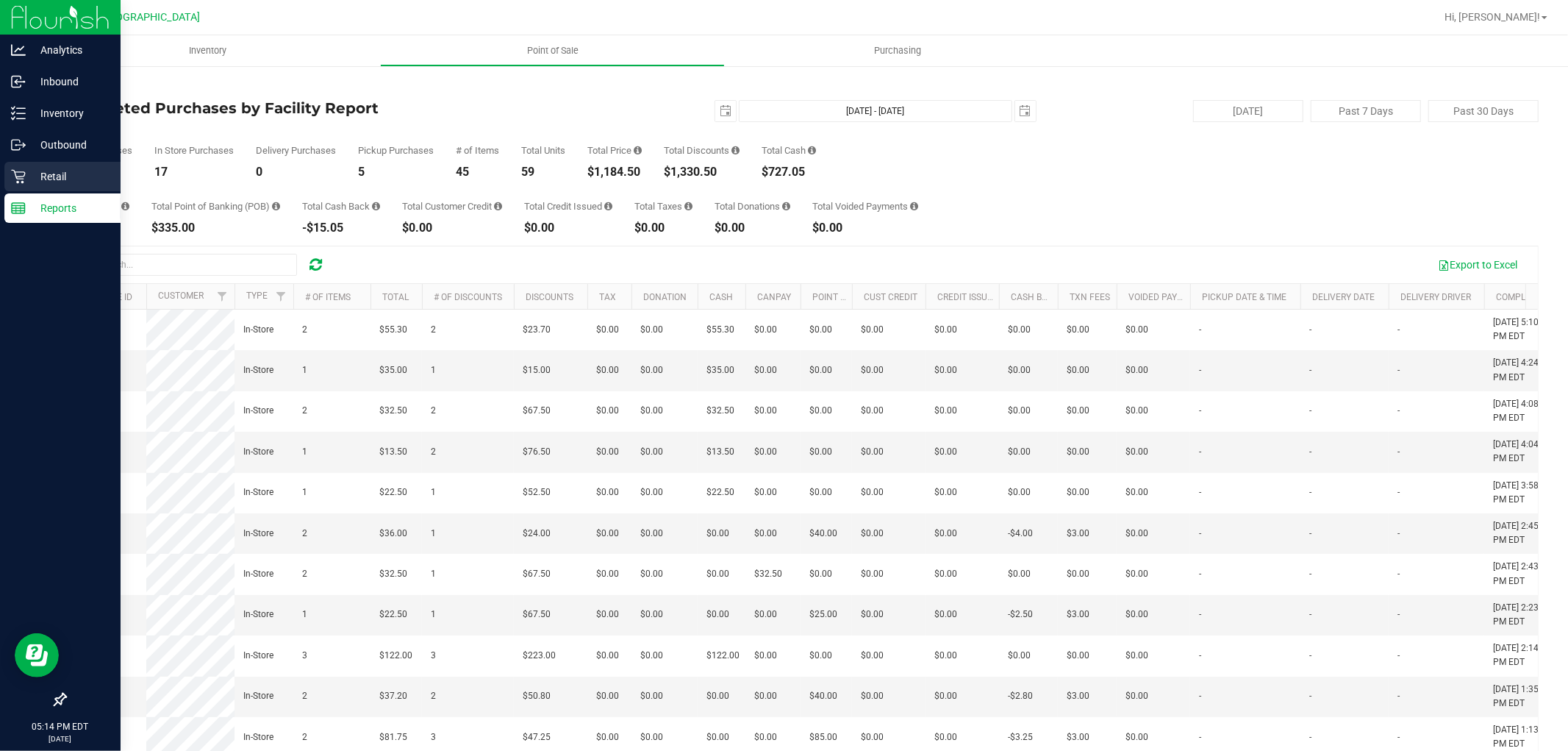
click at [19, 181] on icon at bounding box center [18, 176] width 14 height 14
